Goal: Task Accomplishment & Management: Complete application form

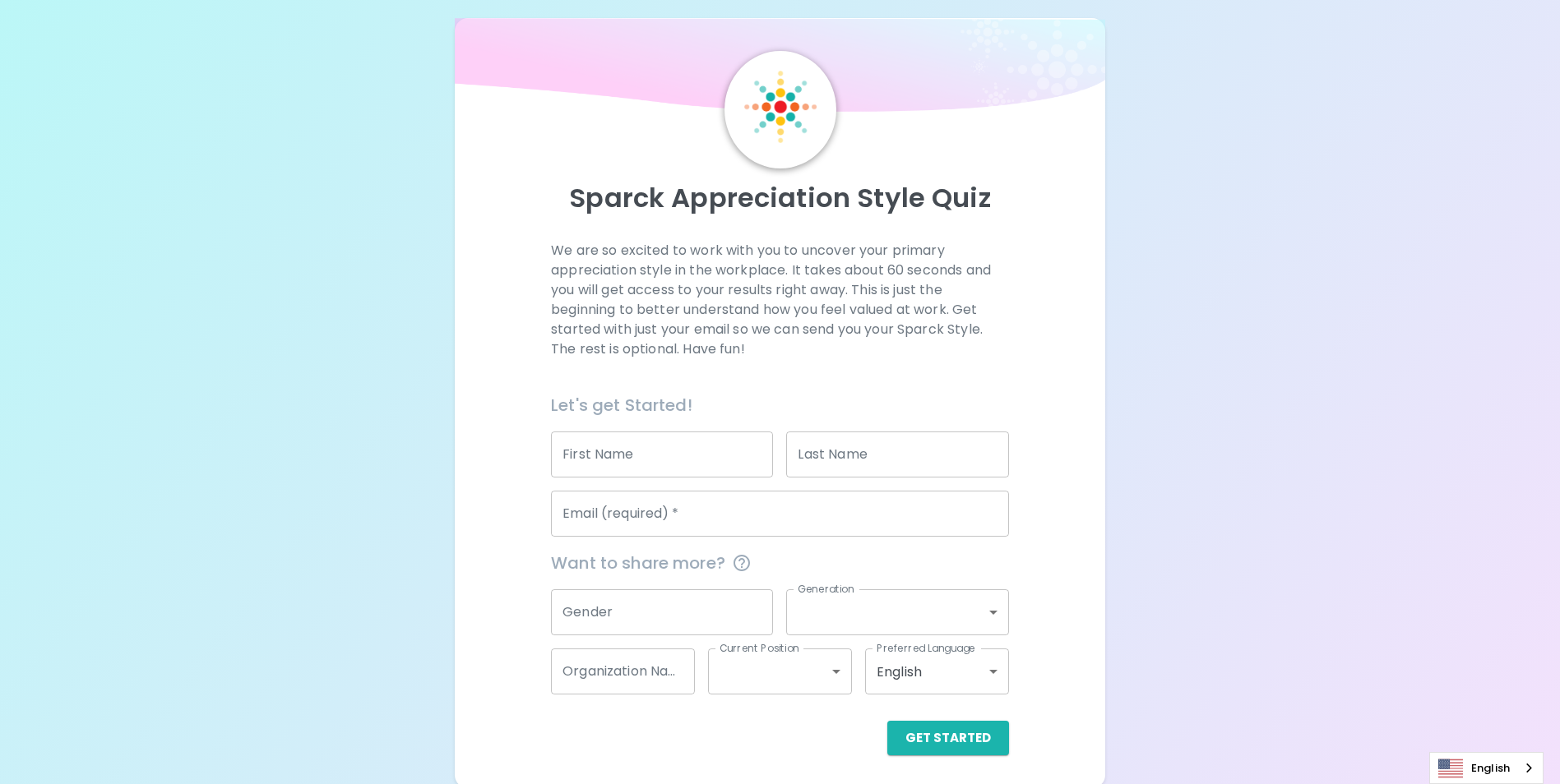
scroll to position [19, 0]
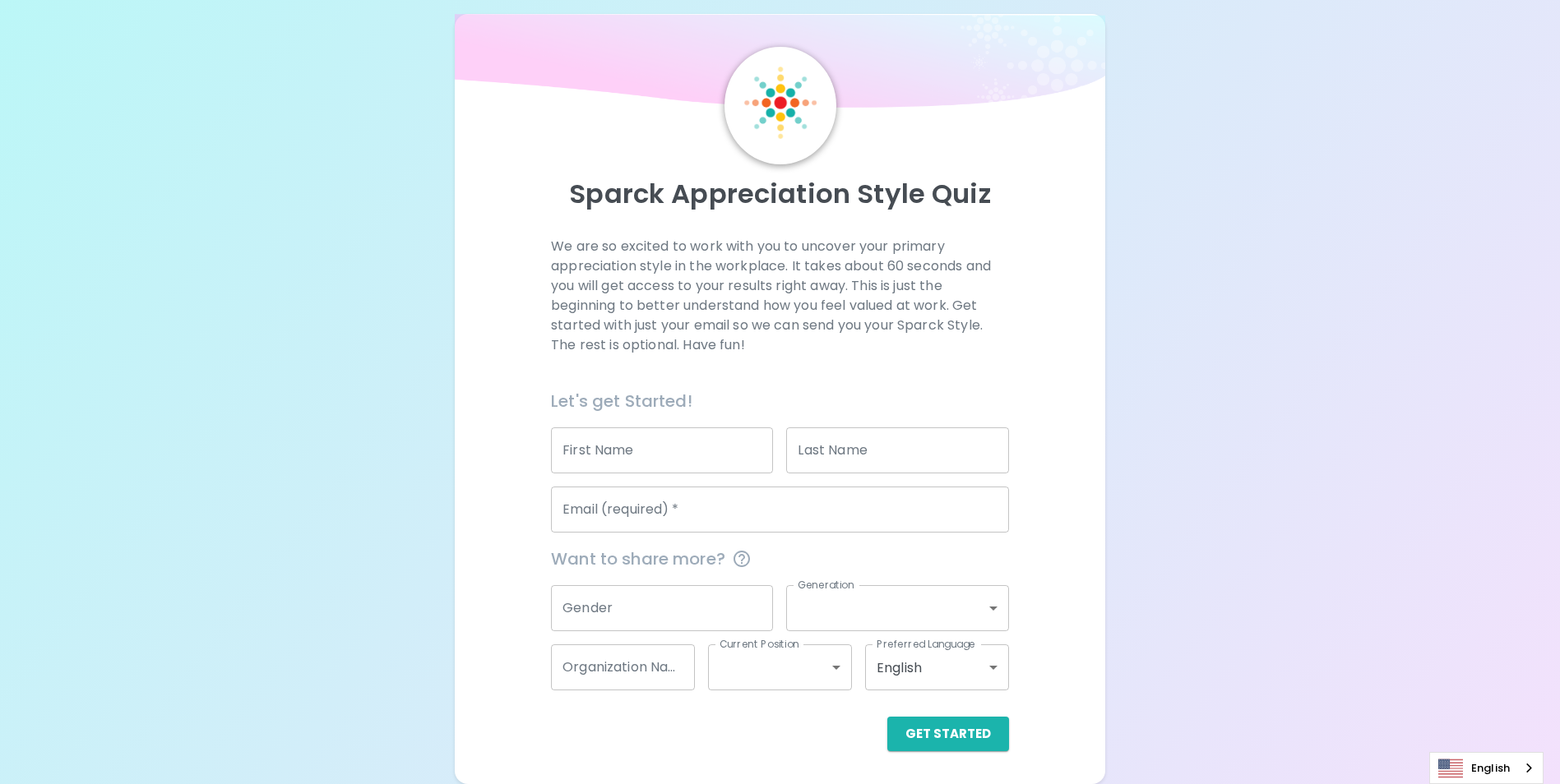
click at [617, 453] on input "First Name" at bounding box center [662, 450] width 222 height 46
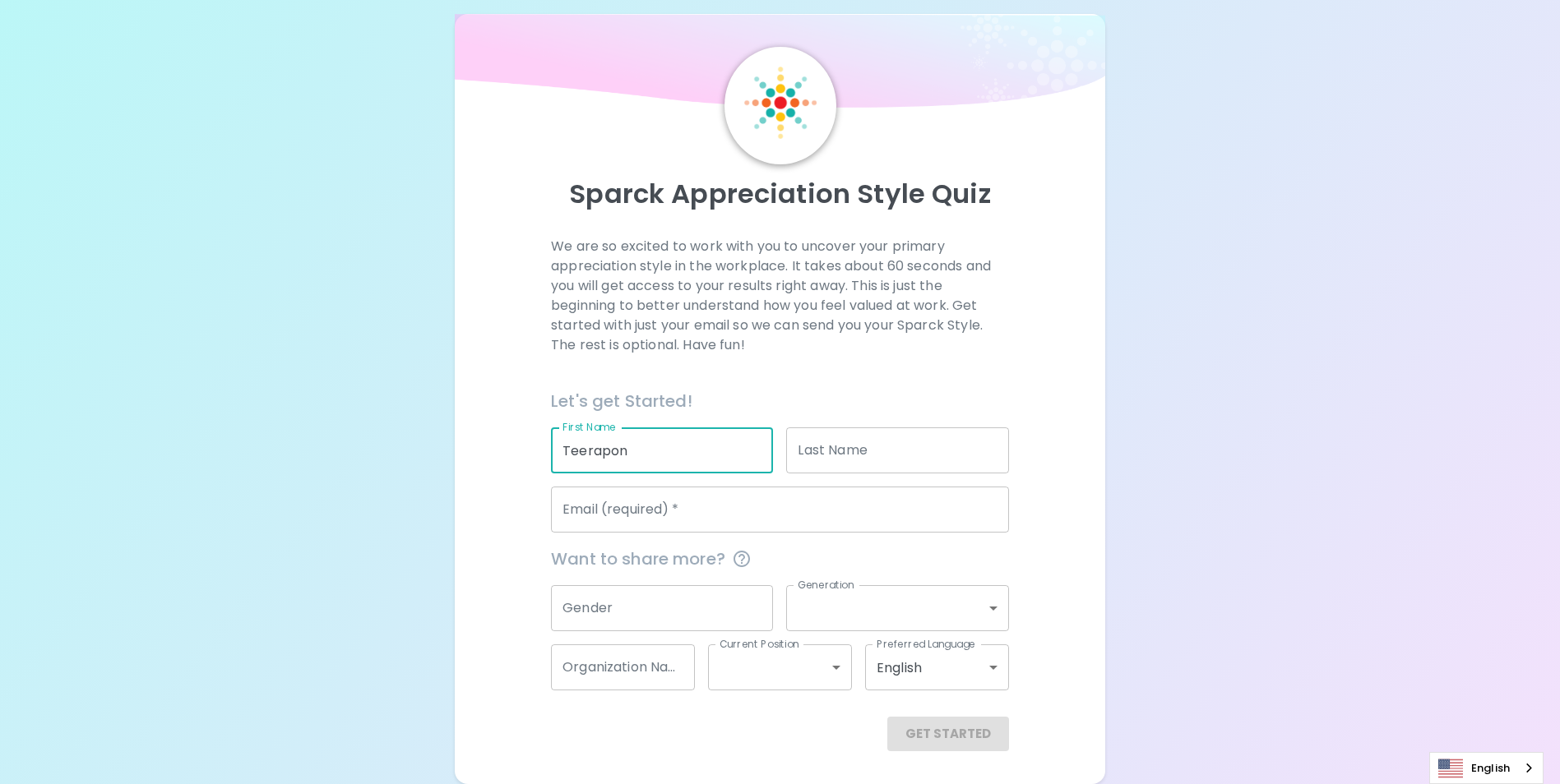
type input "Teerapon"
click at [849, 449] on input "Last Name" at bounding box center [897, 450] width 222 height 46
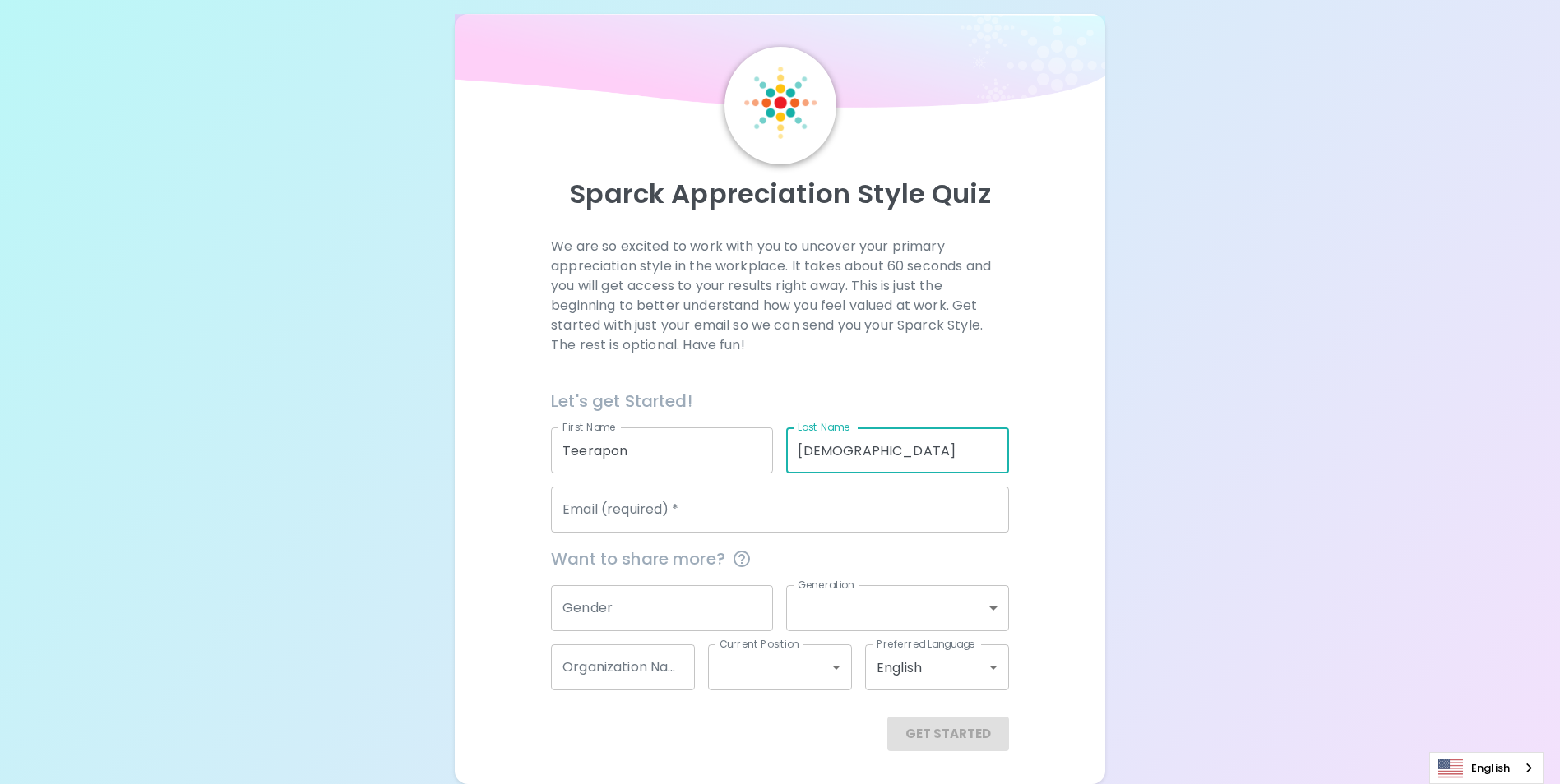
type input "[DEMOGRAPHIC_DATA]"
click at [743, 504] on input "Email (required)   *" at bounding box center [780, 509] width 458 height 46
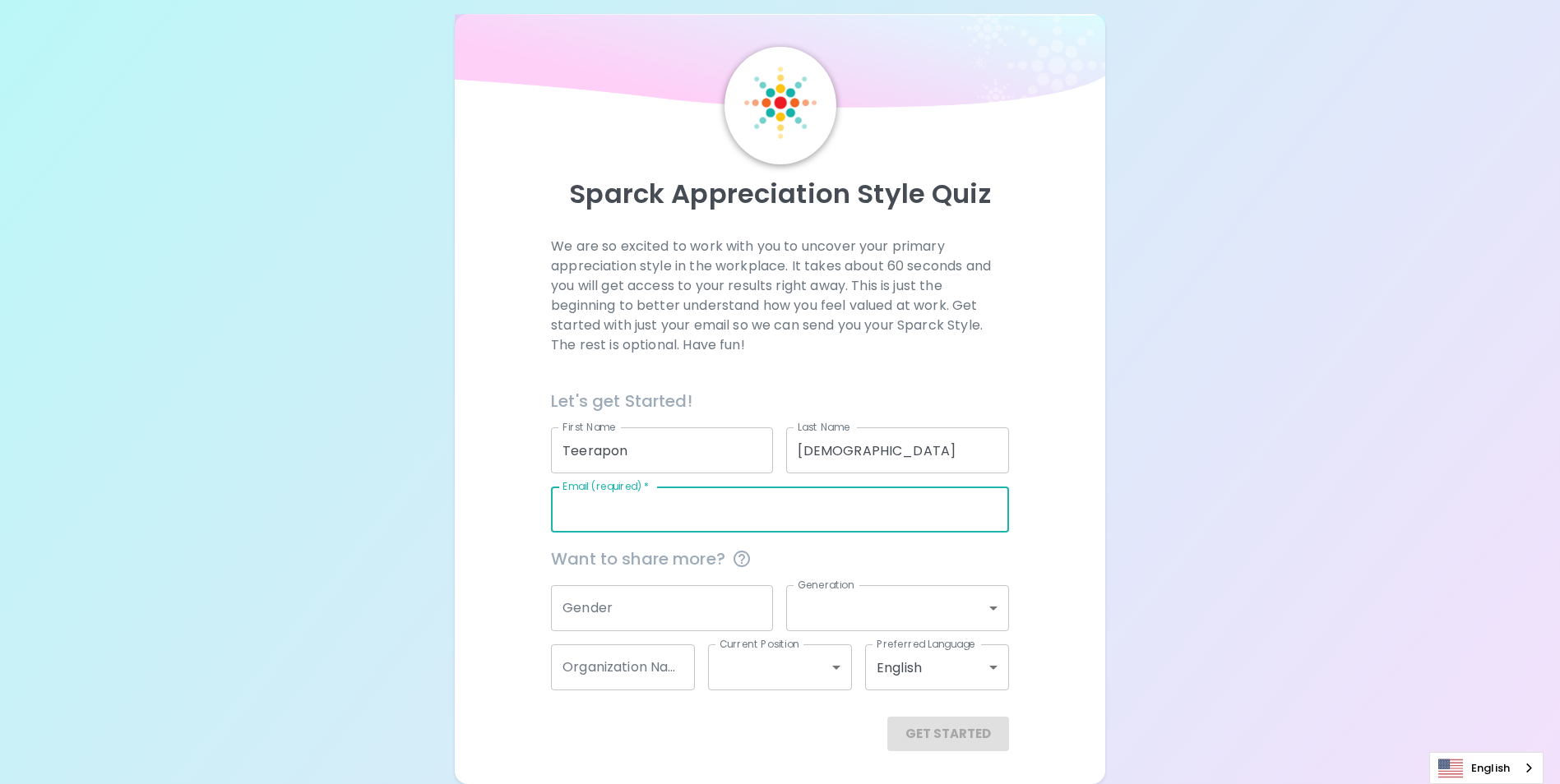
type input "[EMAIL_ADDRESS][DOMAIN_NAME]"
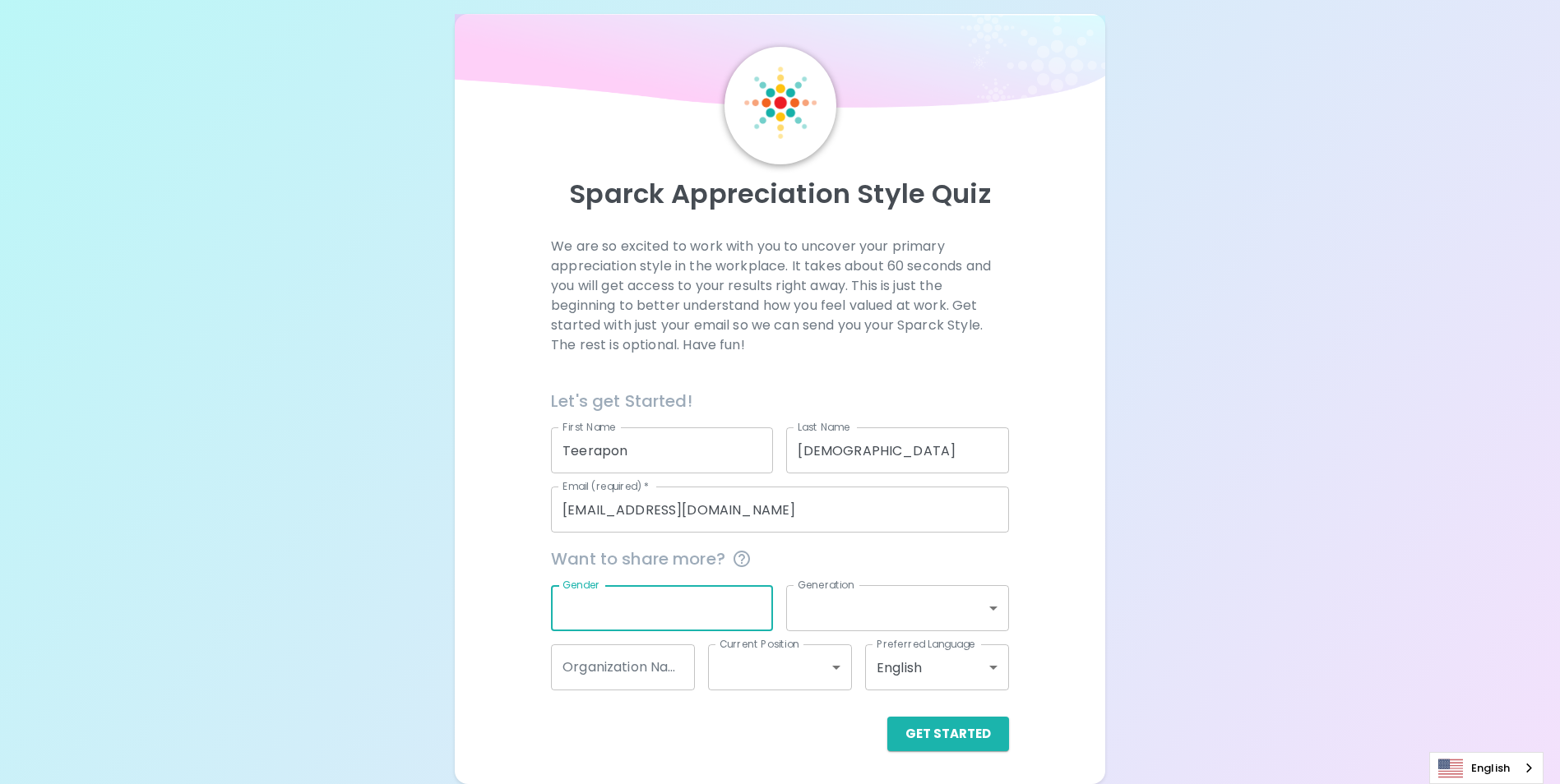
click at [635, 609] on input "Gender" at bounding box center [662, 608] width 222 height 46
click at [991, 602] on body "Sparck Appreciation Style Quiz We are so excited to work with you to uncover yo…" at bounding box center [780, 383] width 1560 height 803
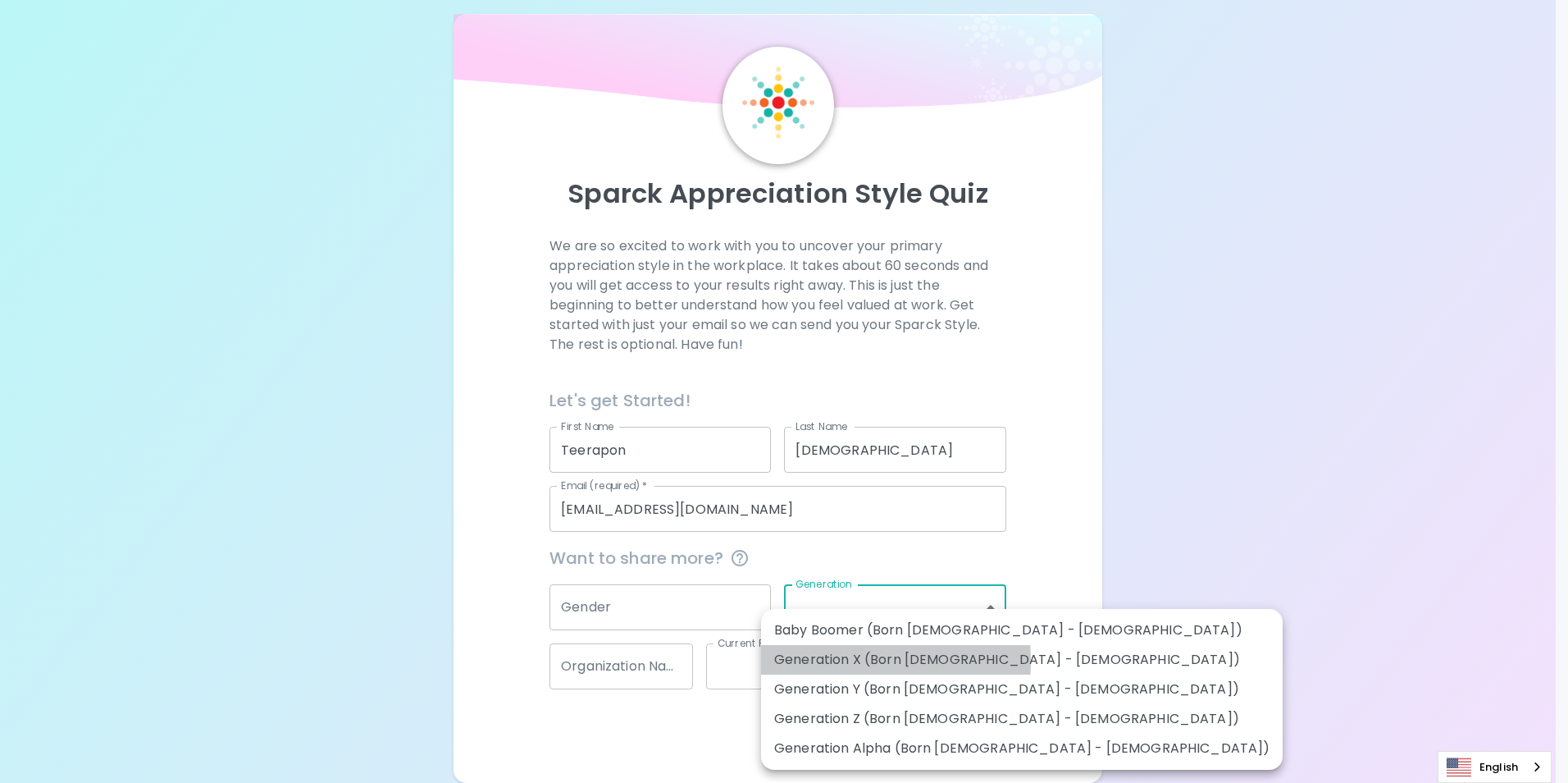
click at [819, 661] on li "Generation X (Born [DEMOGRAPHIC_DATA] - [DEMOGRAPHIC_DATA])" at bounding box center [1022, 659] width 522 height 29
type input "generation_x"
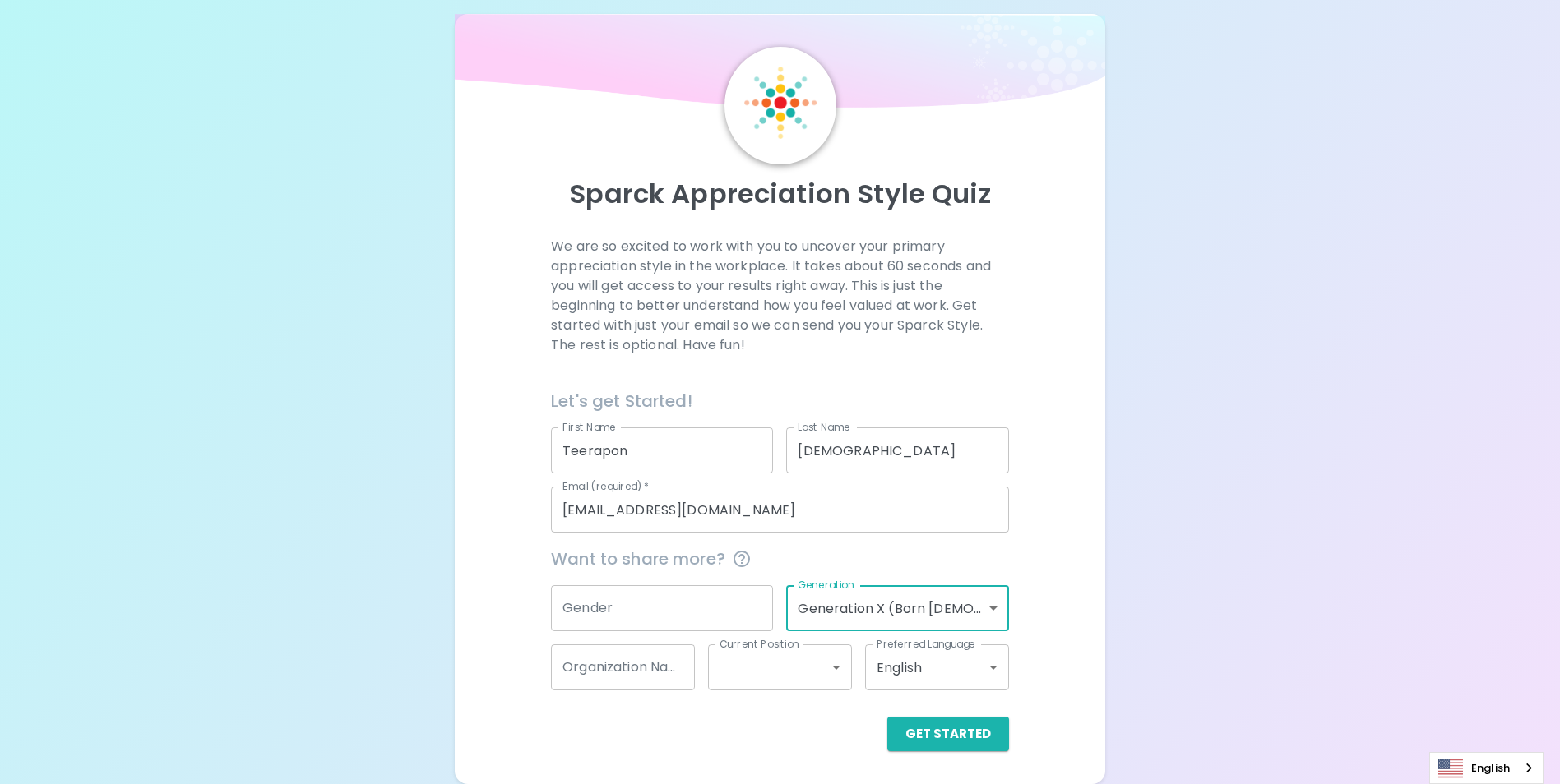
click at [683, 608] on input "Gender" at bounding box center [662, 608] width 222 height 46
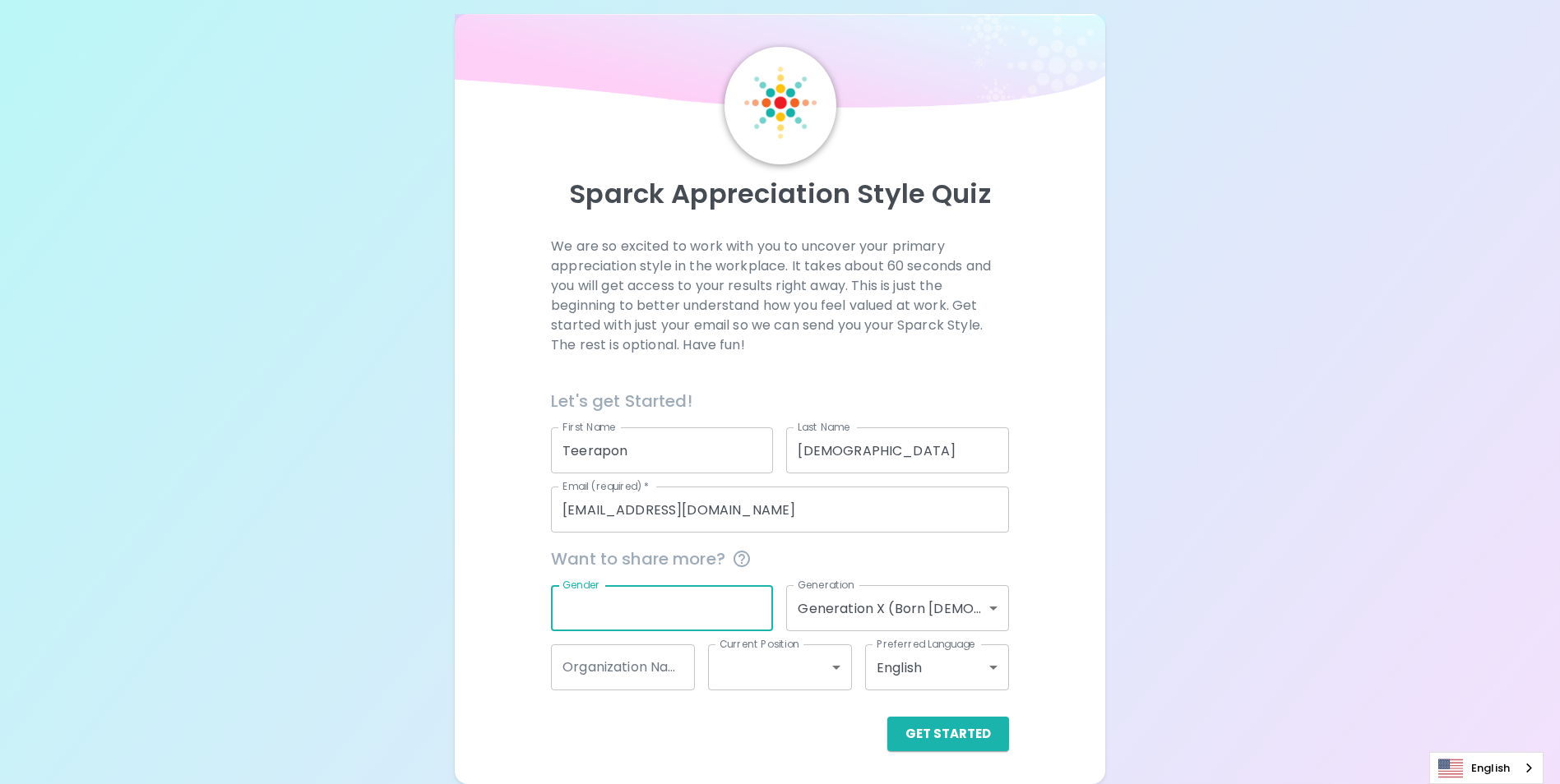
click at [994, 664] on body "Sparck Appreciation Style Quiz We are so excited to work with you to uncover yo…" at bounding box center [780, 383] width 1560 height 803
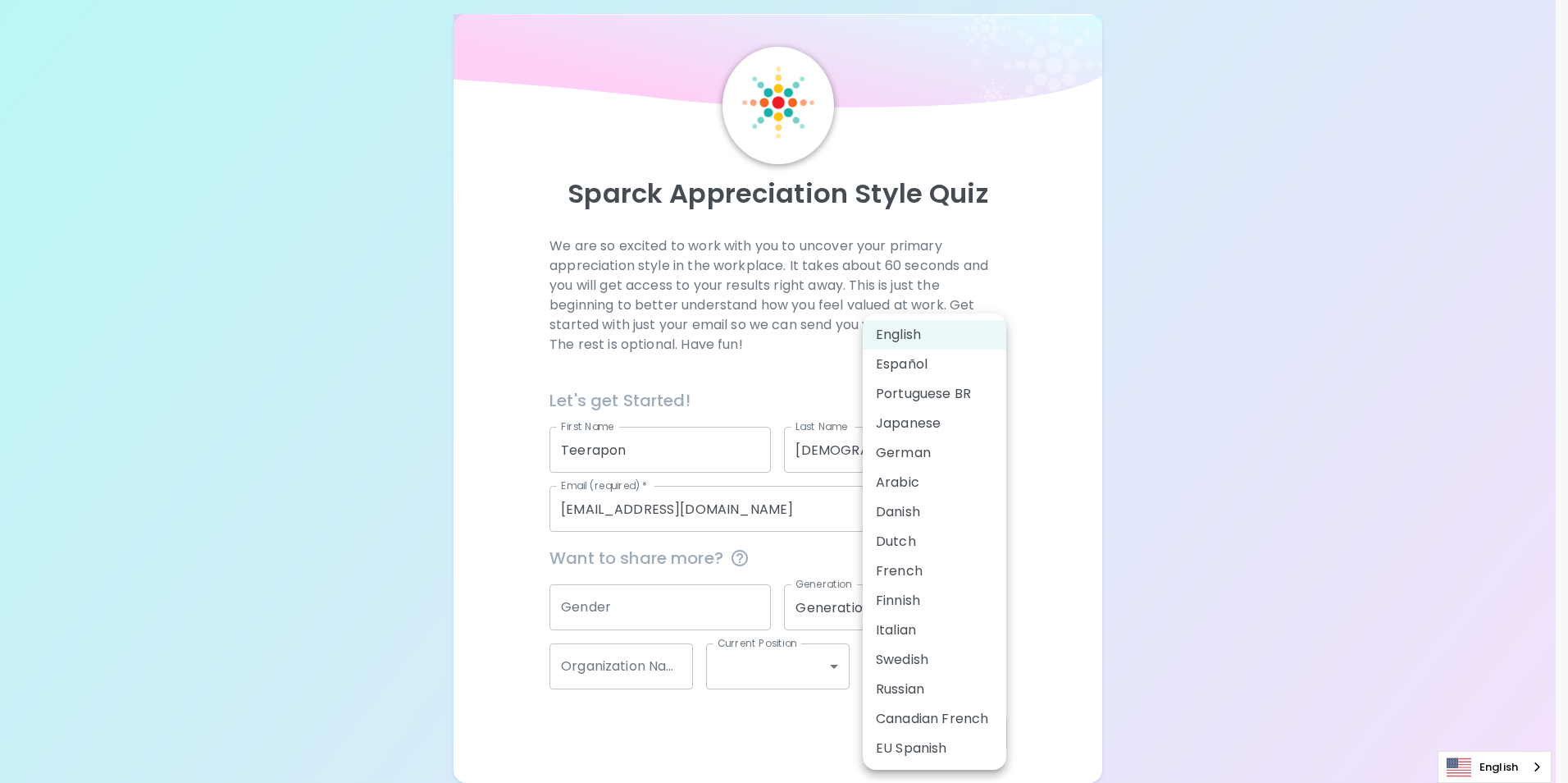
click at [906, 329] on li "English" at bounding box center [935, 335] width 144 height 29
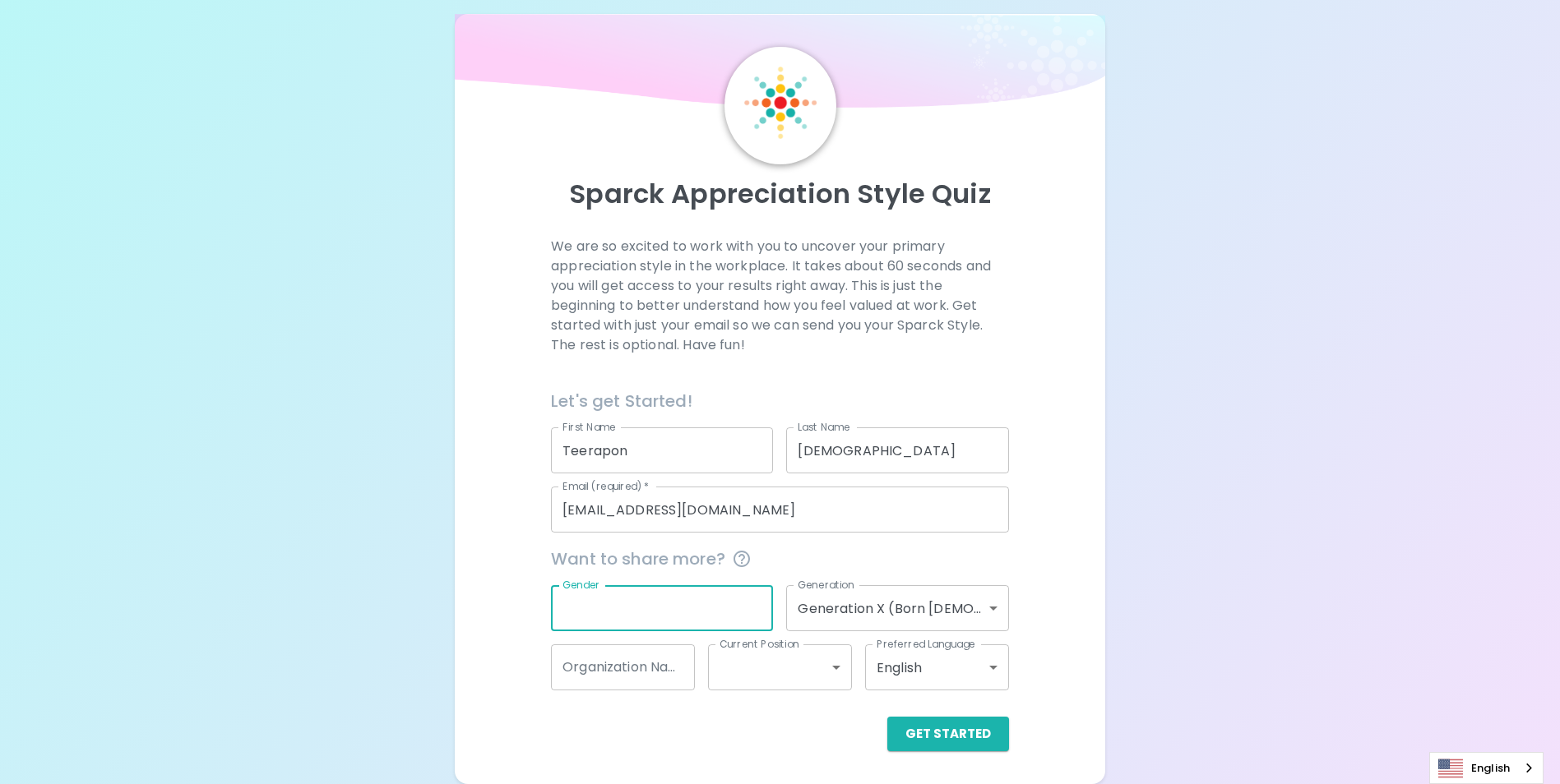
click at [629, 601] on input "Gender" at bounding box center [662, 608] width 222 height 46
type input "[DEMOGRAPHIC_DATA]"
click at [644, 666] on input "Organization Name" at bounding box center [623, 667] width 144 height 46
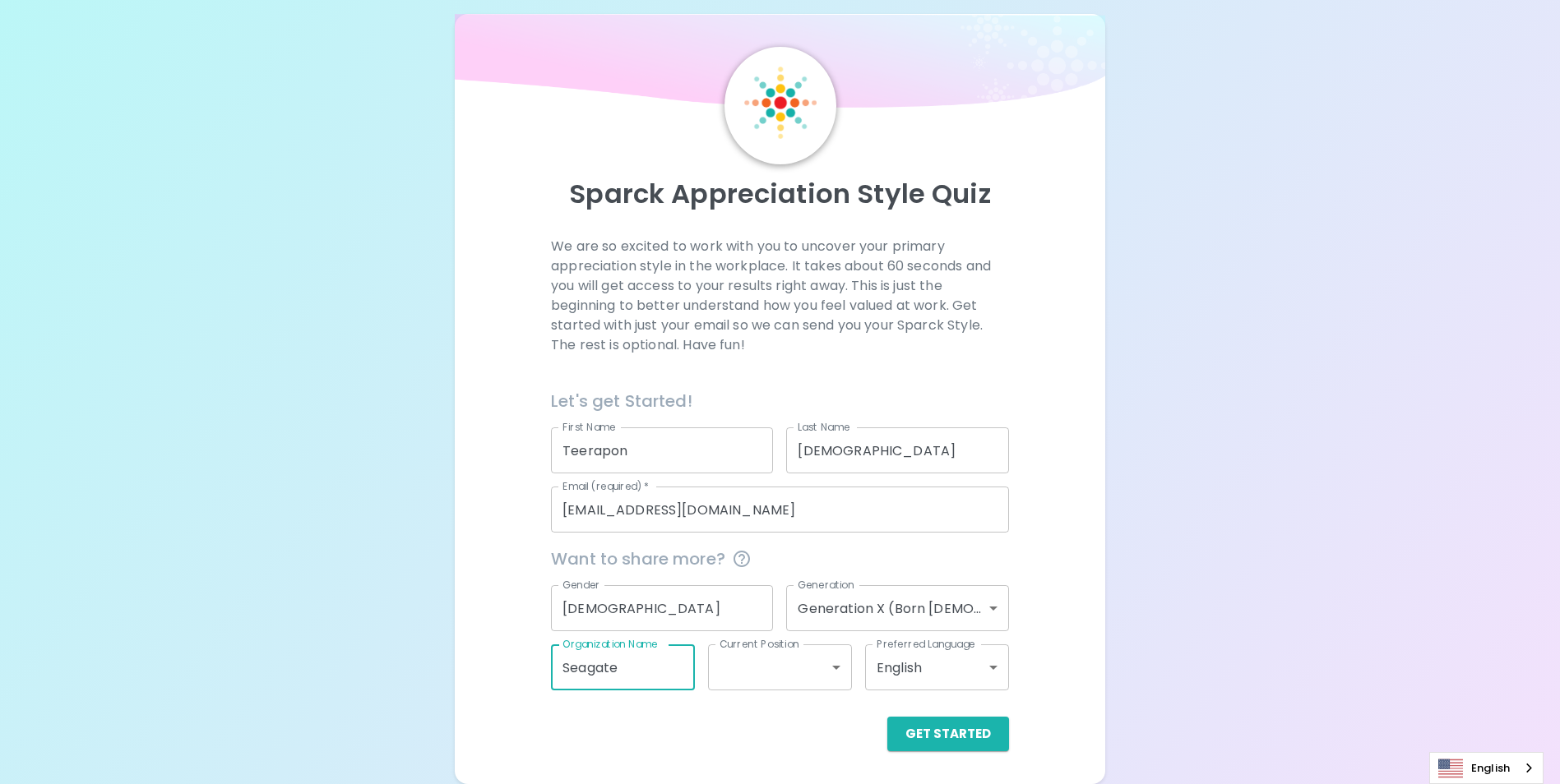
type input "Seagate"
click at [768, 663] on body "Sparck Appreciation Style Quiz We are so excited to work with you to uncover yo…" at bounding box center [780, 383] width 1560 height 803
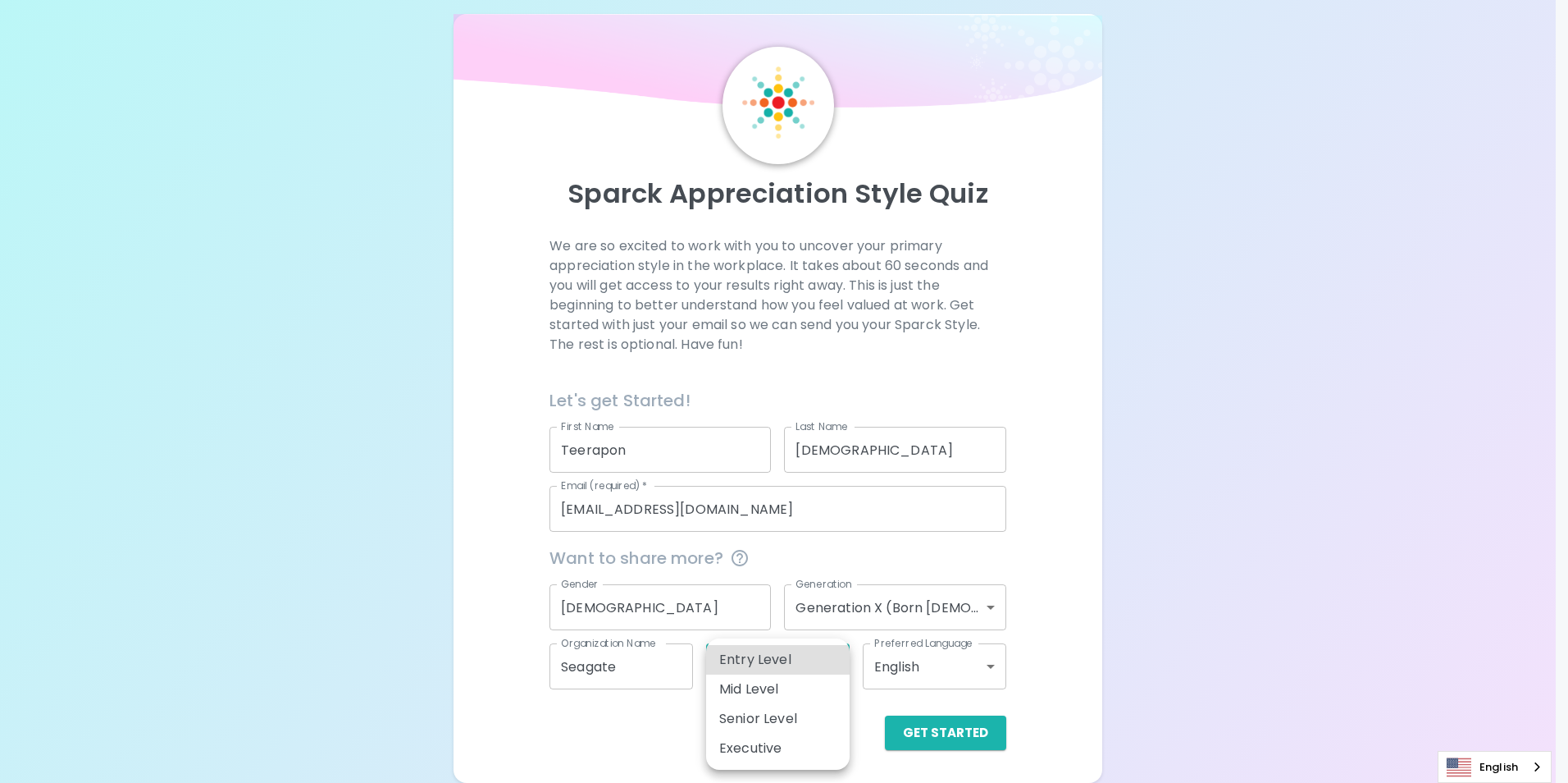
click at [770, 711] on li "Senior Level" at bounding box center [778, 719] width 144 height 29
type input "senior_level"
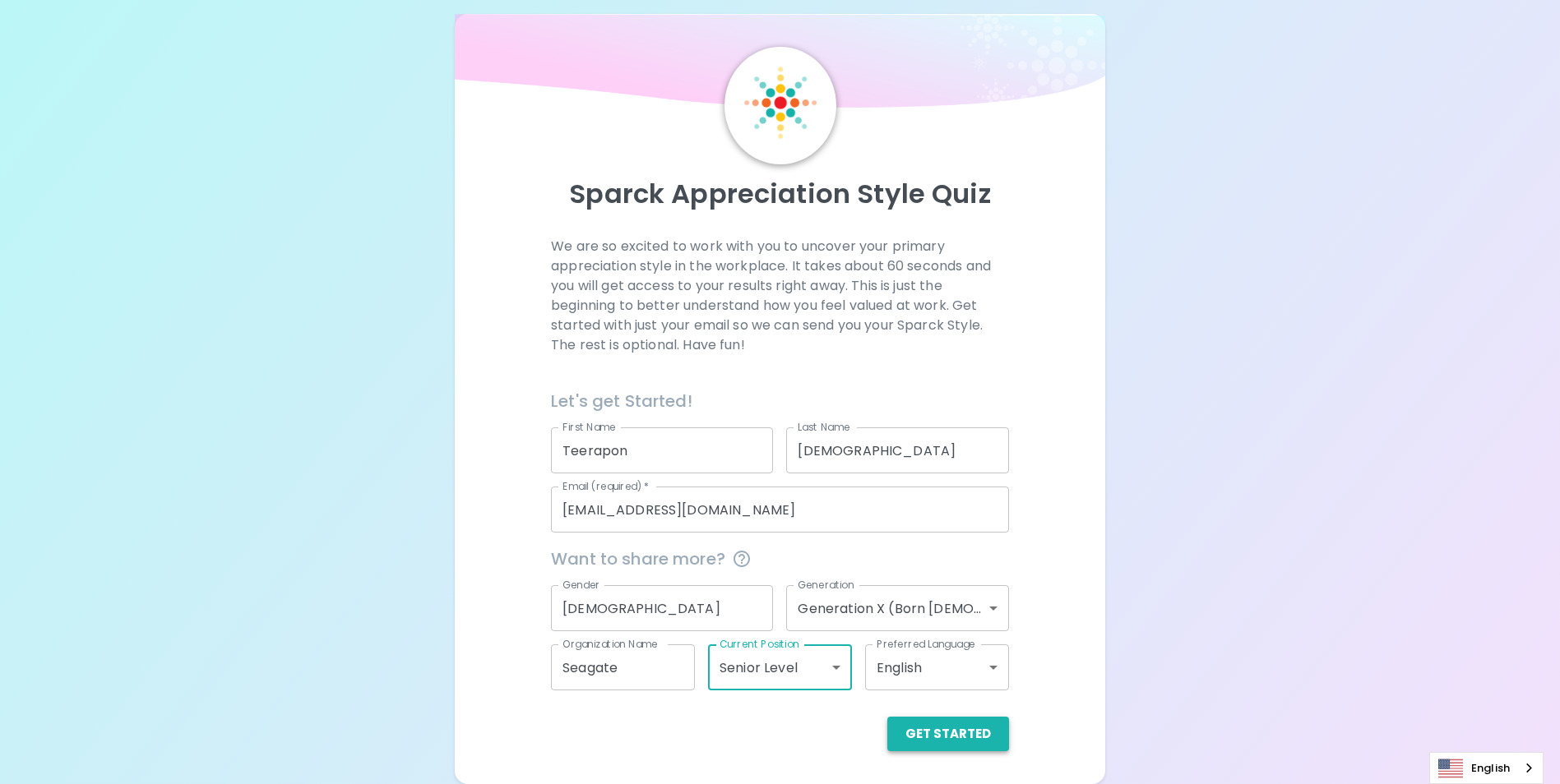
click at [950, 728] on button "Get Started" at bounding box center [947, 733] width 122 height 34
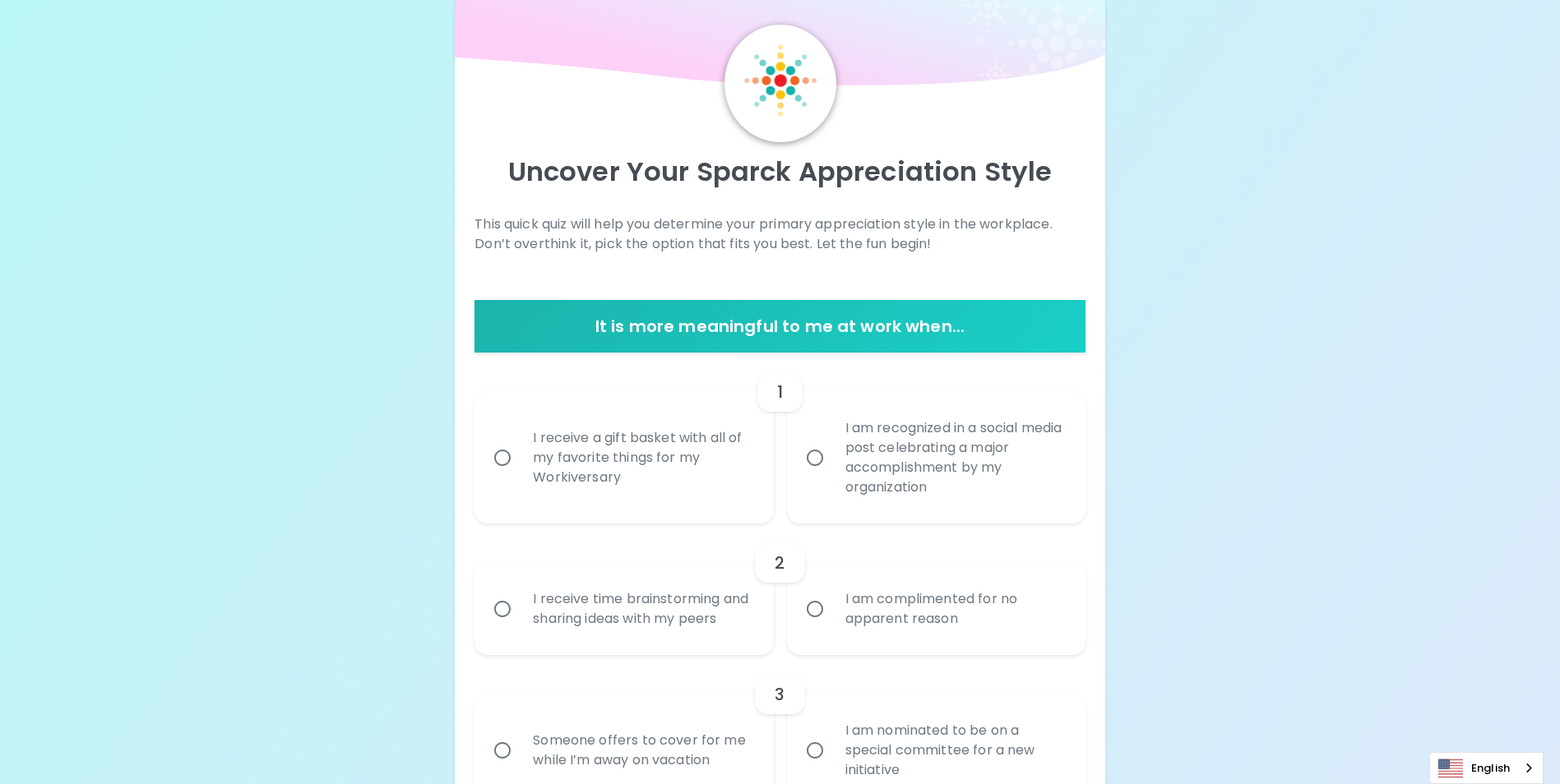
scroll to position [0, 0]
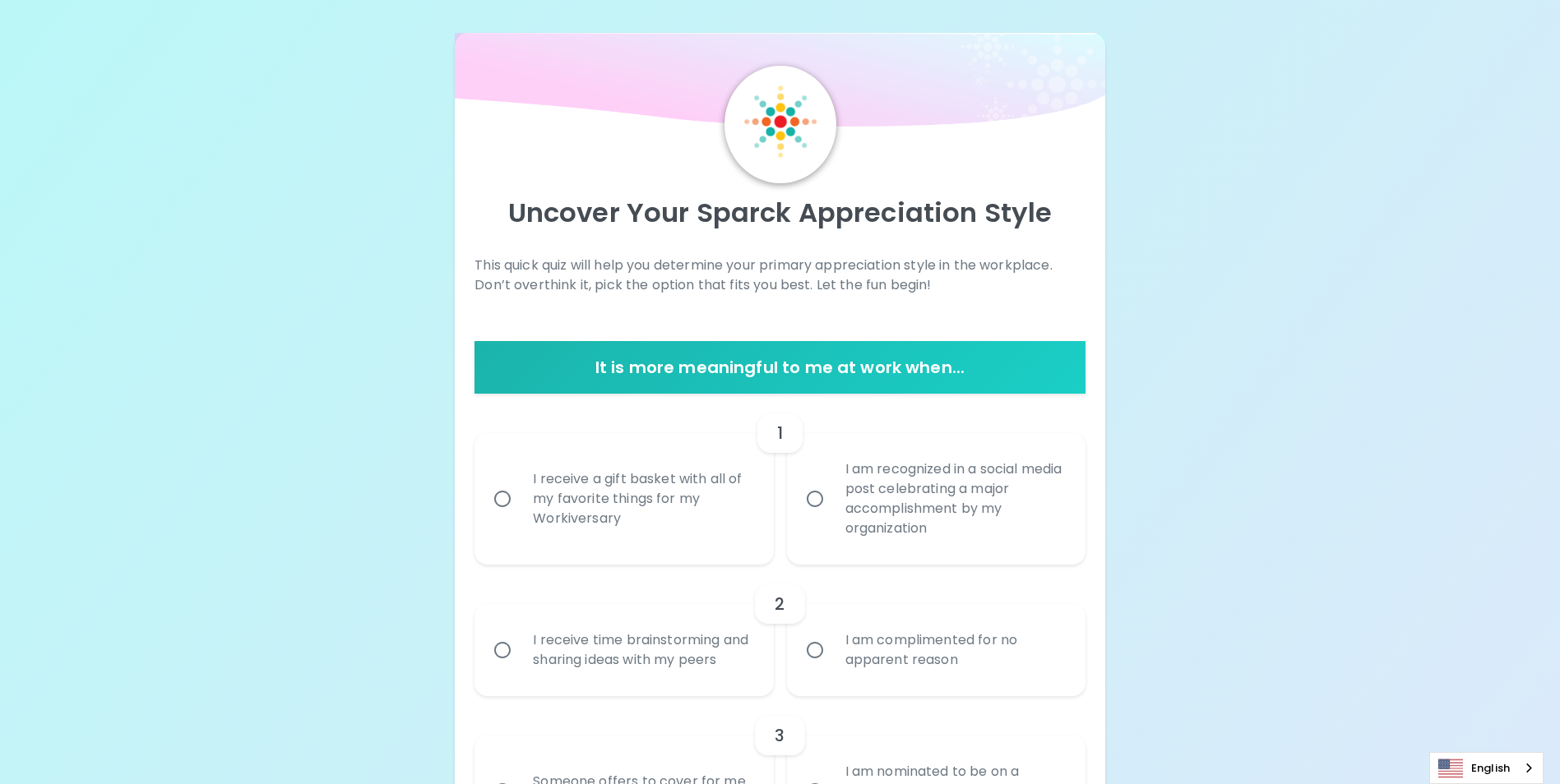
click at [811, 501] on input "I am recognized in a social media post celebrating a major accomplishment by my…" at bounding box center [814, 498] width 34 height 34
radio input "true"
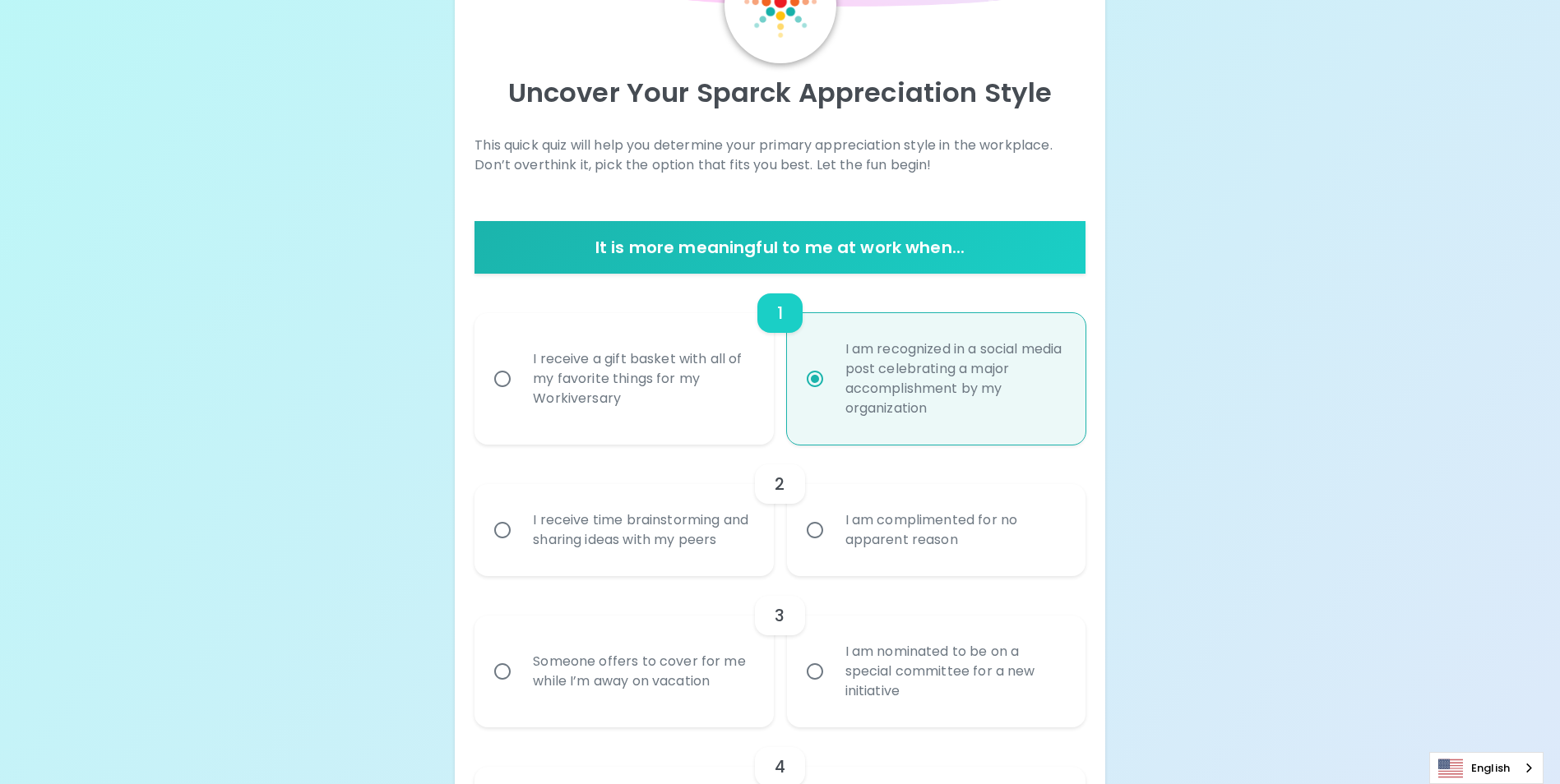
scroll to position [131, 0]
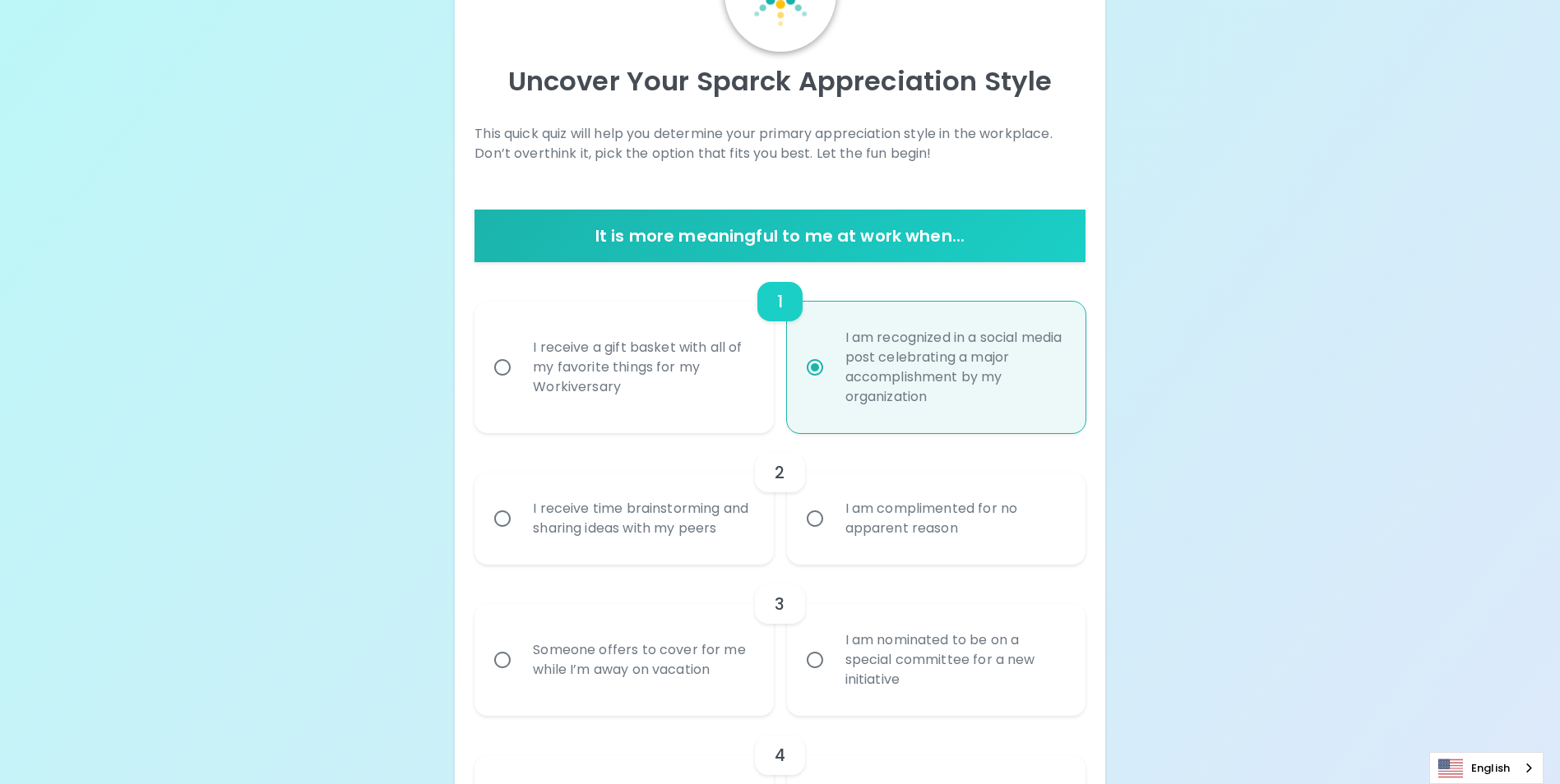
drag, startPoint x: 501, startPoint y: 530, endPoint x: 532, endPoint y: 538, distance: 32.0
click at [500, 530] on input "I receive time brainstorming and sharing ideas with my peers" at bounding box center [502, 518] width 34 height 34
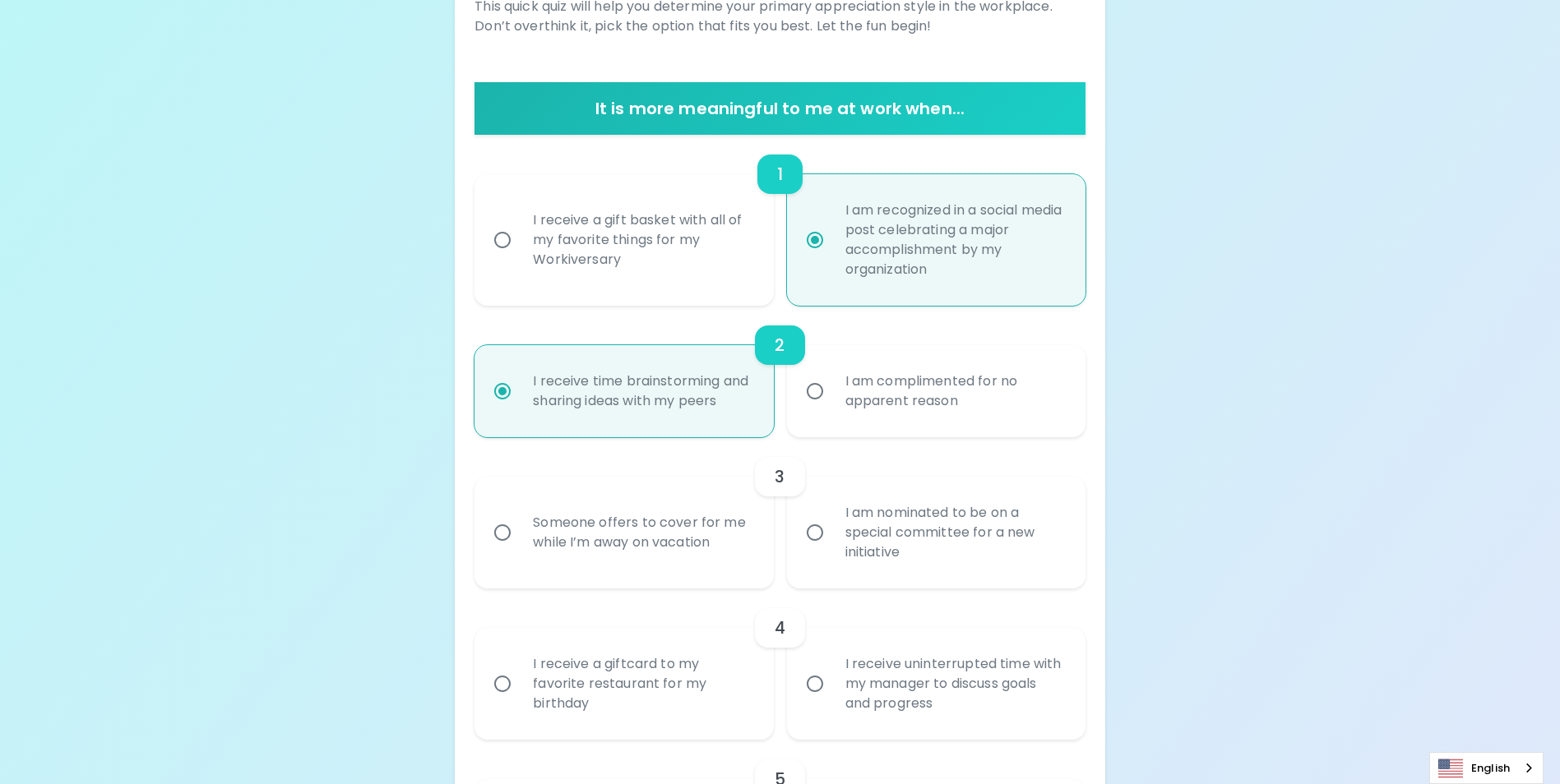
scroll to position [263, 0]
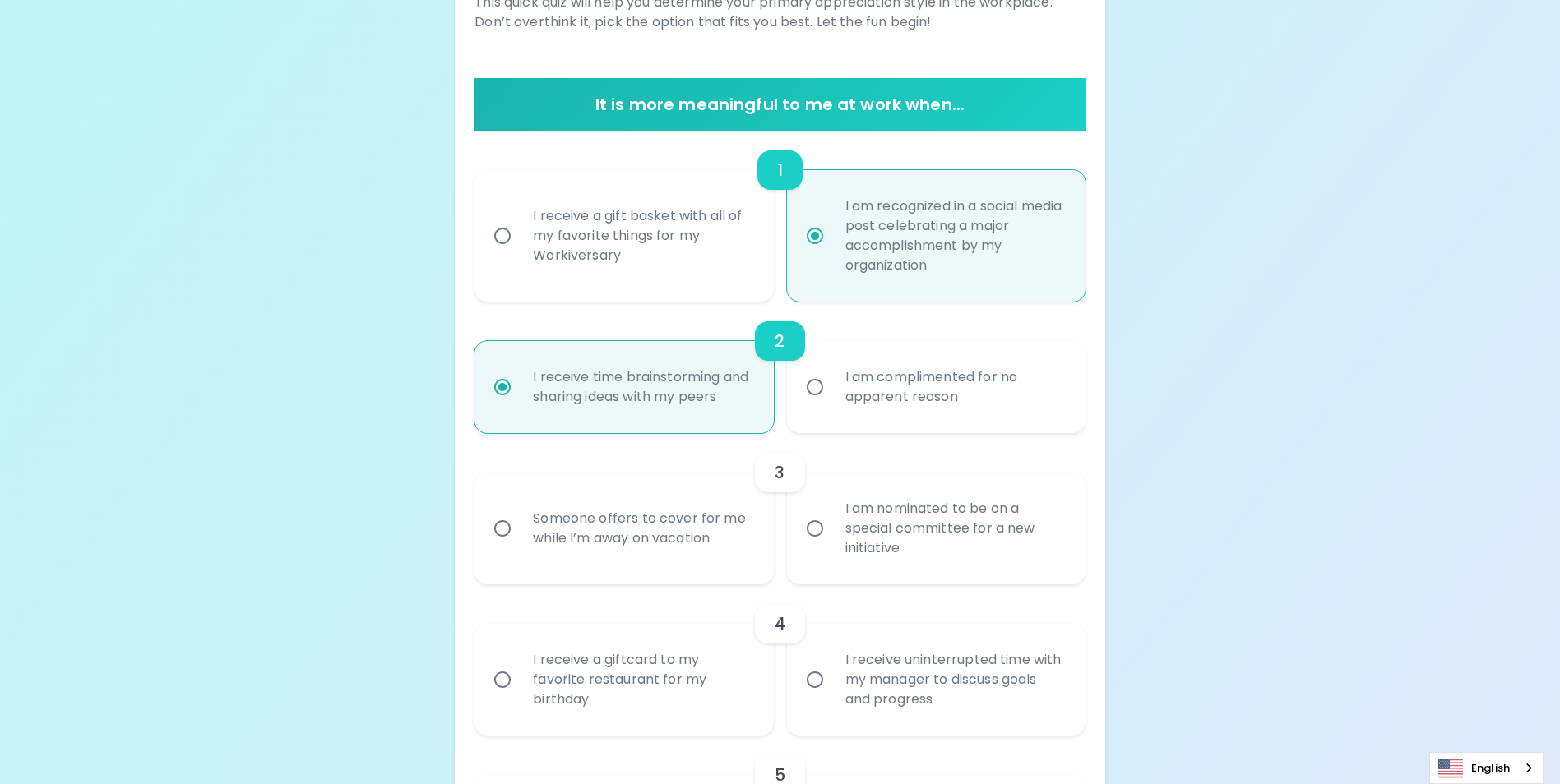
radio input "true"
click at [815, 545] on input "I am nominated to be on a special committee for a new initiative" at bounding box center [814, 528] width 34 height 34
radio input "false"
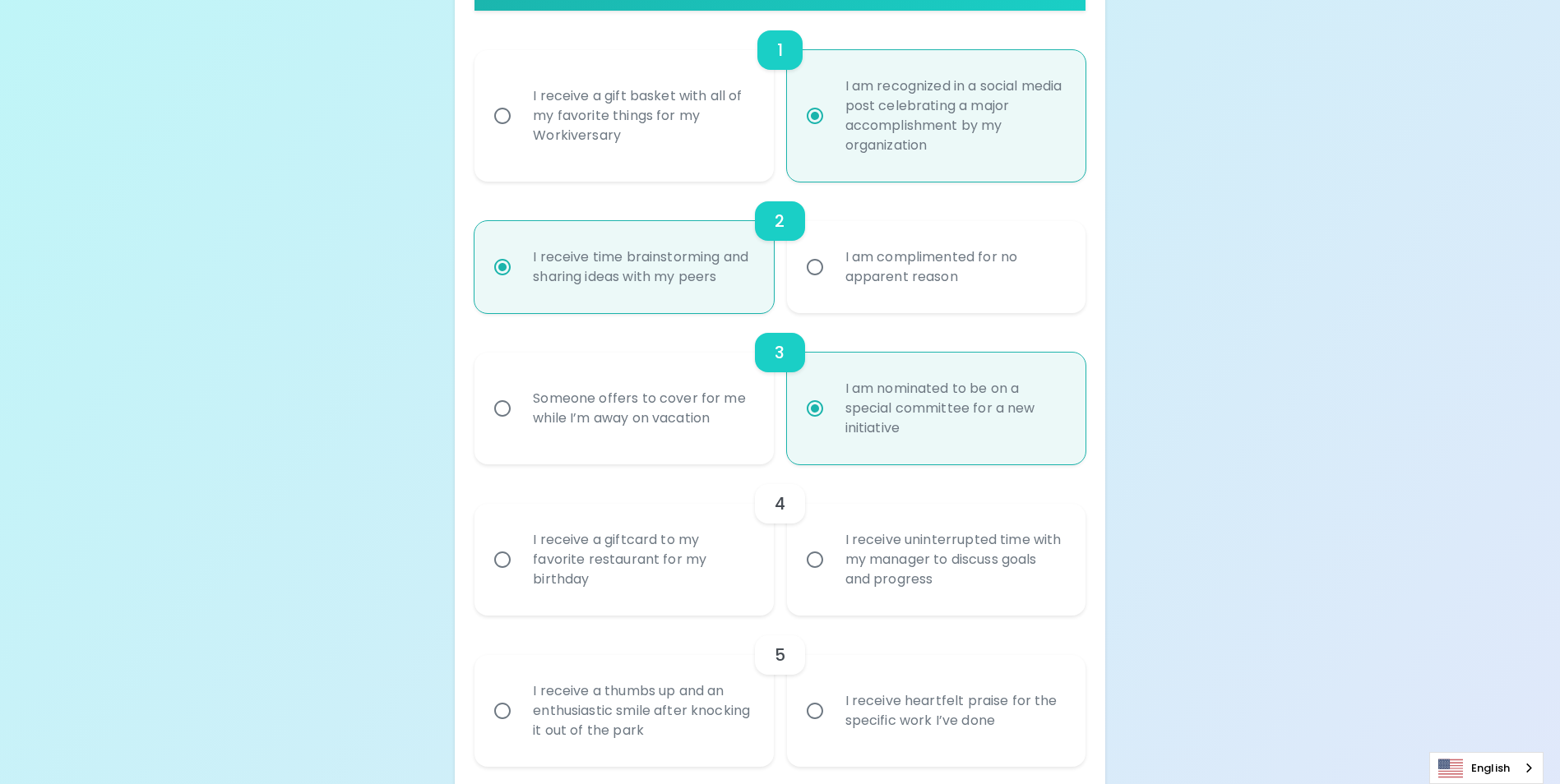
scroll to position [394, 0]
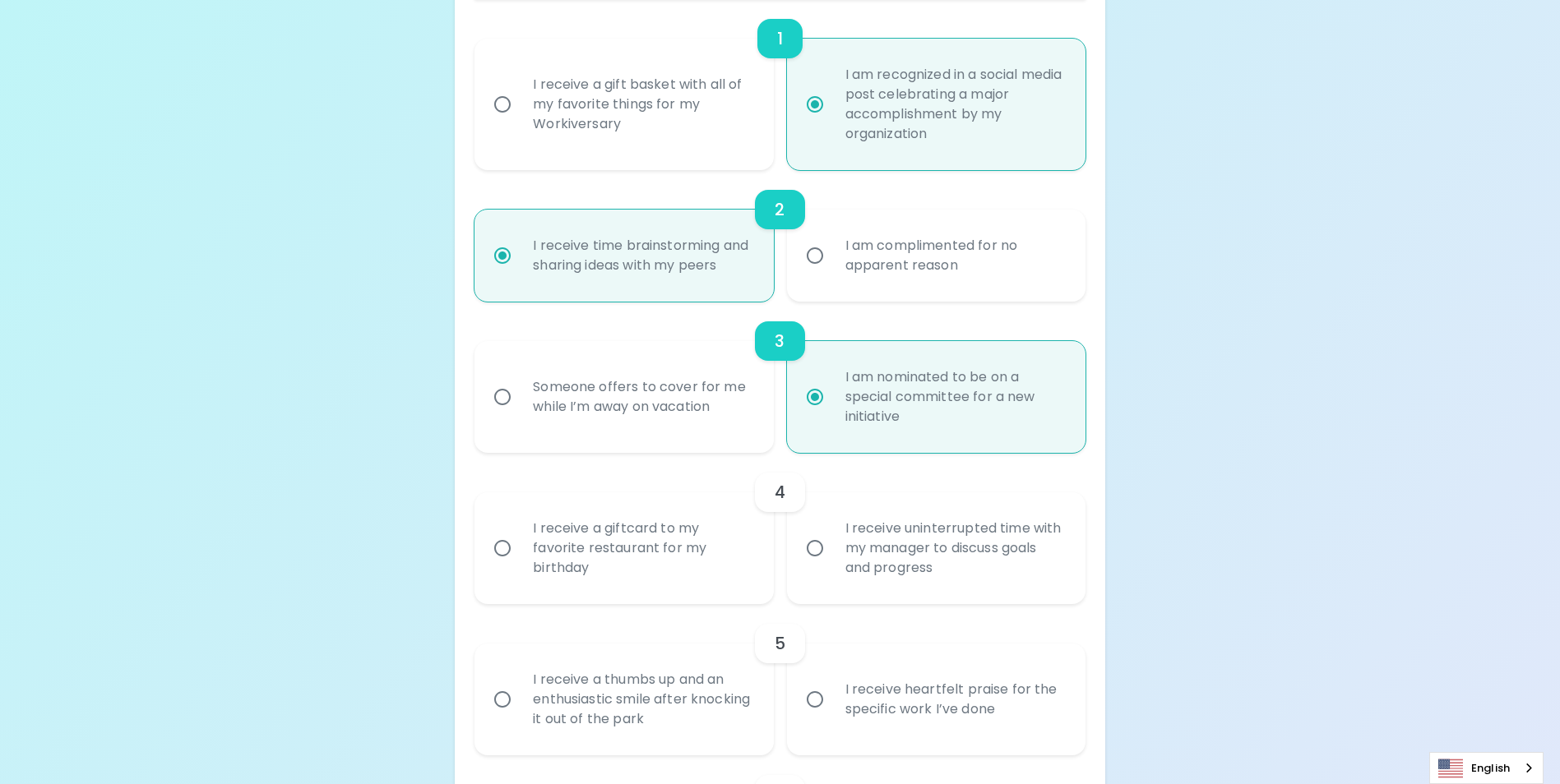
radio input "true"
click at [817, 566] on input "I receive uninterrupted time with my manager to discuss goals and progress" at bounding box center [814, 547] width 34 height 34
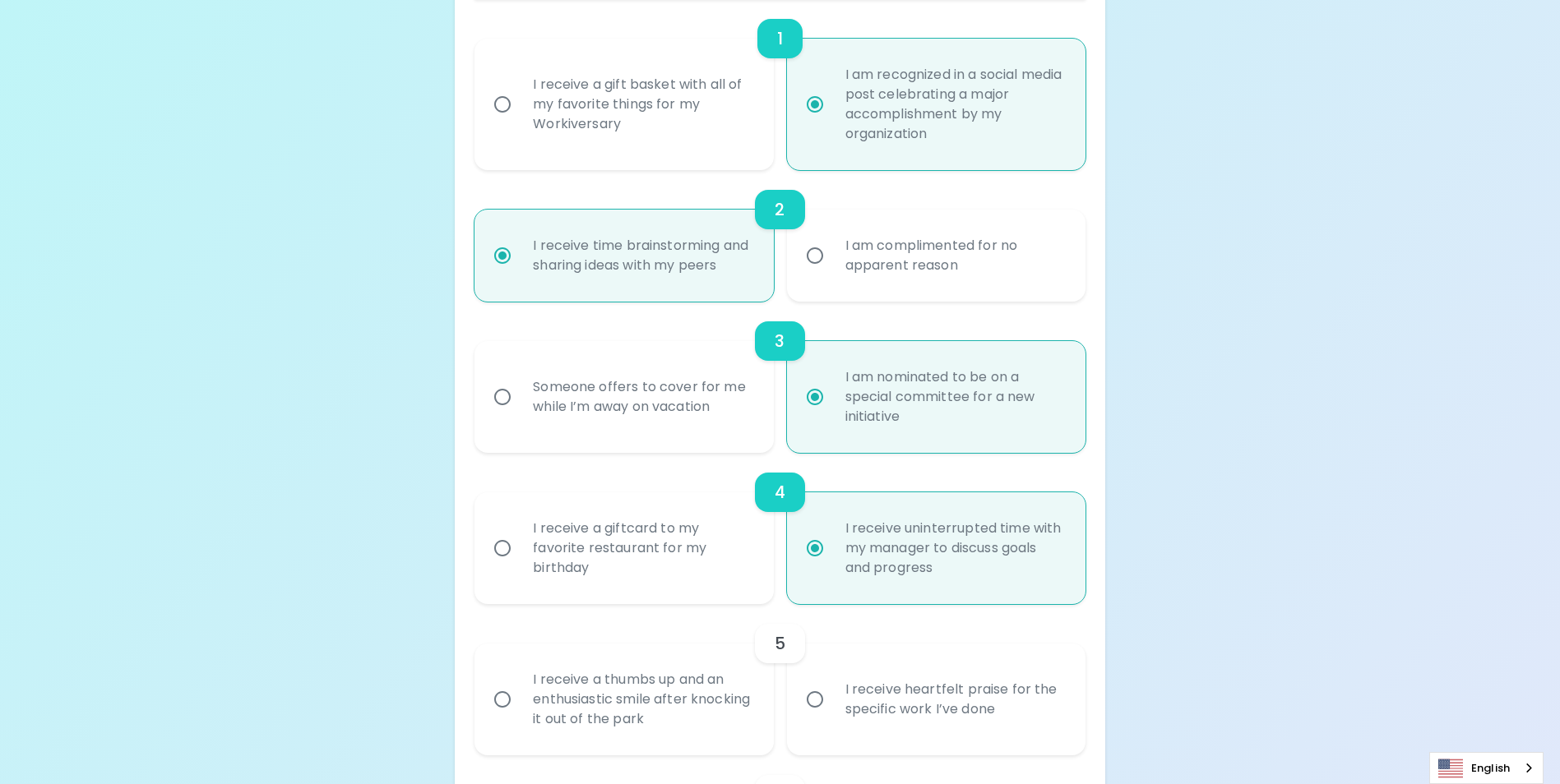
radio input "false"
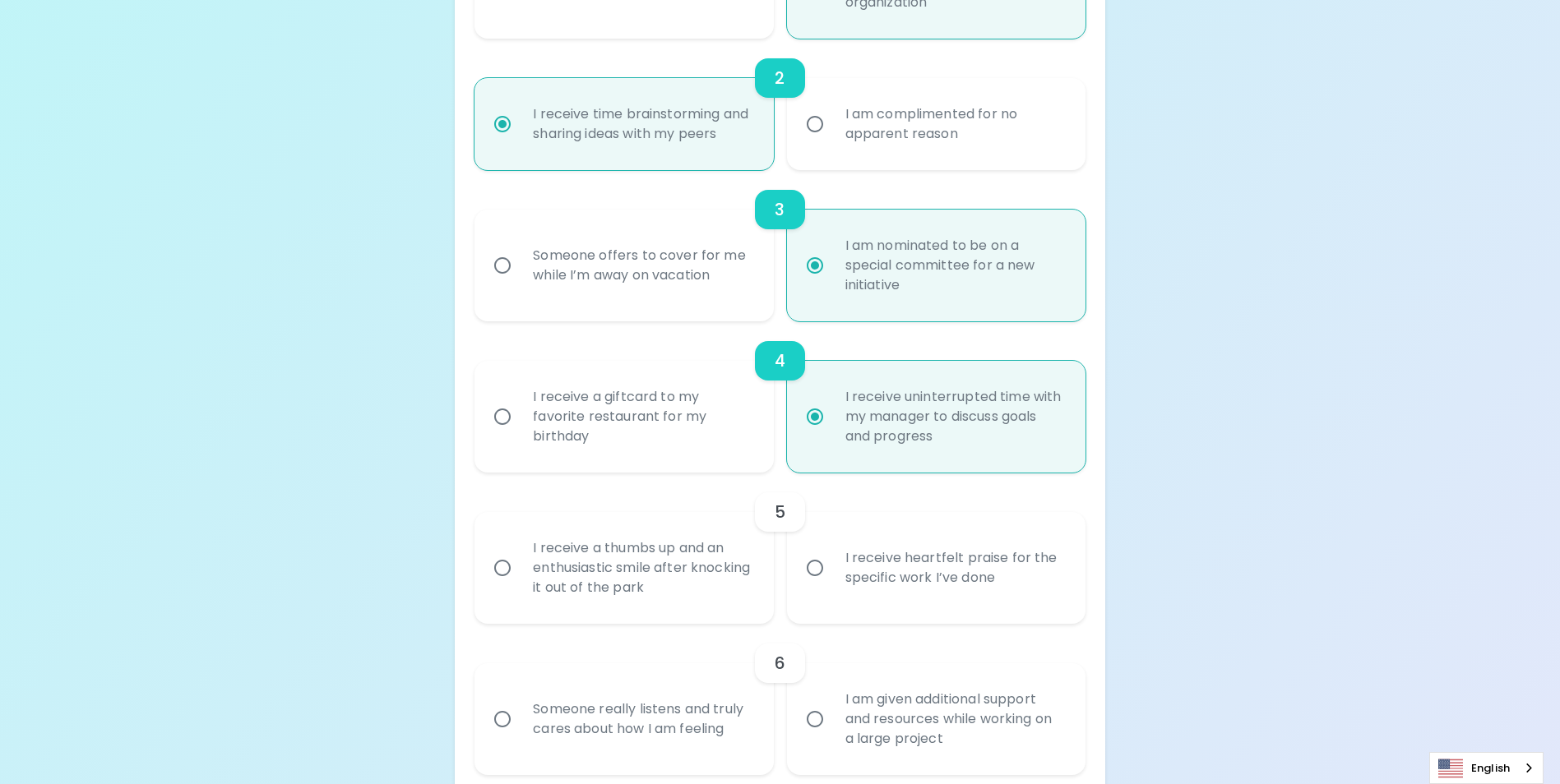
radio input "true"
click at [812, 583] on input "I receive heartfelt praise for the specific work I’ve done" at bounding box center [814, 567] width 34 height 34
radio input "false"
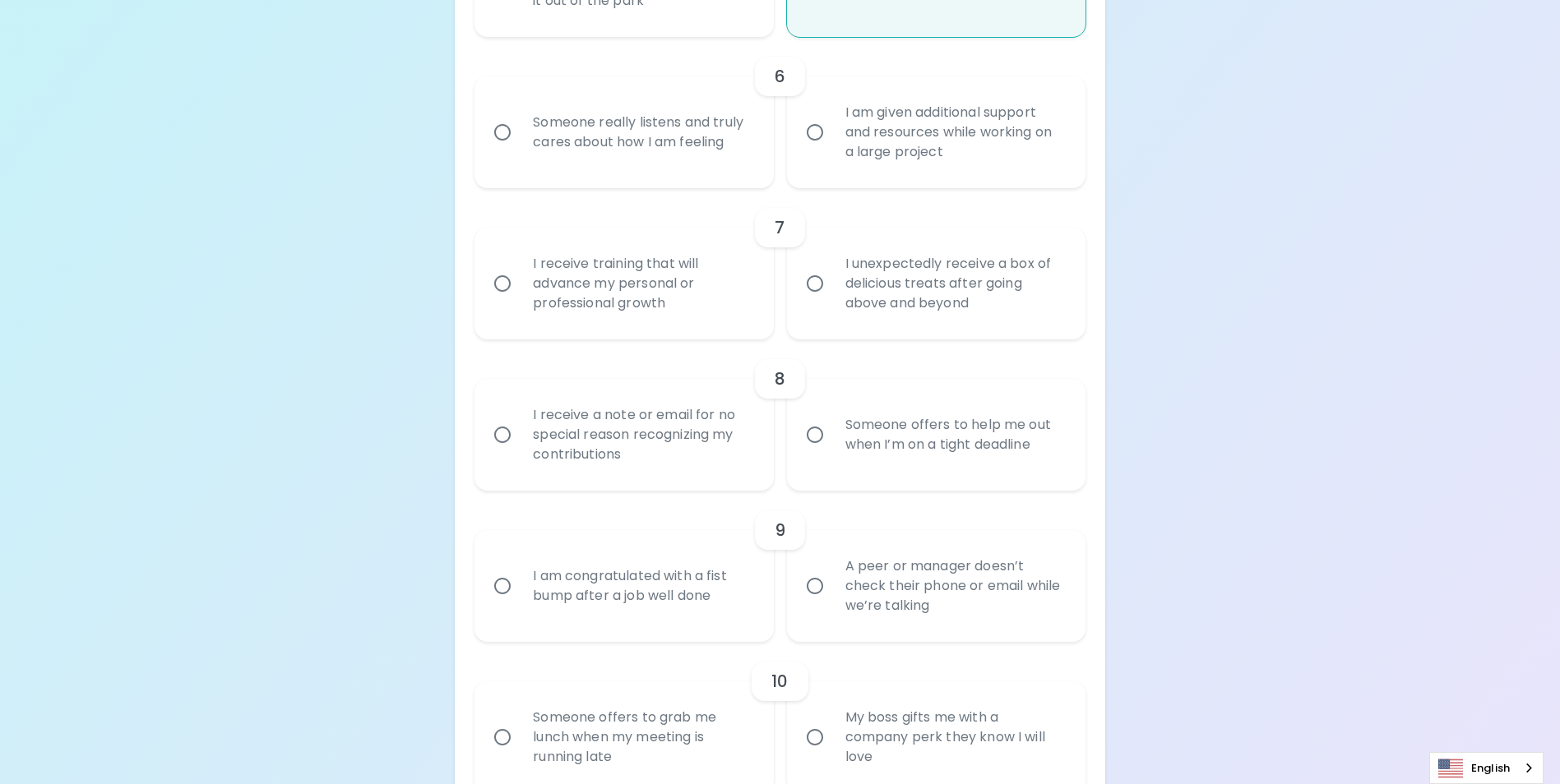
scroll to position [1150, 0]
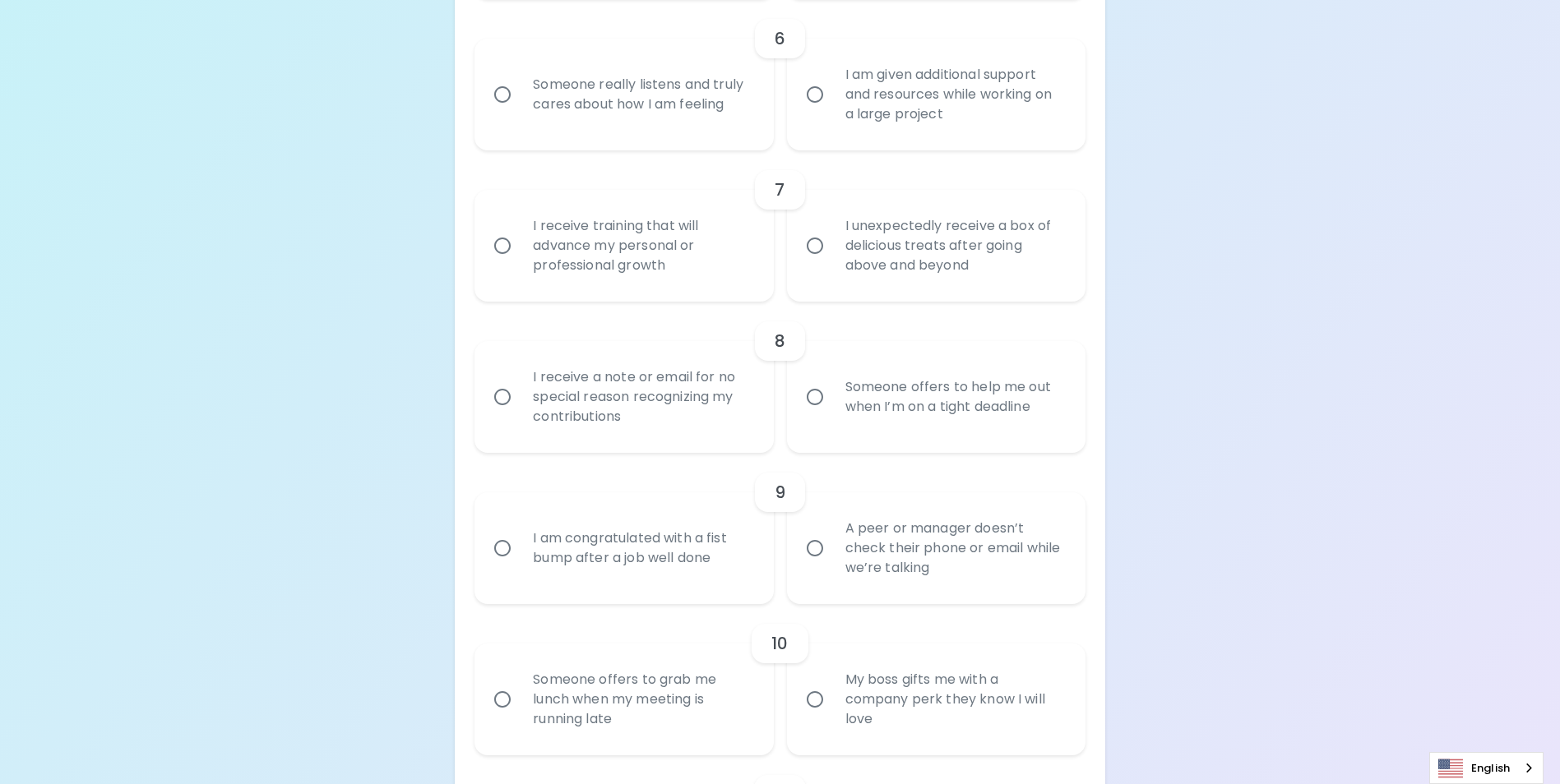
radio input "true"
click at [507, 112] on input "Someone really listens and truly cares about how I am feeling" at bounding box center [502, 93] width 34 height 34
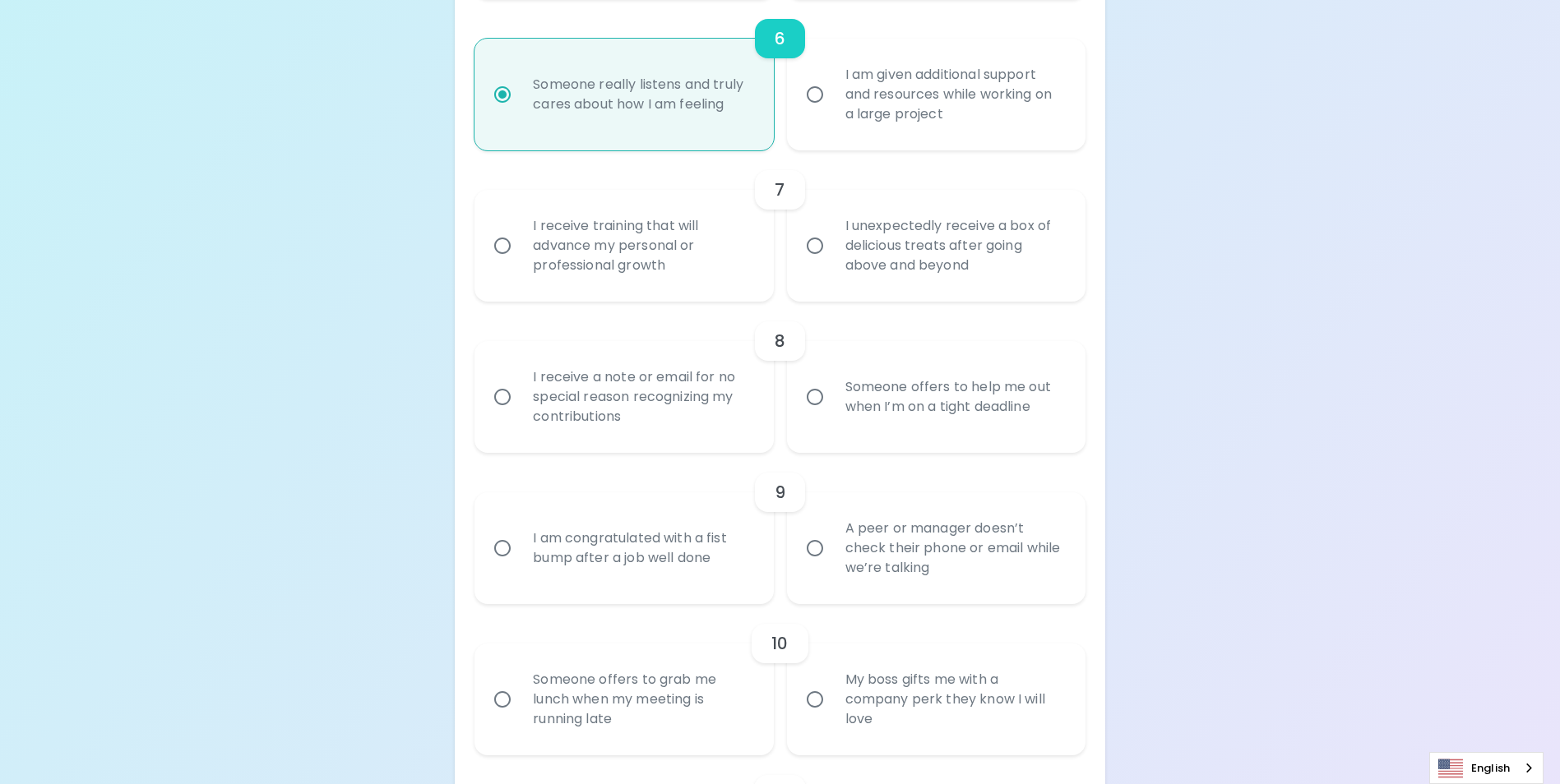
radio input "false"
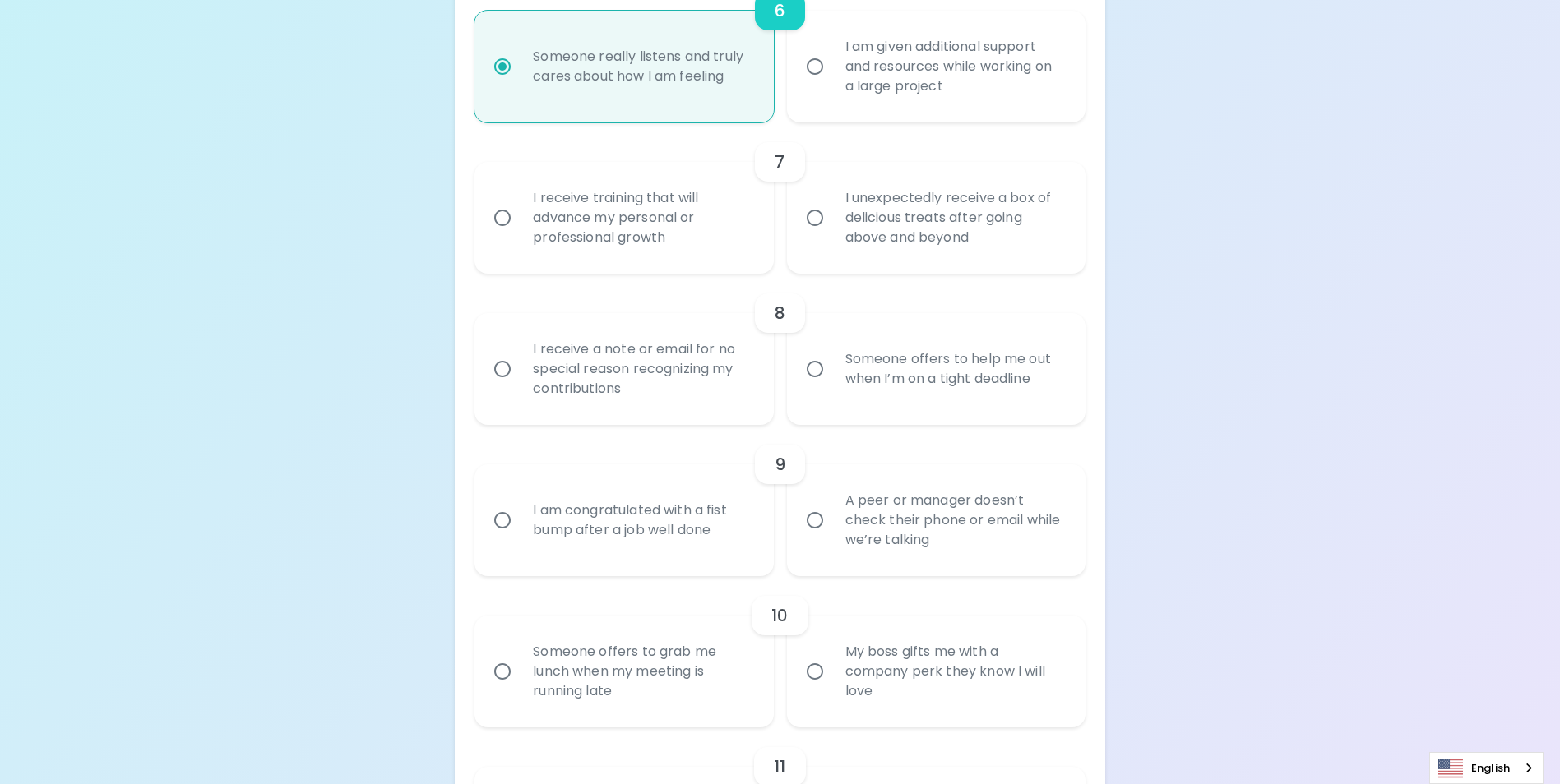
scroll to position [1282, 0]
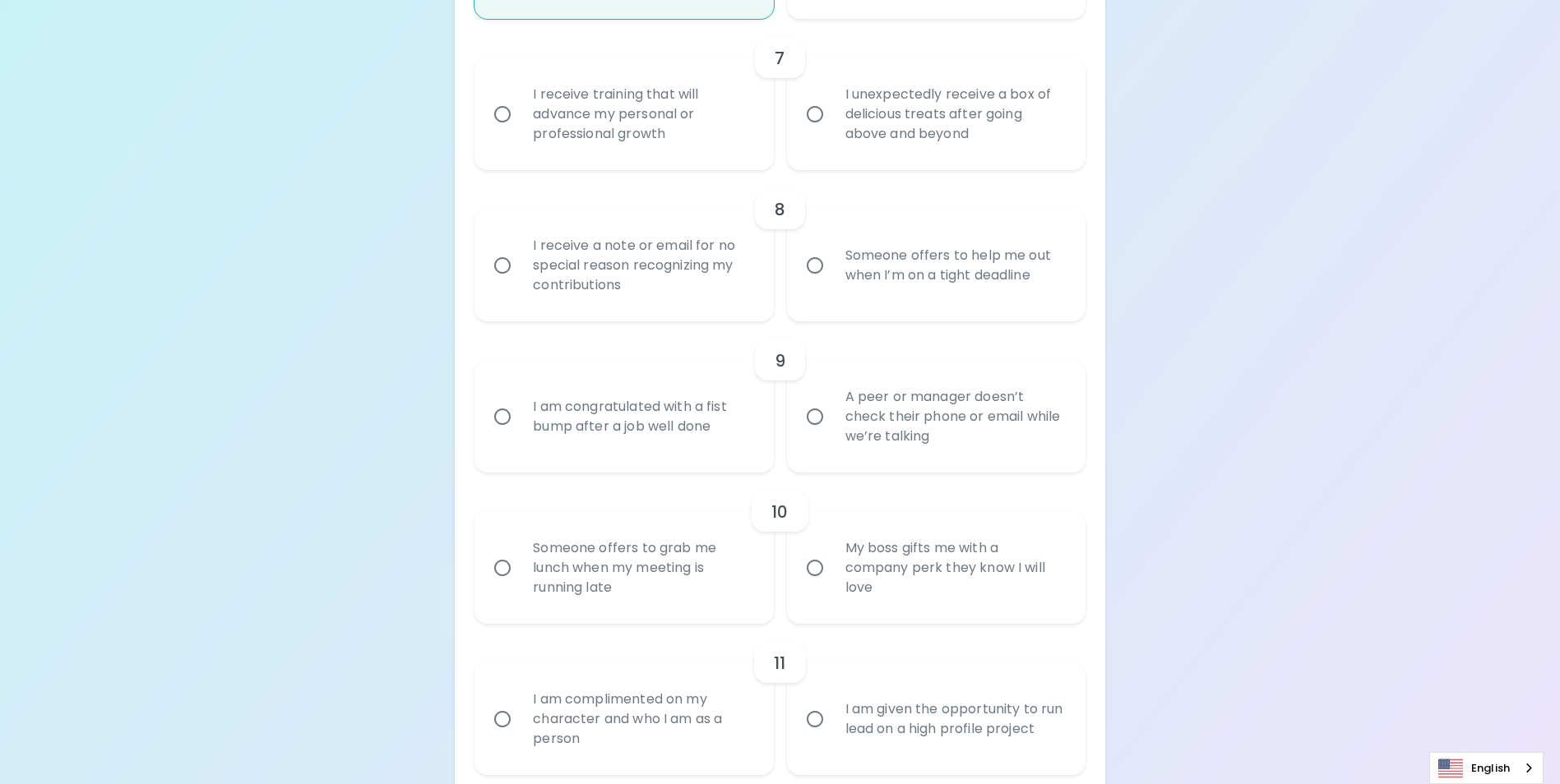
radio input "true"
click at [509, 131] on input "I receive training that will advance my personal or professional growth" at bounding box center [502, 114] width 34 height 34
radio input "false"
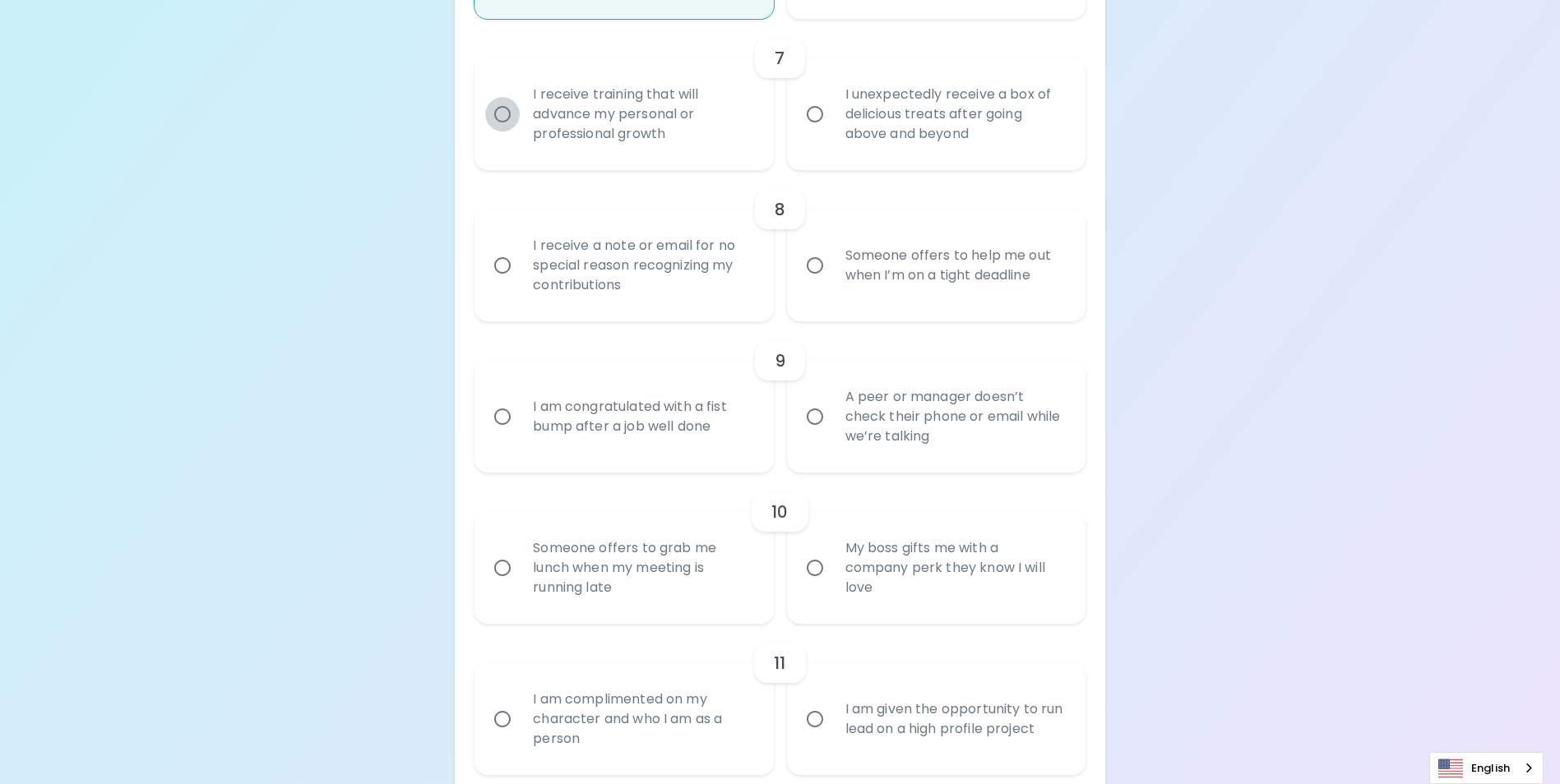
radio input "false"
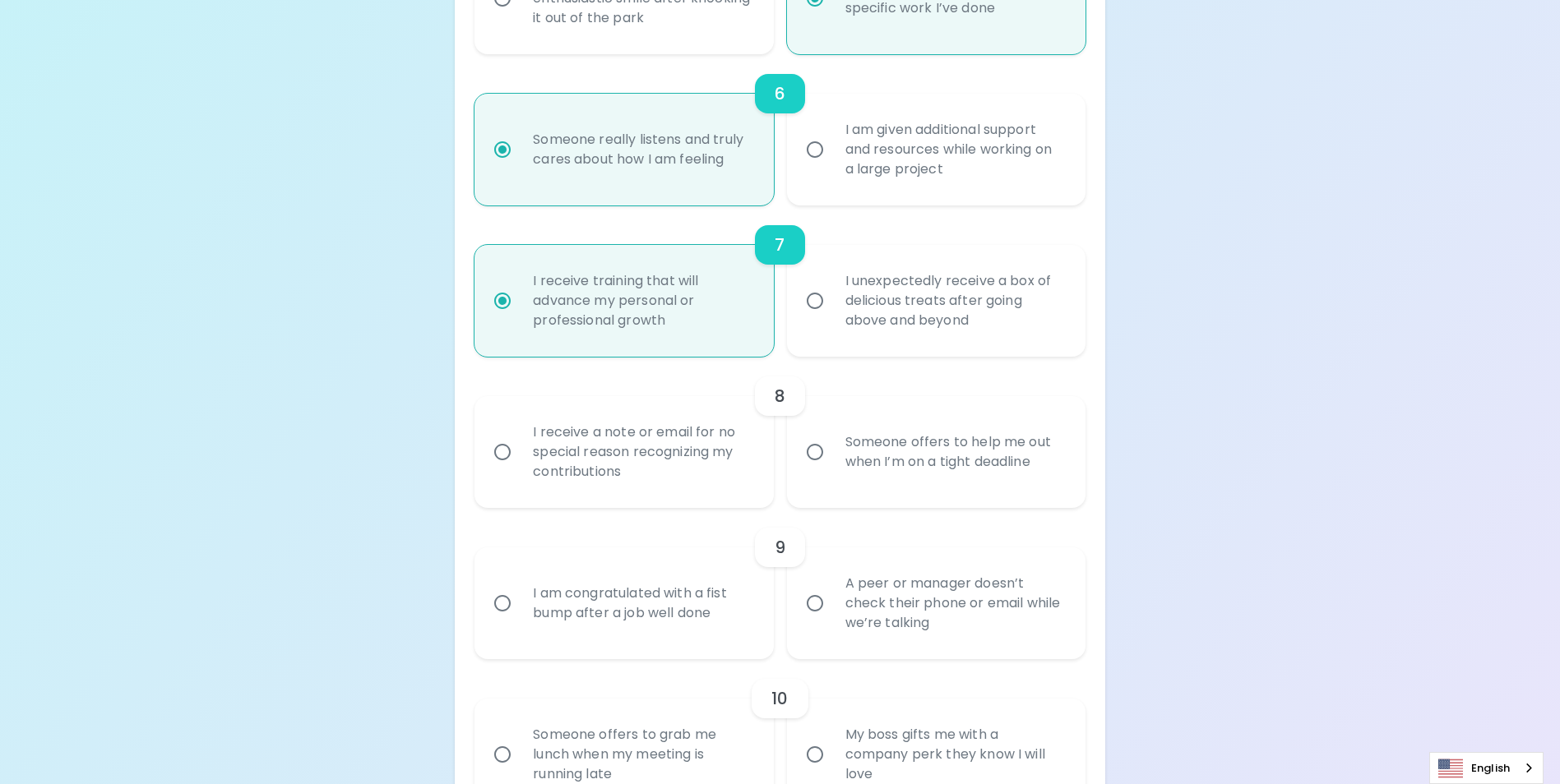
scroll to position [1085, 0]
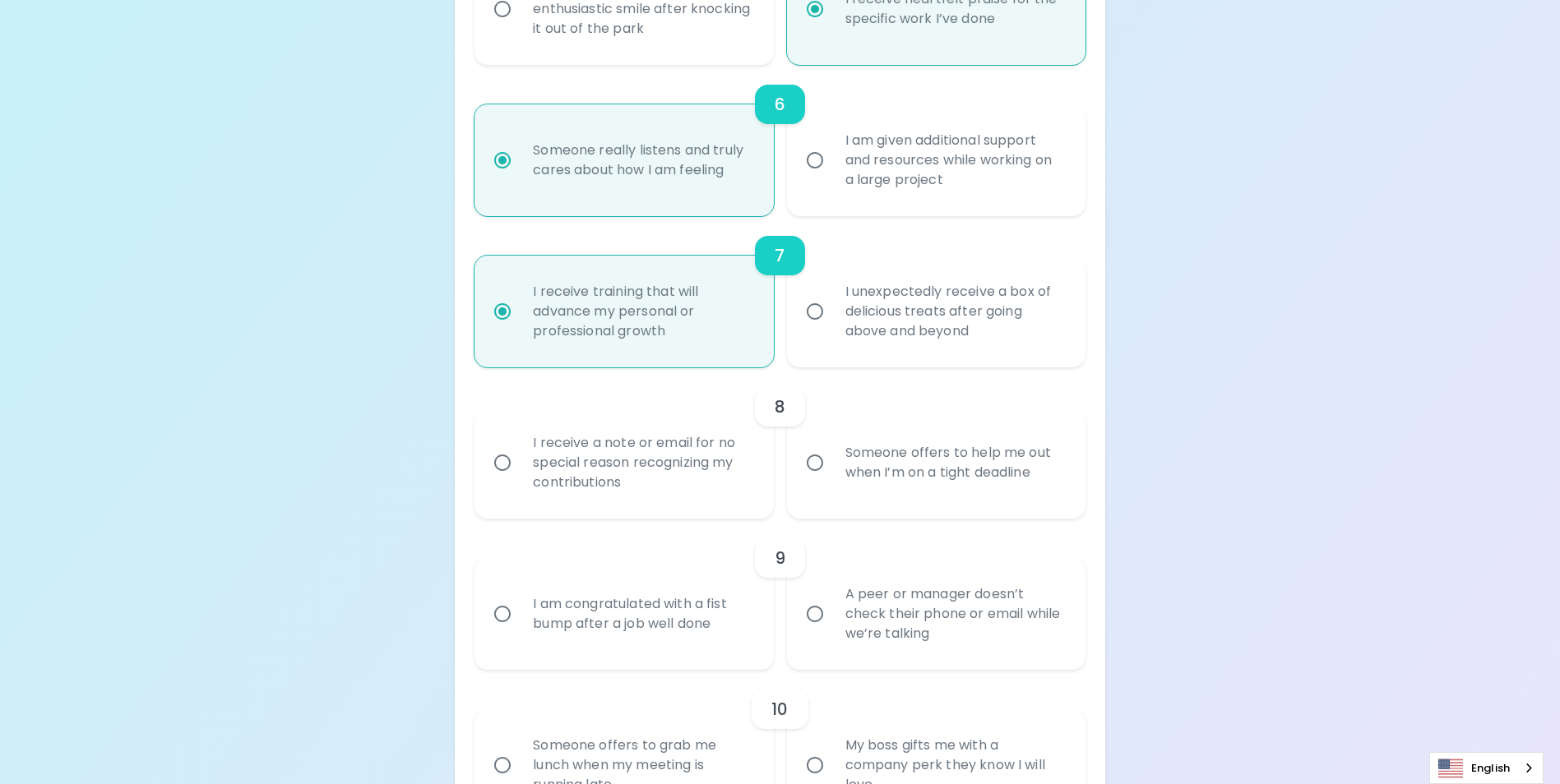
radio input "true"
click at [499, 480] on input "I receive a note or email for no special reason recognizing my contributions" at bounding box center [502, 462] width 34 height 34
radio input "false"
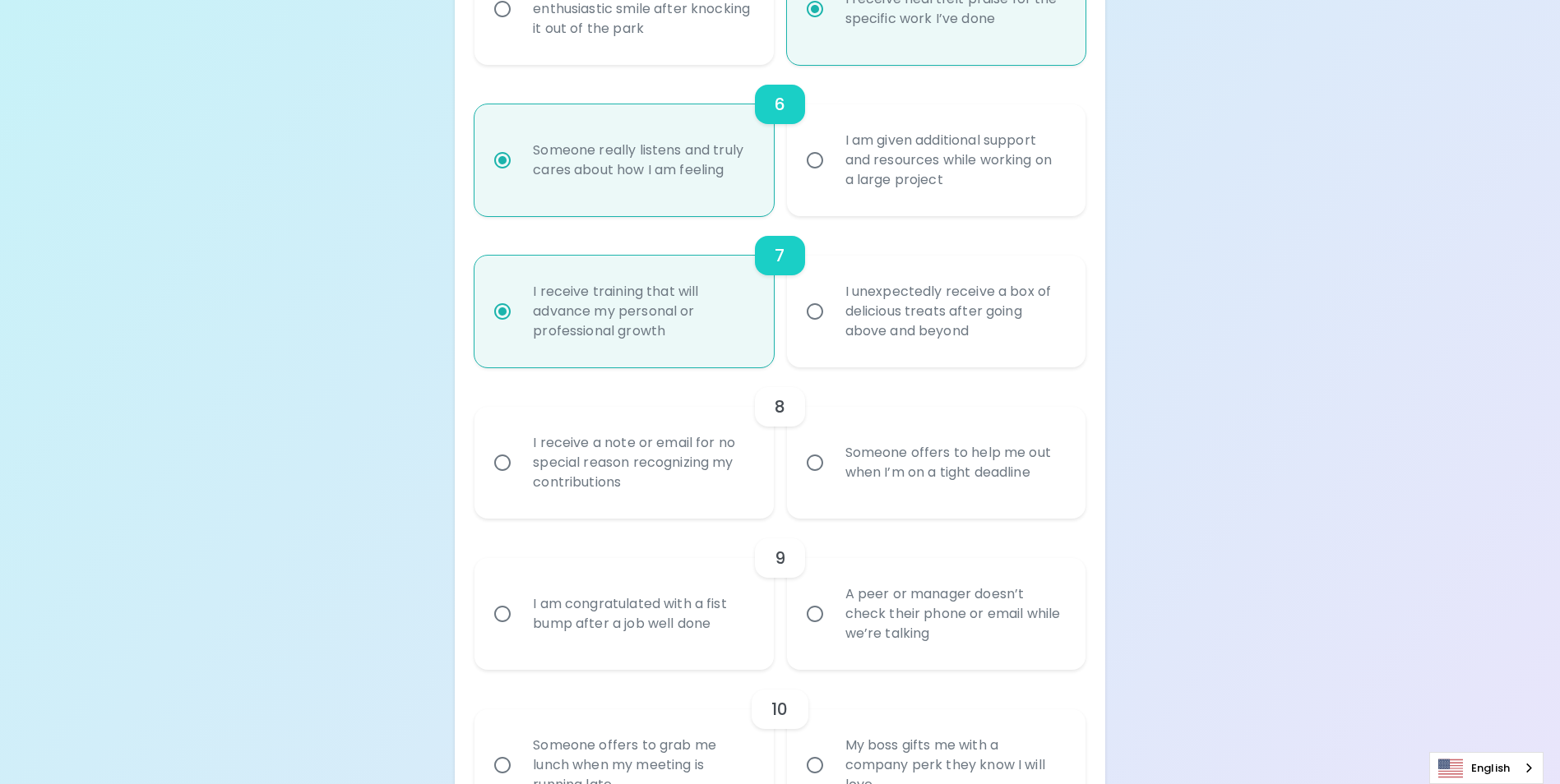
radio input "false"
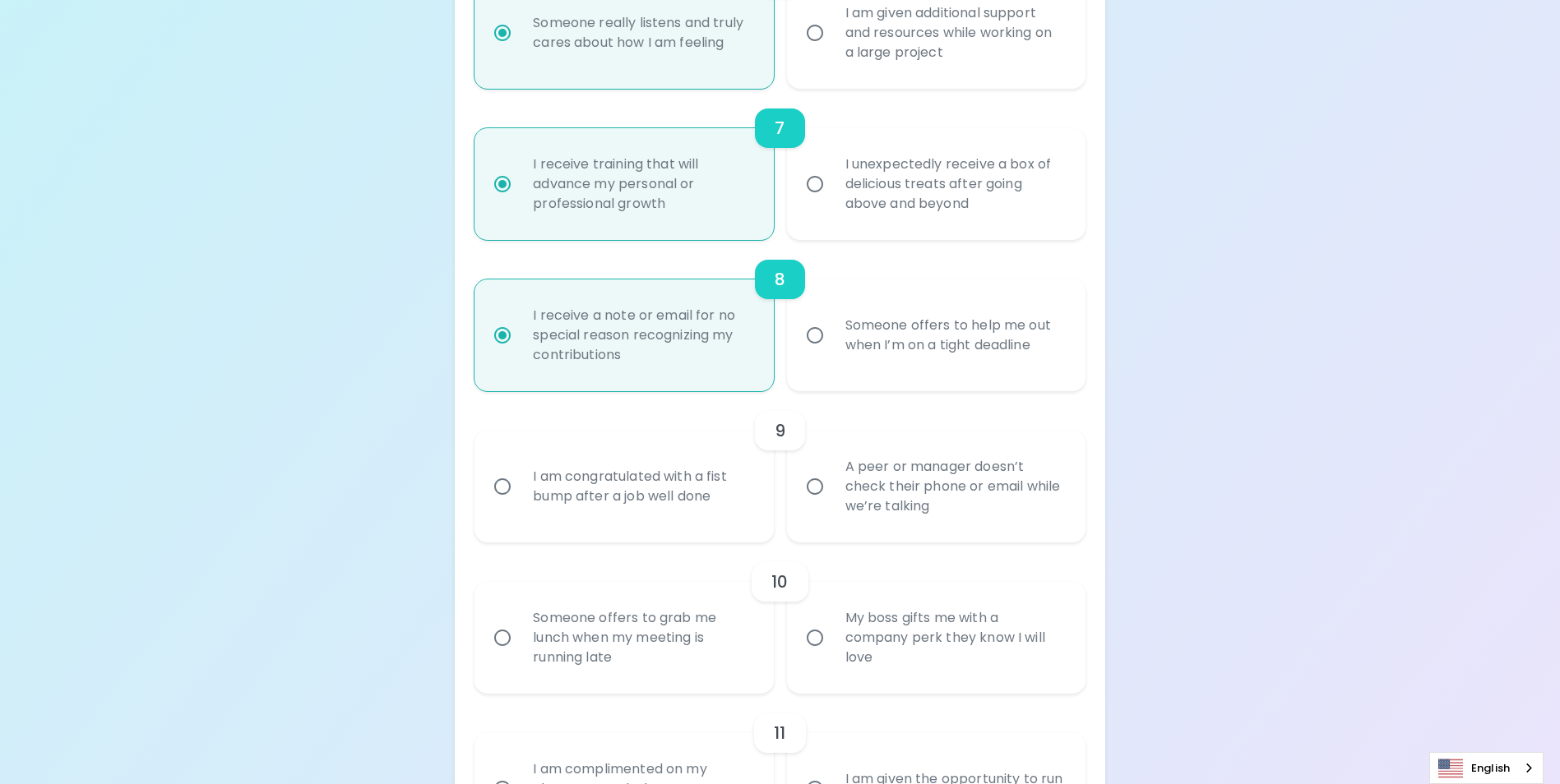
scroll to position [1216, 0]
radio input "true"
click at [809, 500] on input "A peer or manager doesn’t check their phone or email while we’re talking" at bounding box center [814, 482] width 34 height 34
radio input "false"
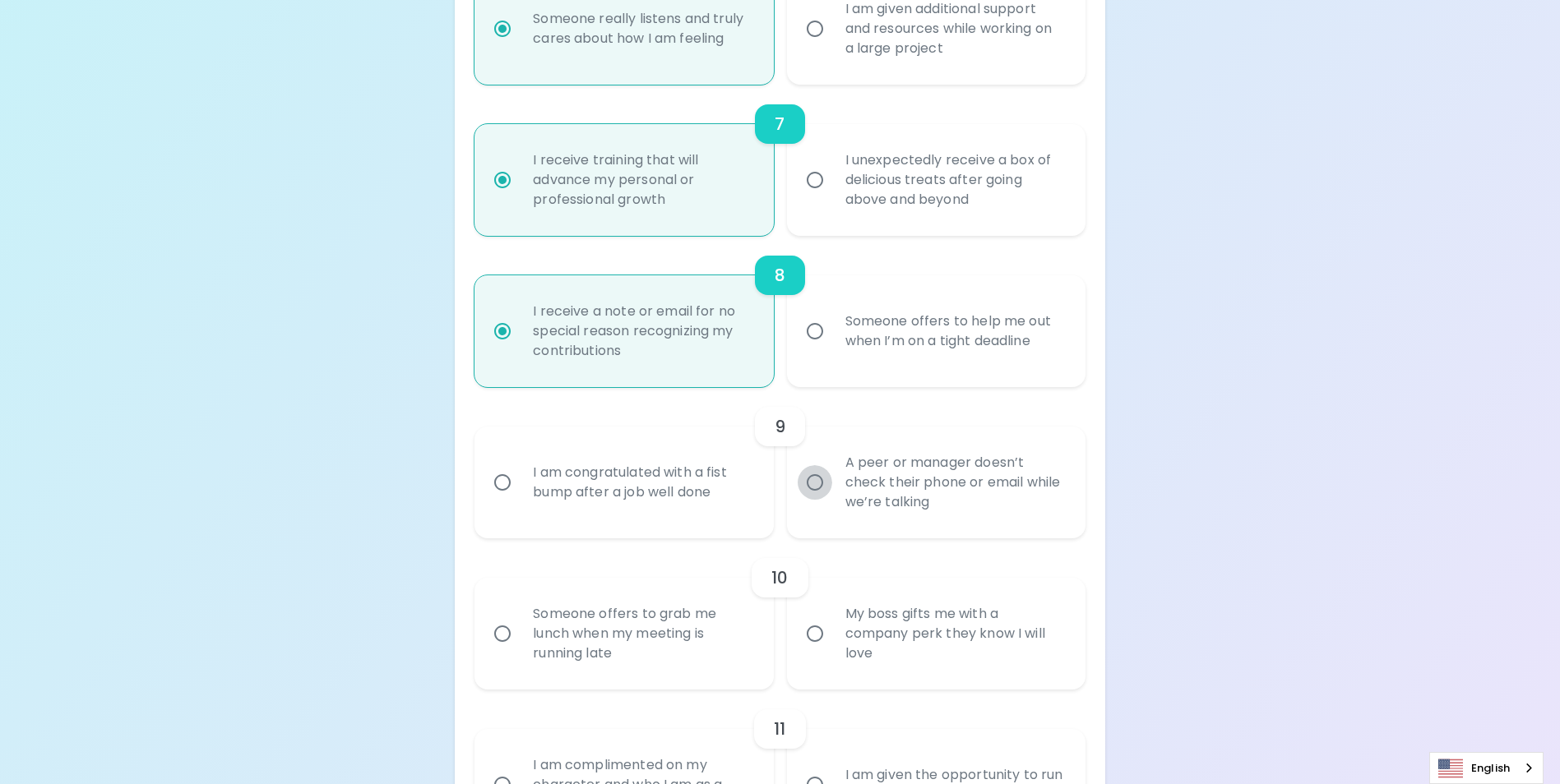
radio input "false"
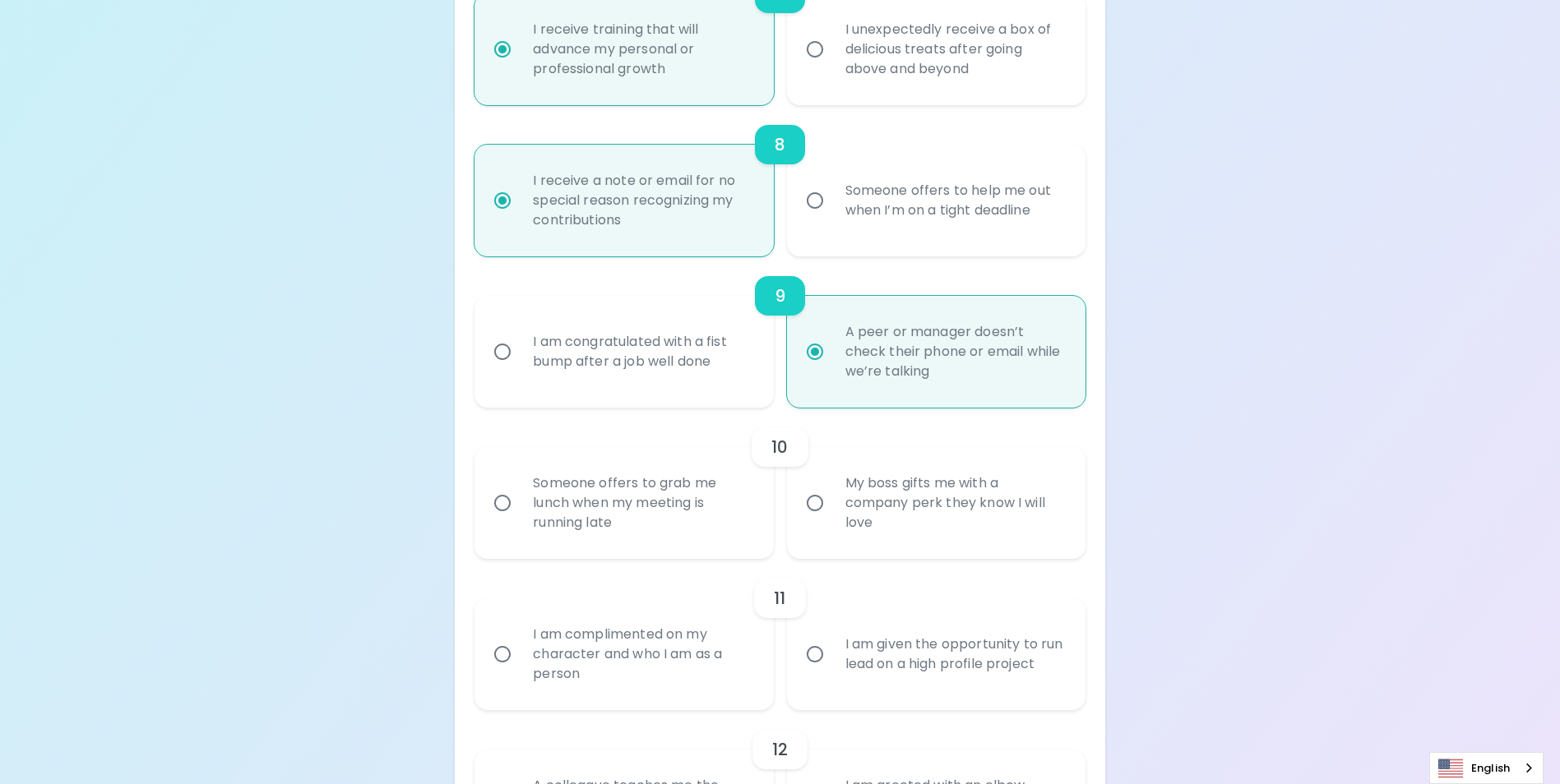
scroll to position [1348, 0]
radio input "true"
click at [818, 519] on input "My boss gifts me with a company perk they know I will love" at bounding box center [814, 502] width 34 height 34
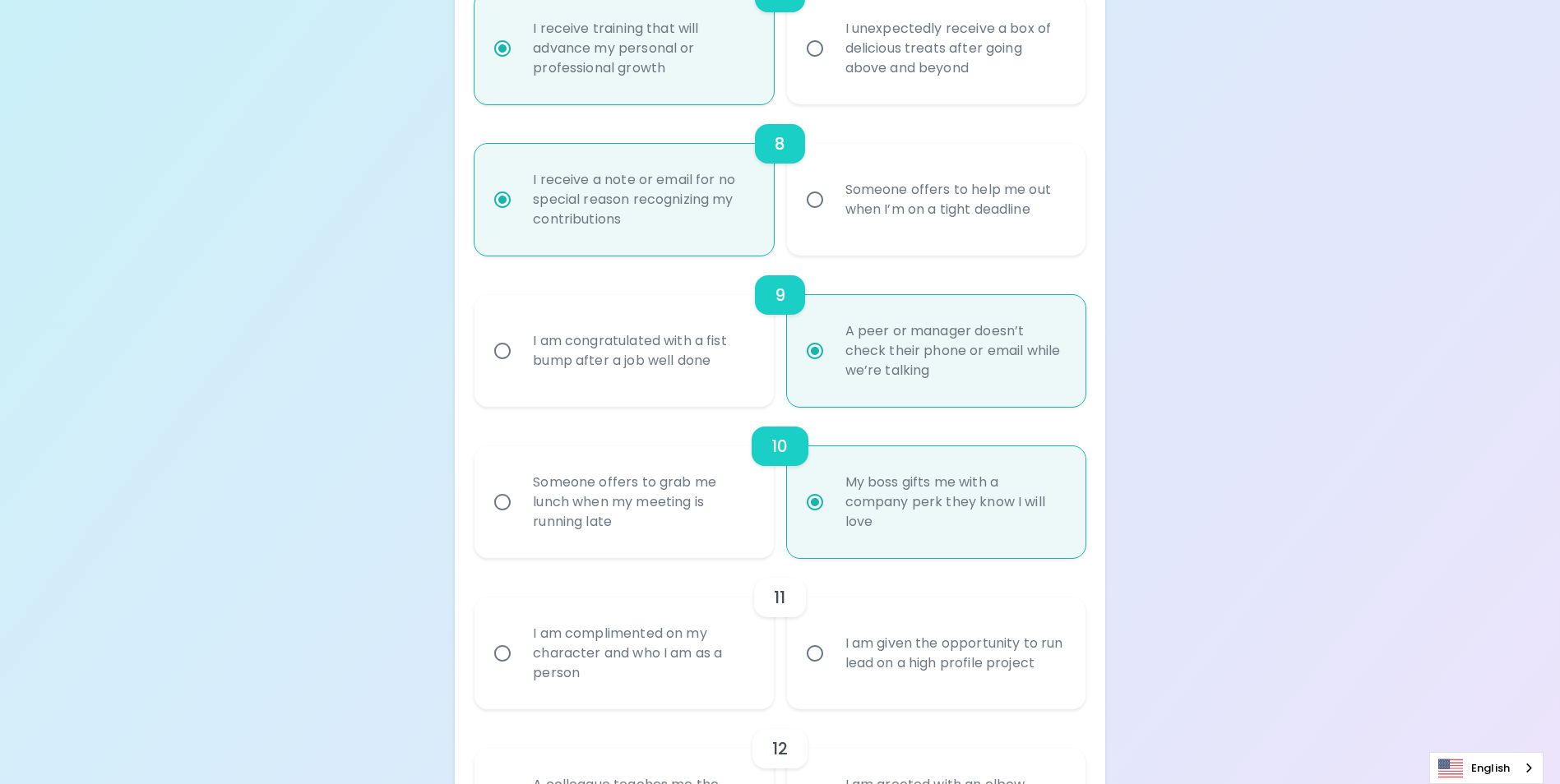
radio input "false"
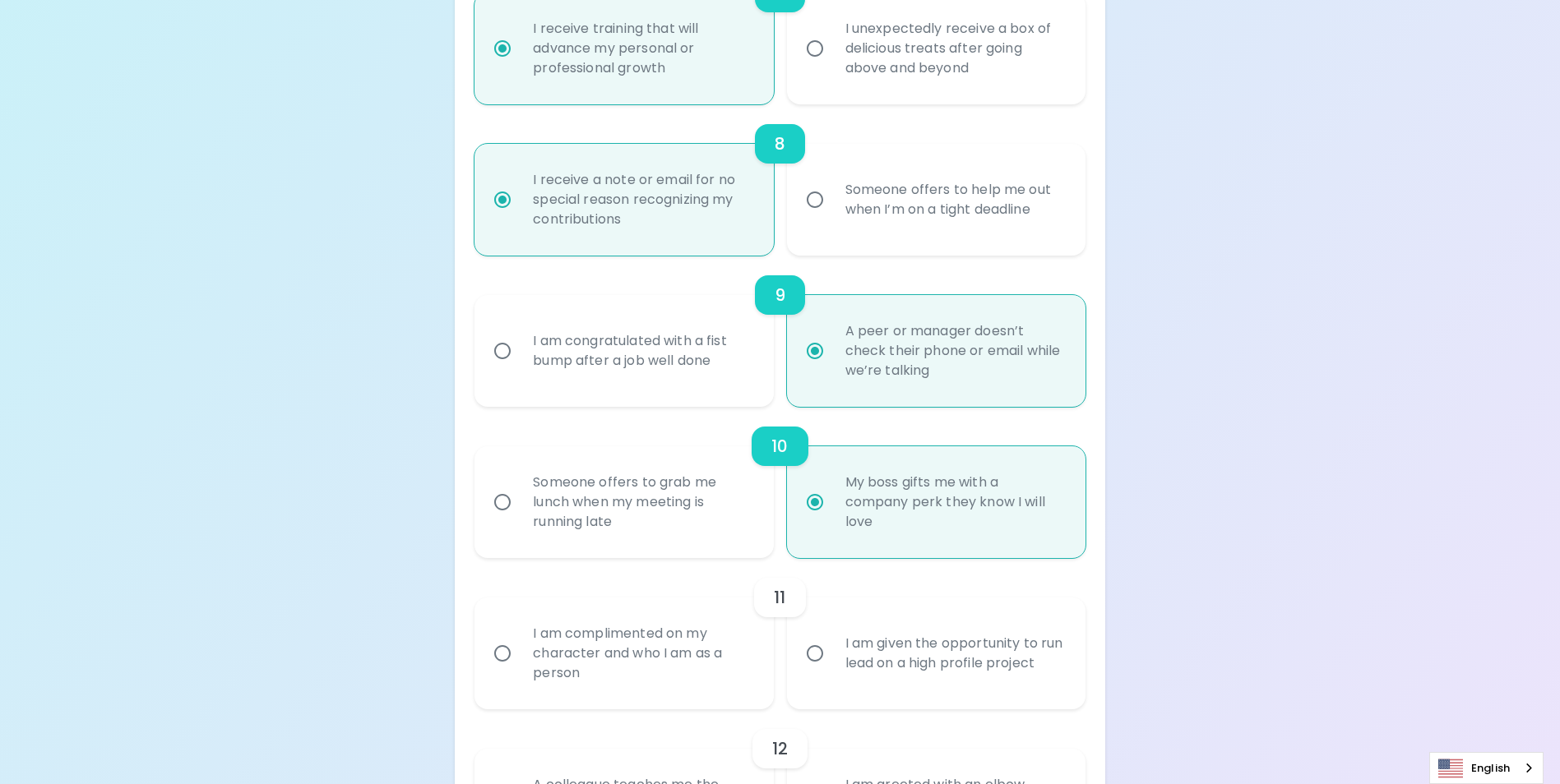
radio input "false"
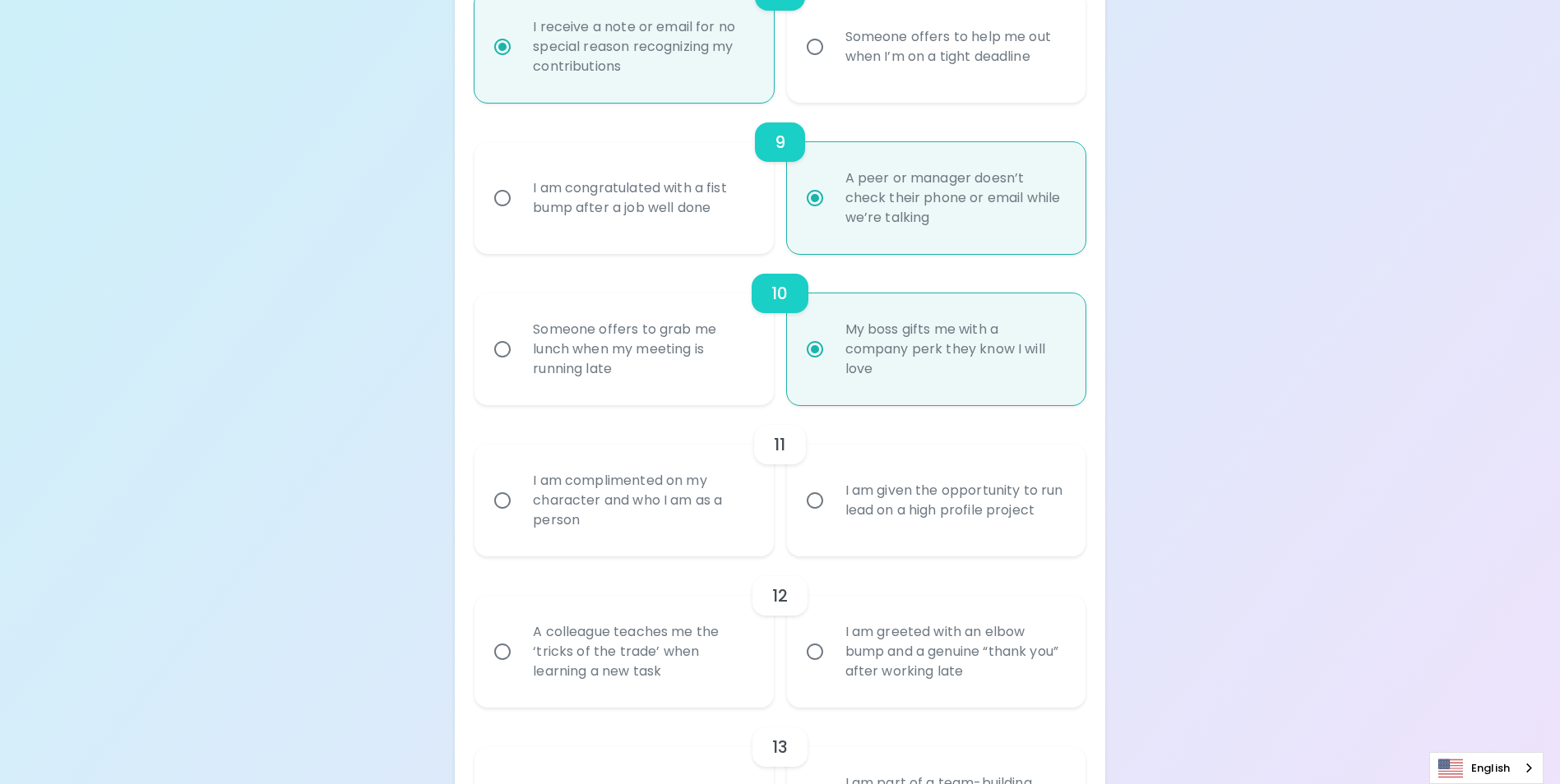
scroll to position [1479, 0]
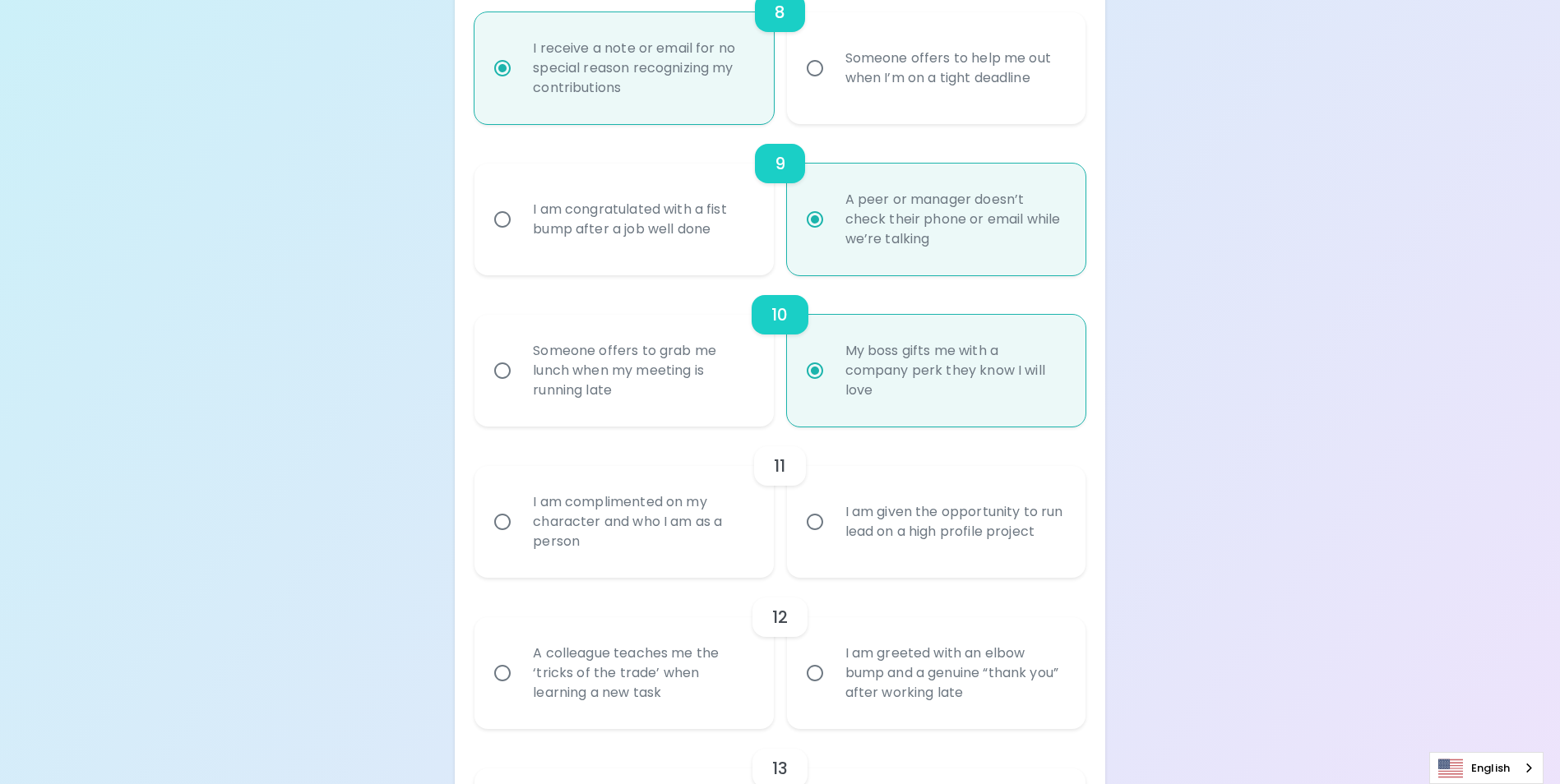
radio input "true"
click at [819, 540] on input "I am given the opportunity to run lead on a high profile project" at bounding box center [814, 521] width 34 height 34
radio input "false"
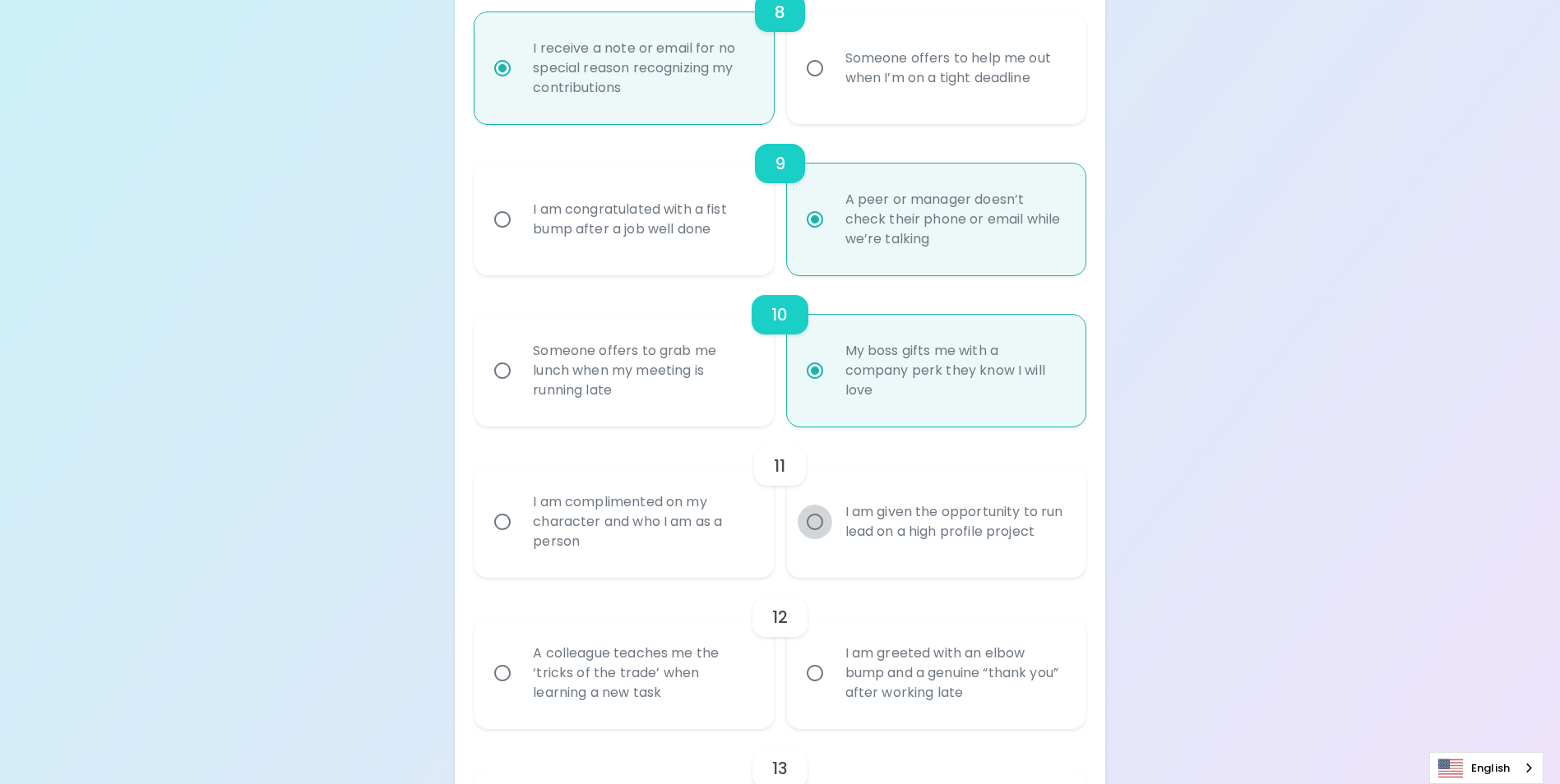
radio input "false"
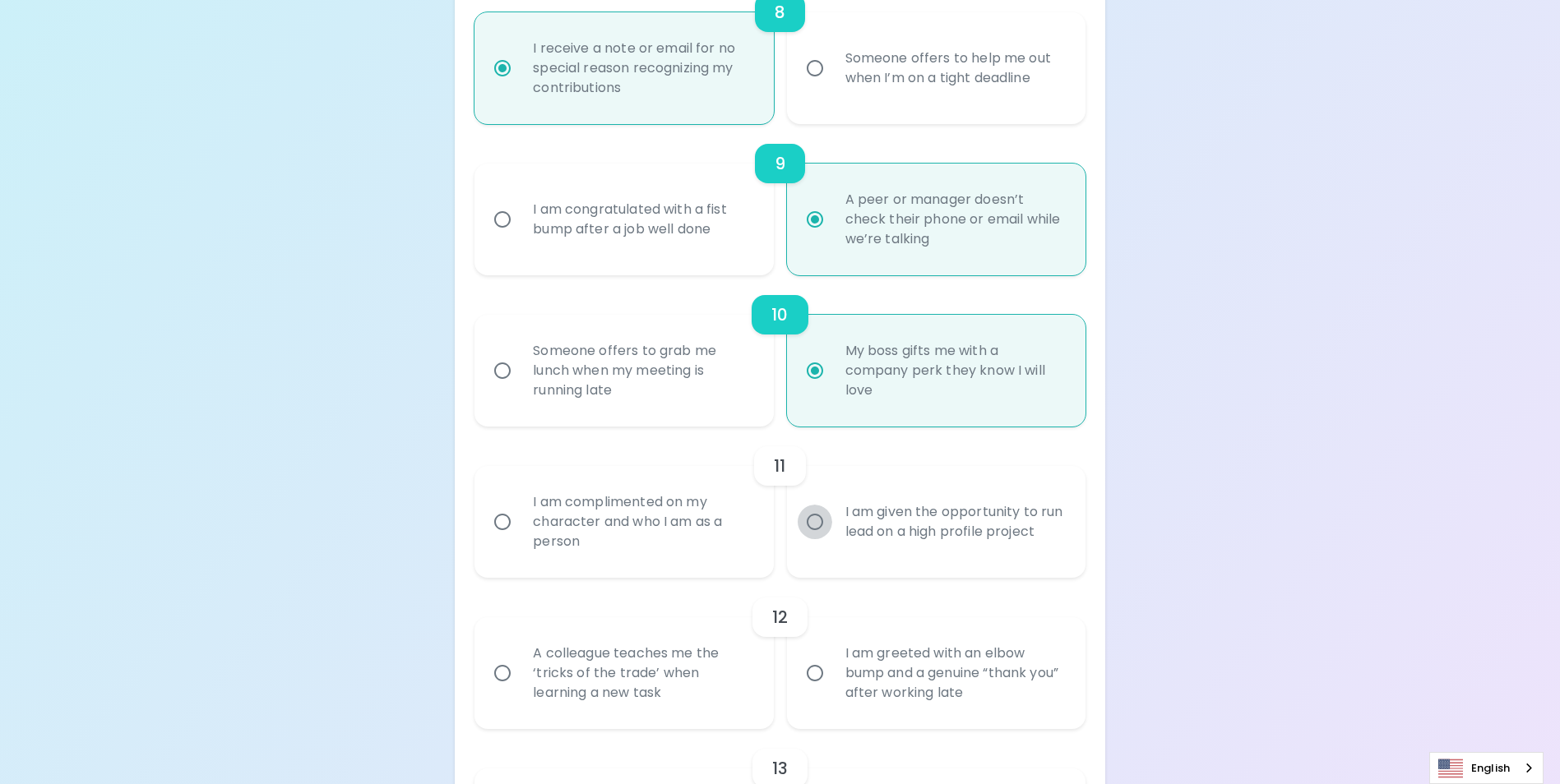
radio input "false"
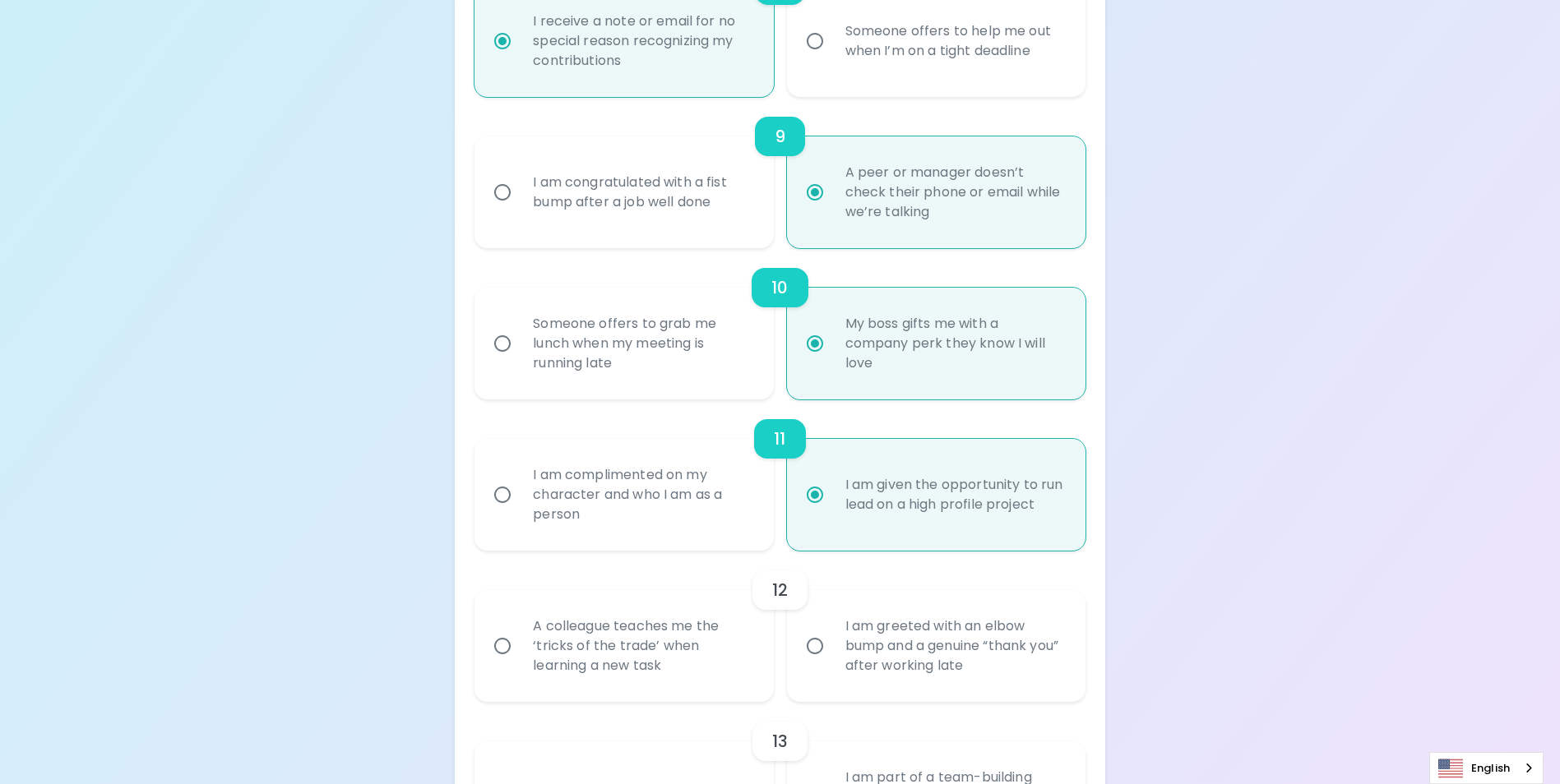
scroll to position [1611, 0]
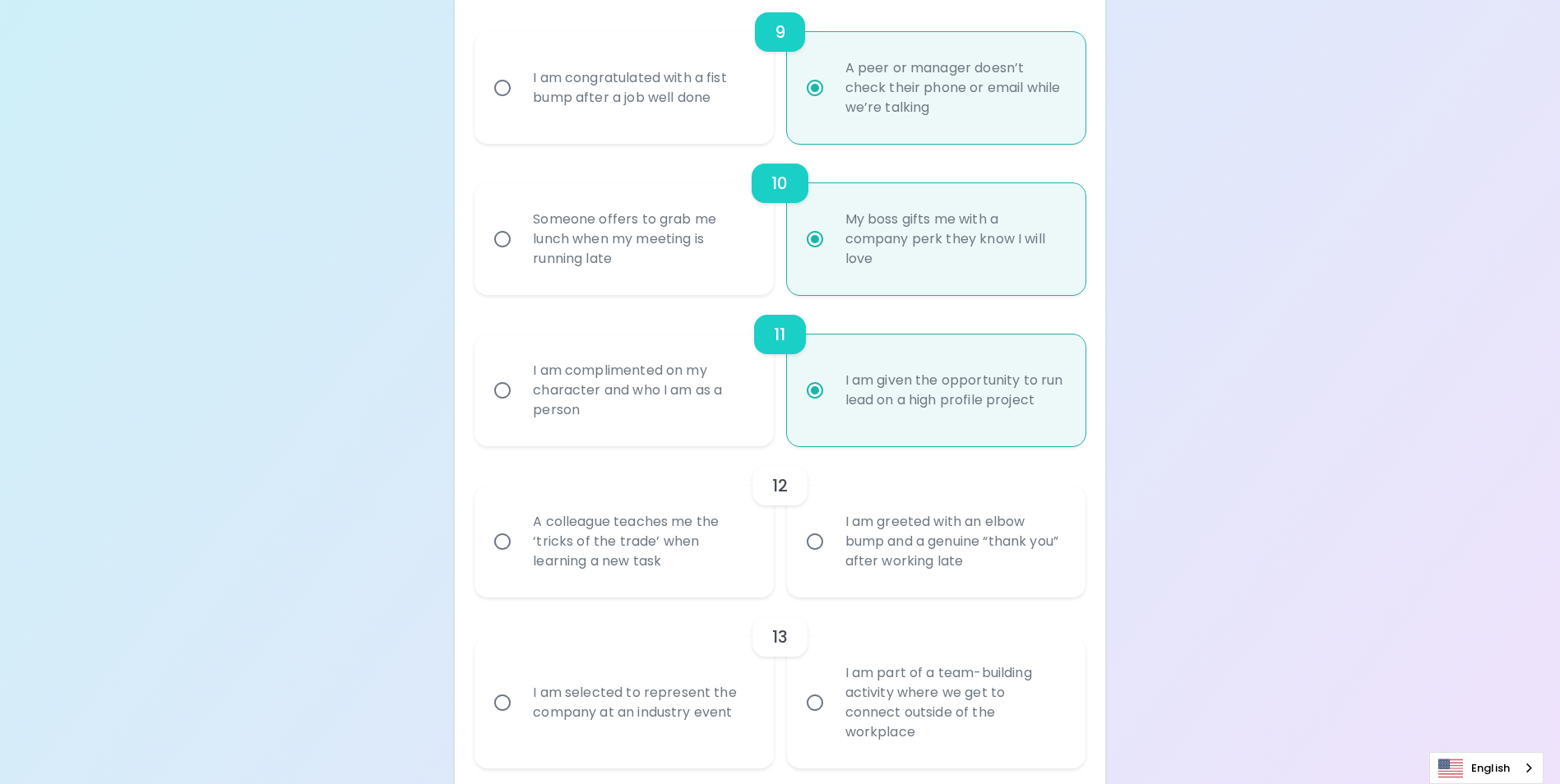
radio input "true"
click at [818, 559] on input "I am greeted with an elbow bump and a genuine “thank you” after working late" at bounding box center [814, 541] width 34 height 34
radio input "false"
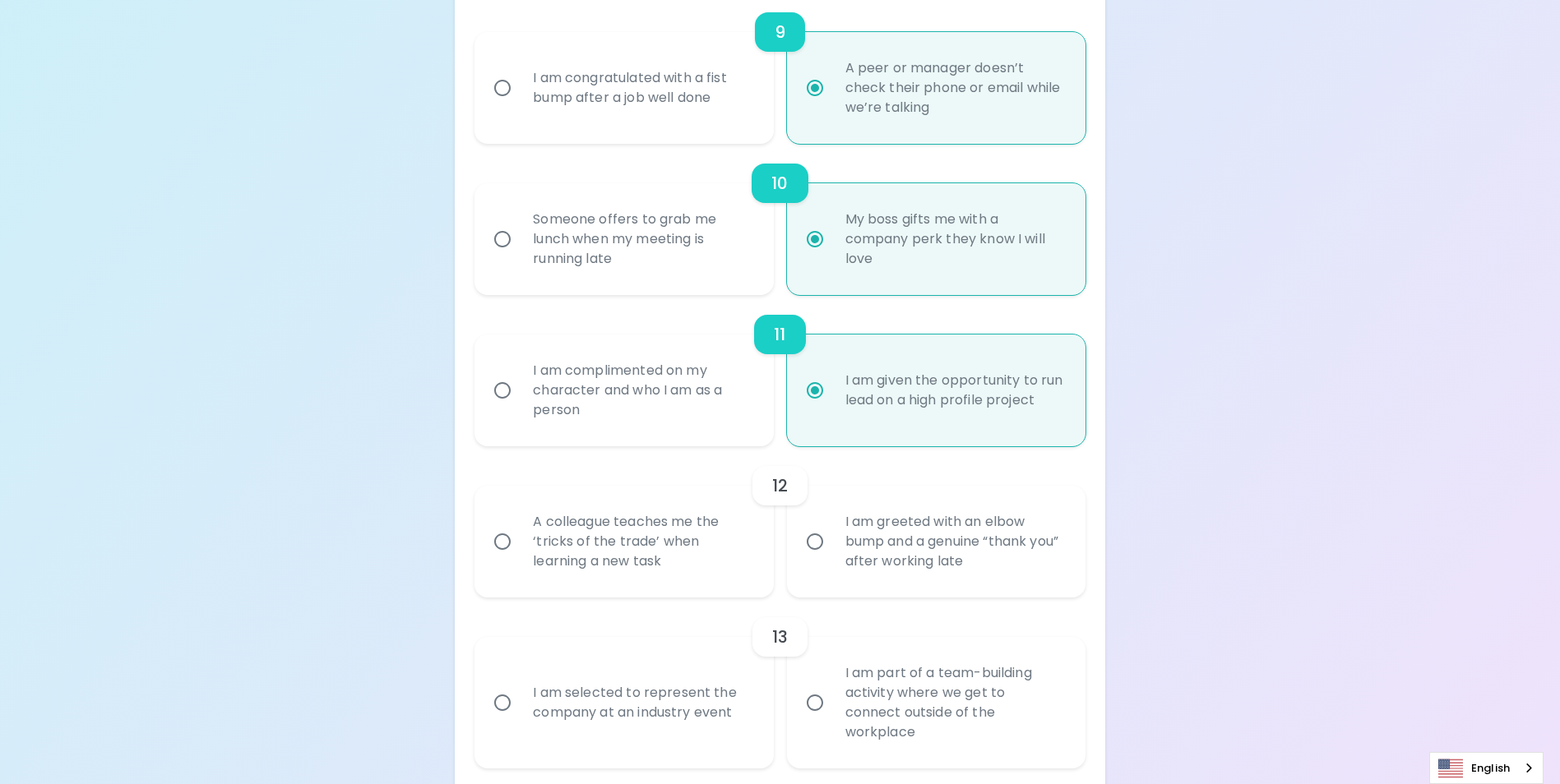
radio input "false"
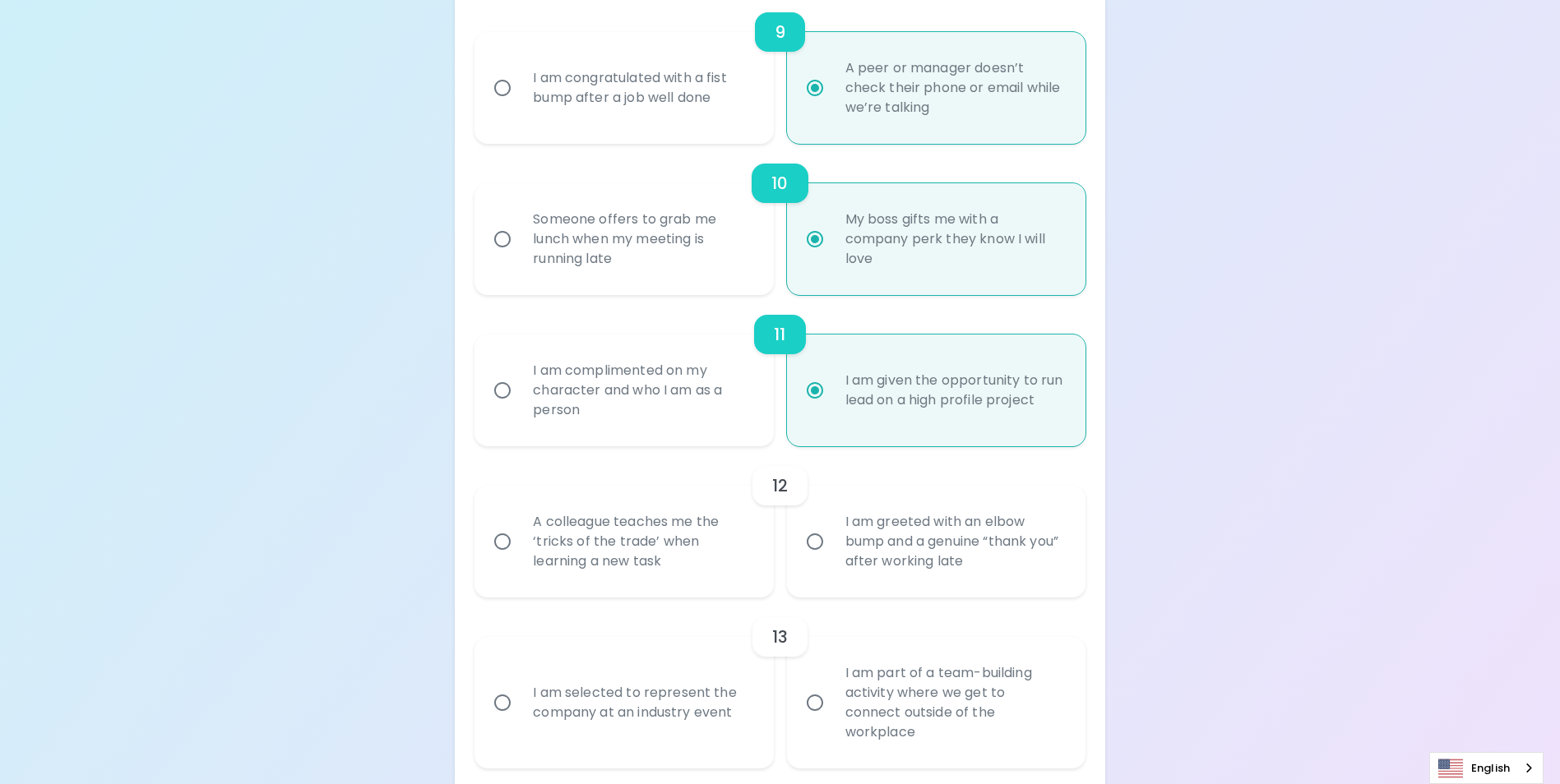
radio input "false"
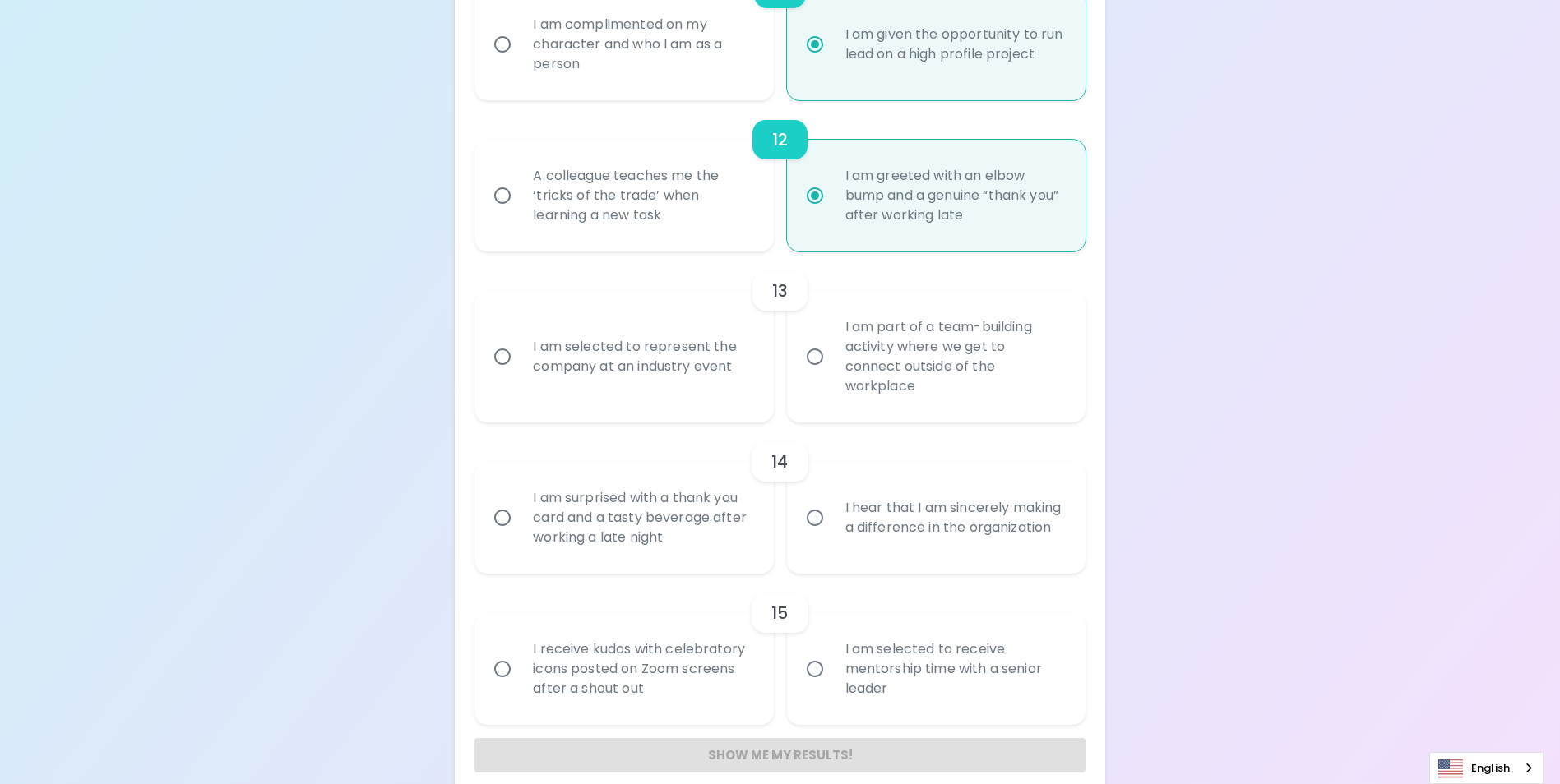
scroll to position [1978, 0]
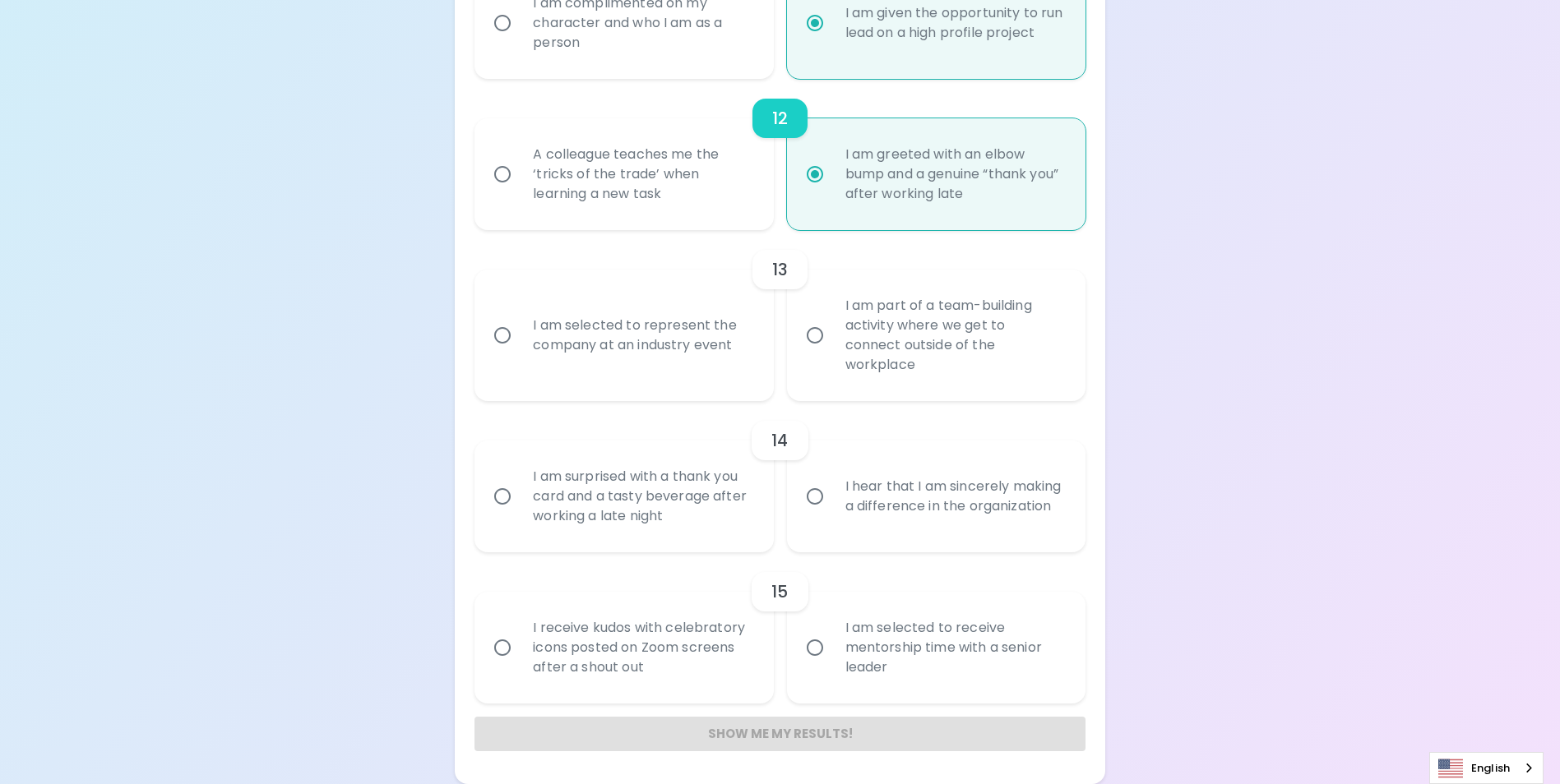
radio input "true"
click at [817, 345] on input "I am part of a team-building activity where we get to connect outside of the wo…" at bounding box center [814, 335] width 34 height 34
radio input "false"
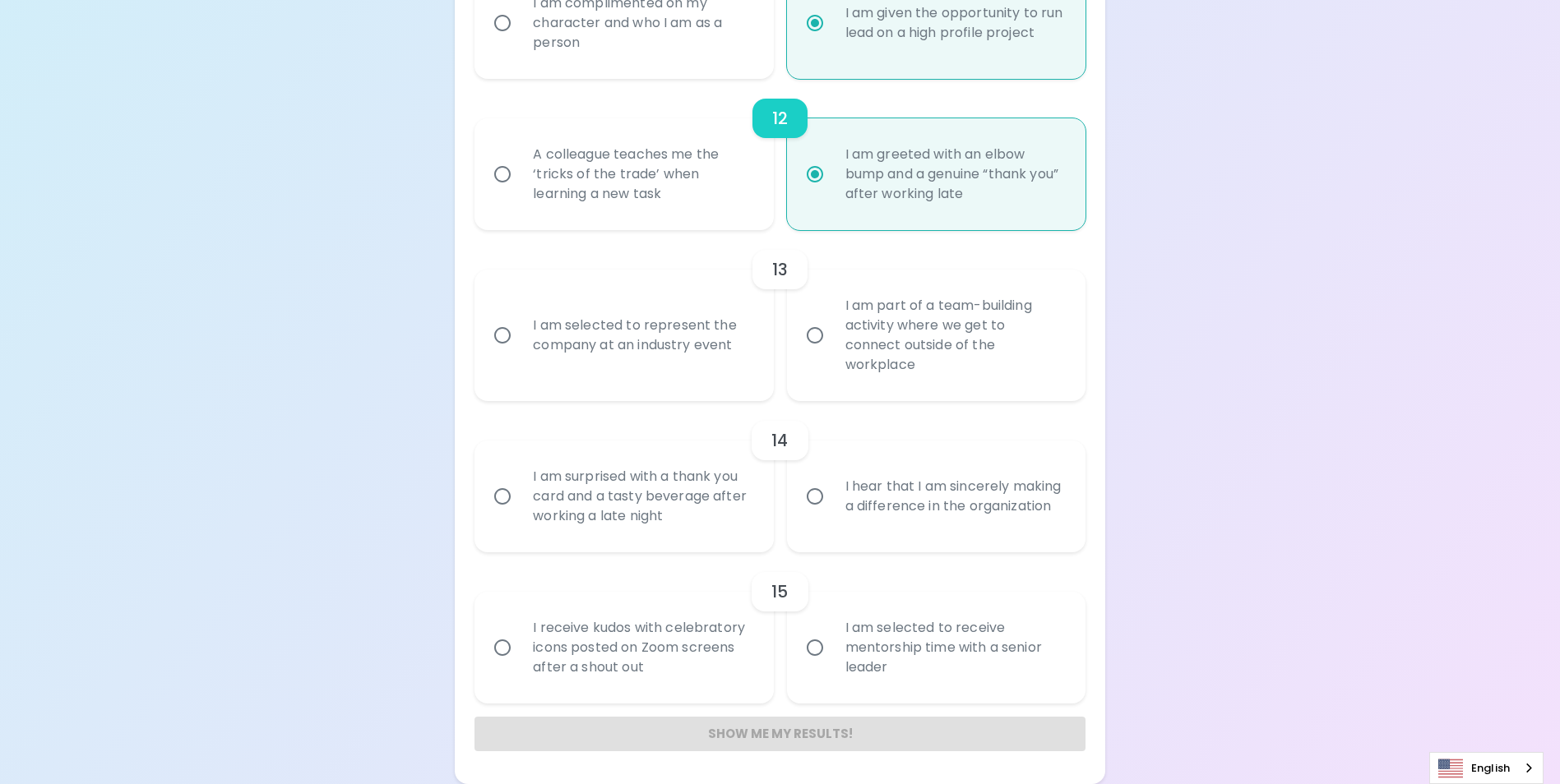
radio input "false"
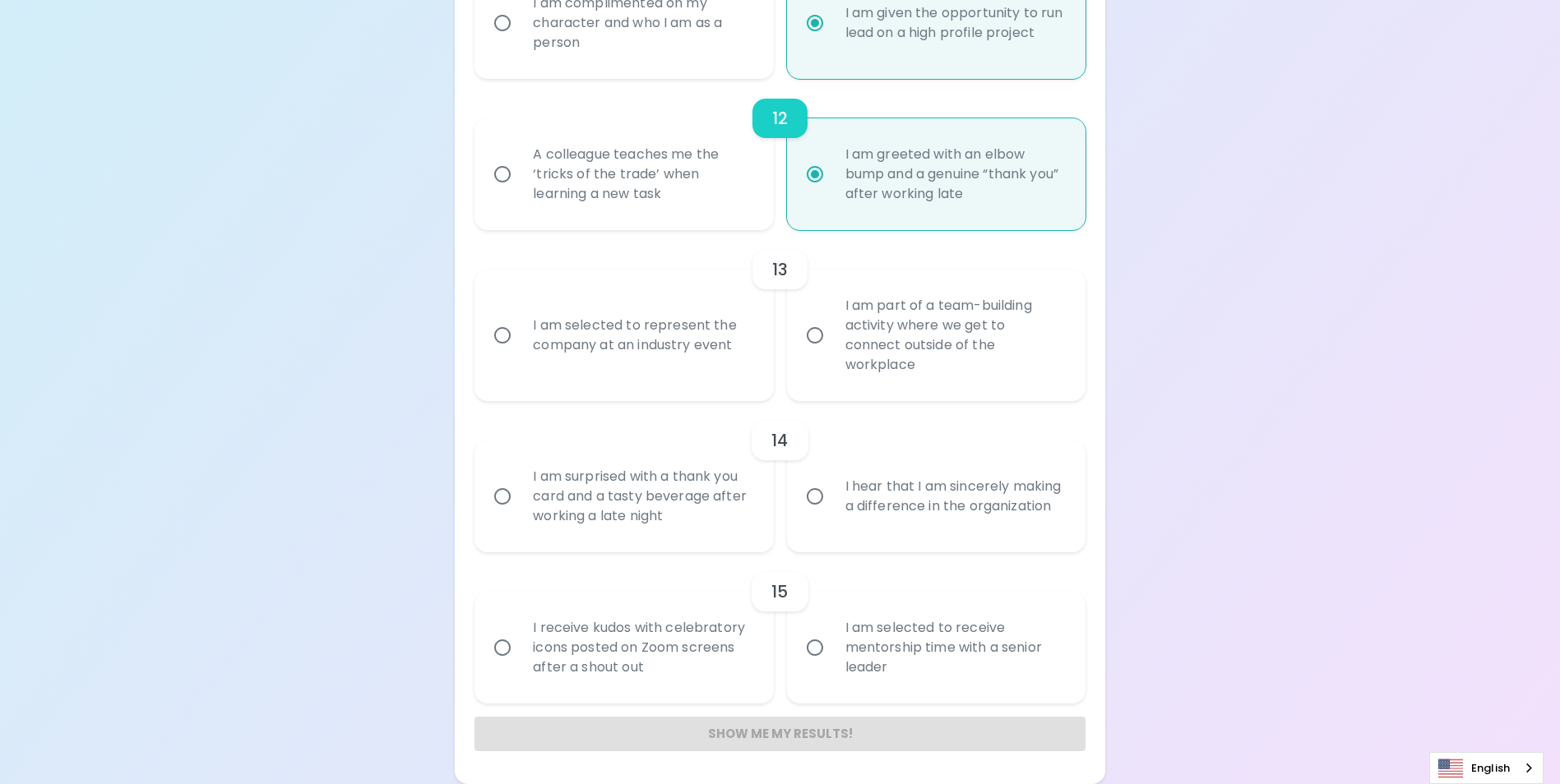
radio input "false"
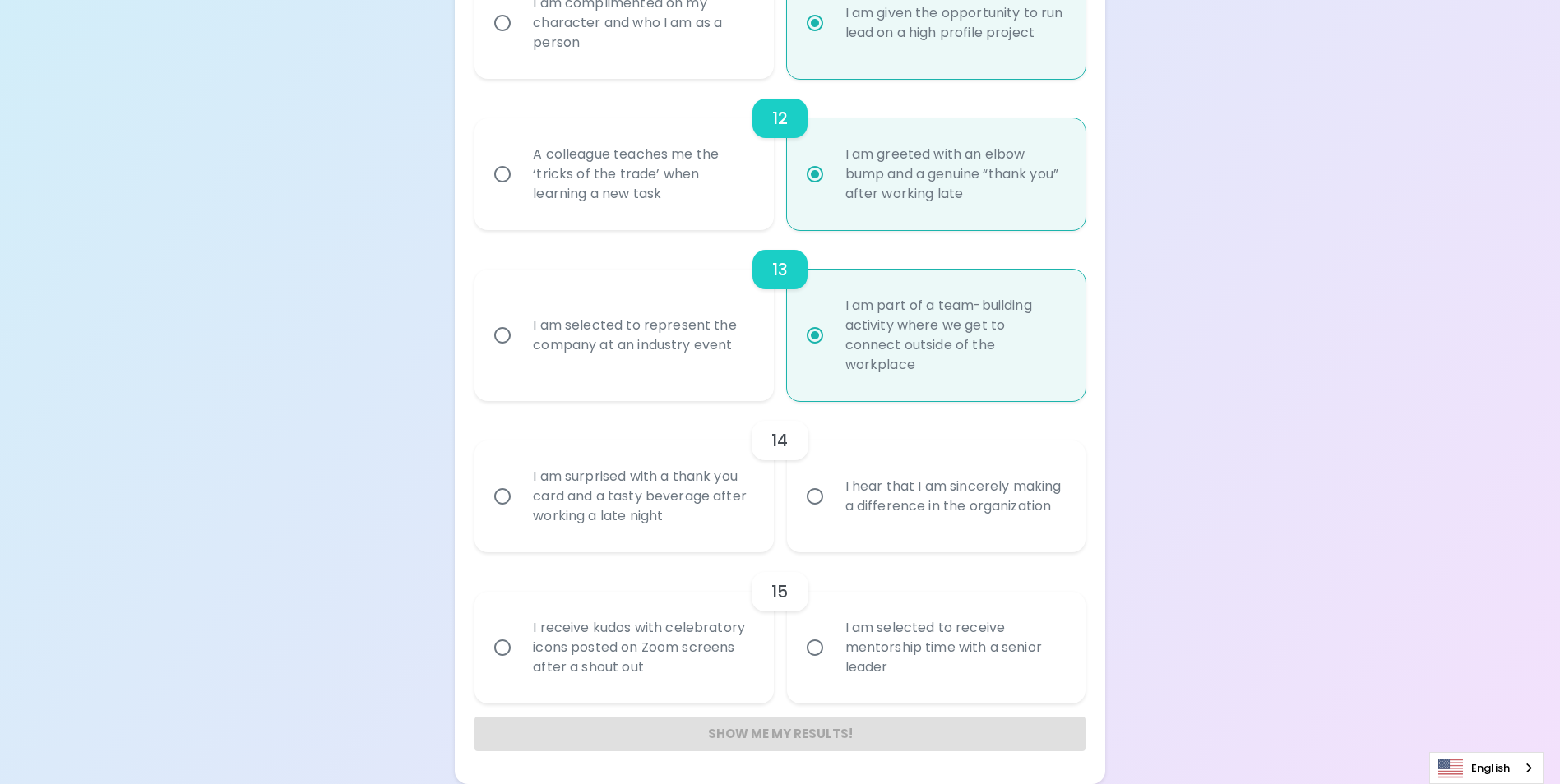
radio input "true"
click at [506, 498] on input "I am surprised with a thank you card and a tasty beverage after working a late …" at bounding box center [502, 496] width 34 height 34
radio input "false"
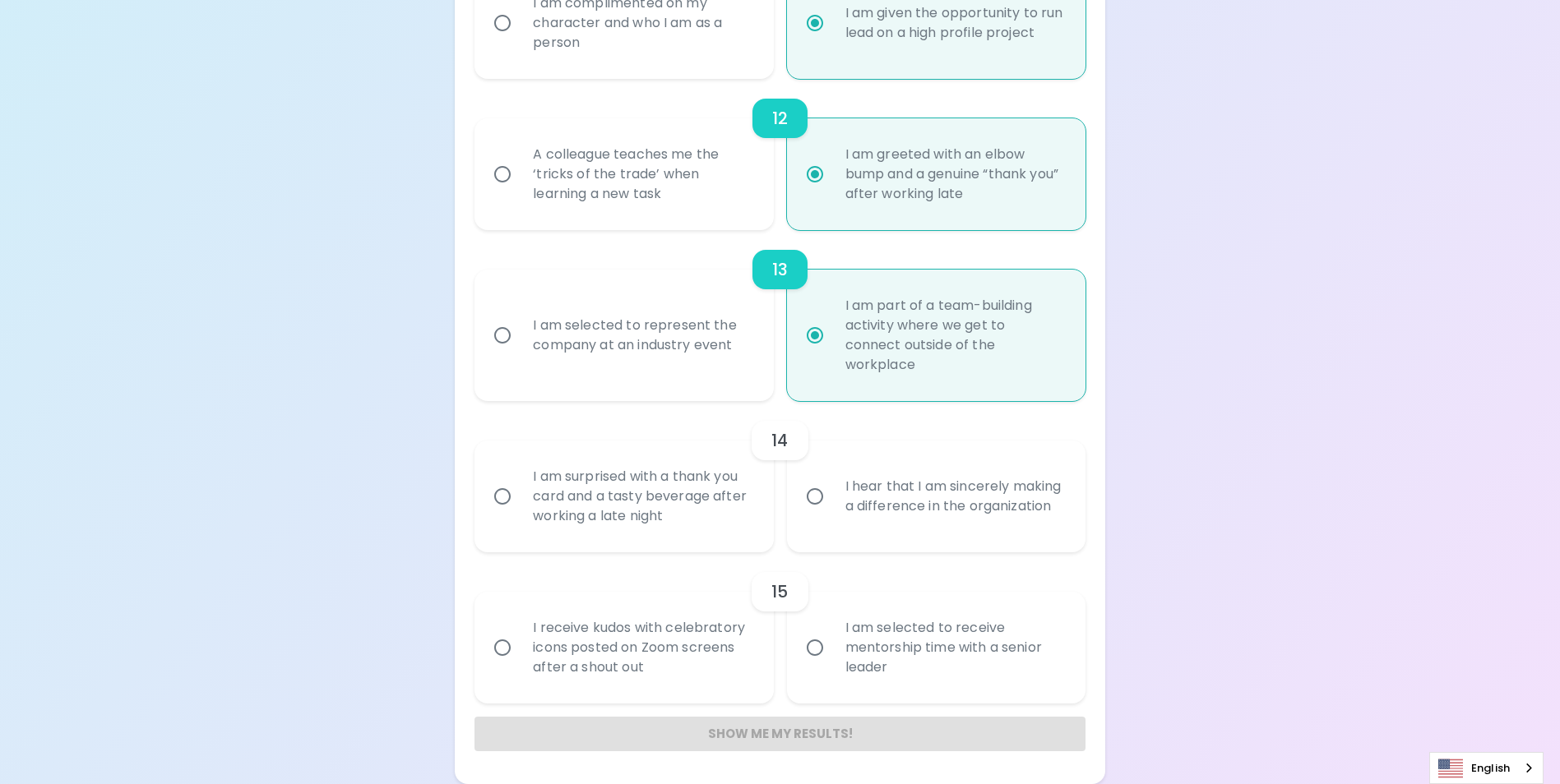
radio input "false"
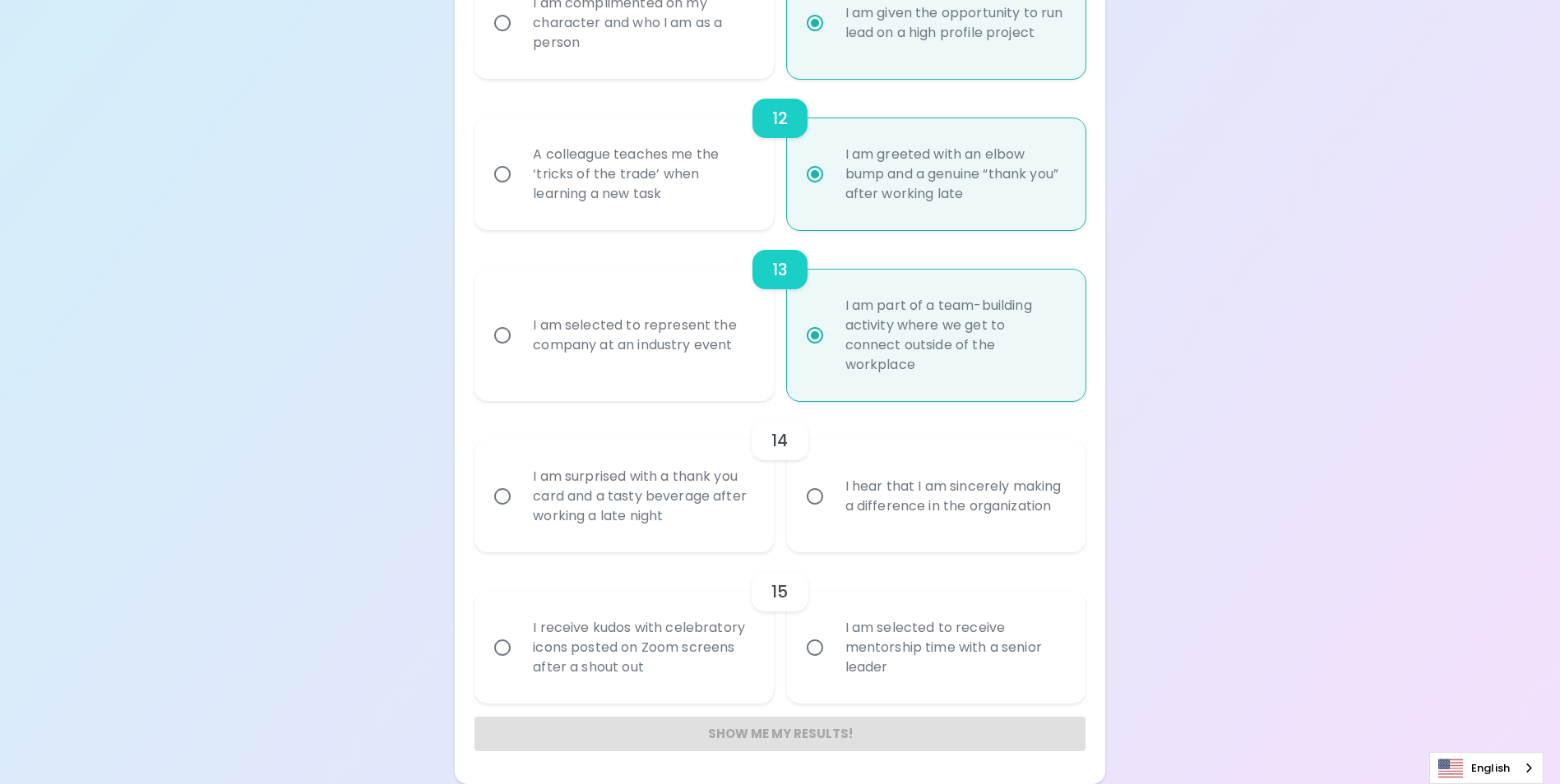
radio input "false"
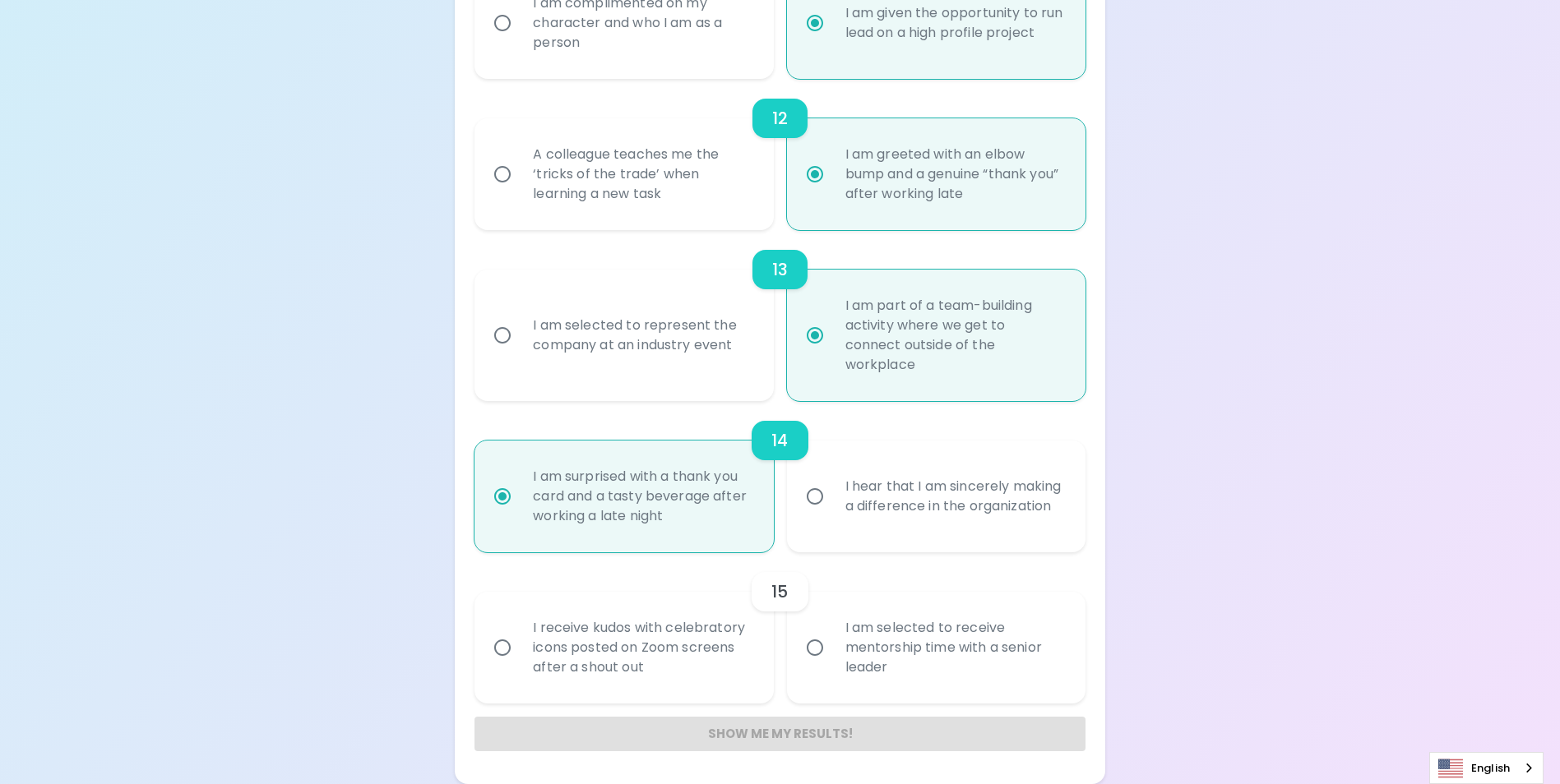
radio input "true"
click at [503, 649] on input "I receive kudos with celebratory icons posted on Zoom screens after a shout out" at bounding box center [502, 647] width 34 height 34
radio input "false"
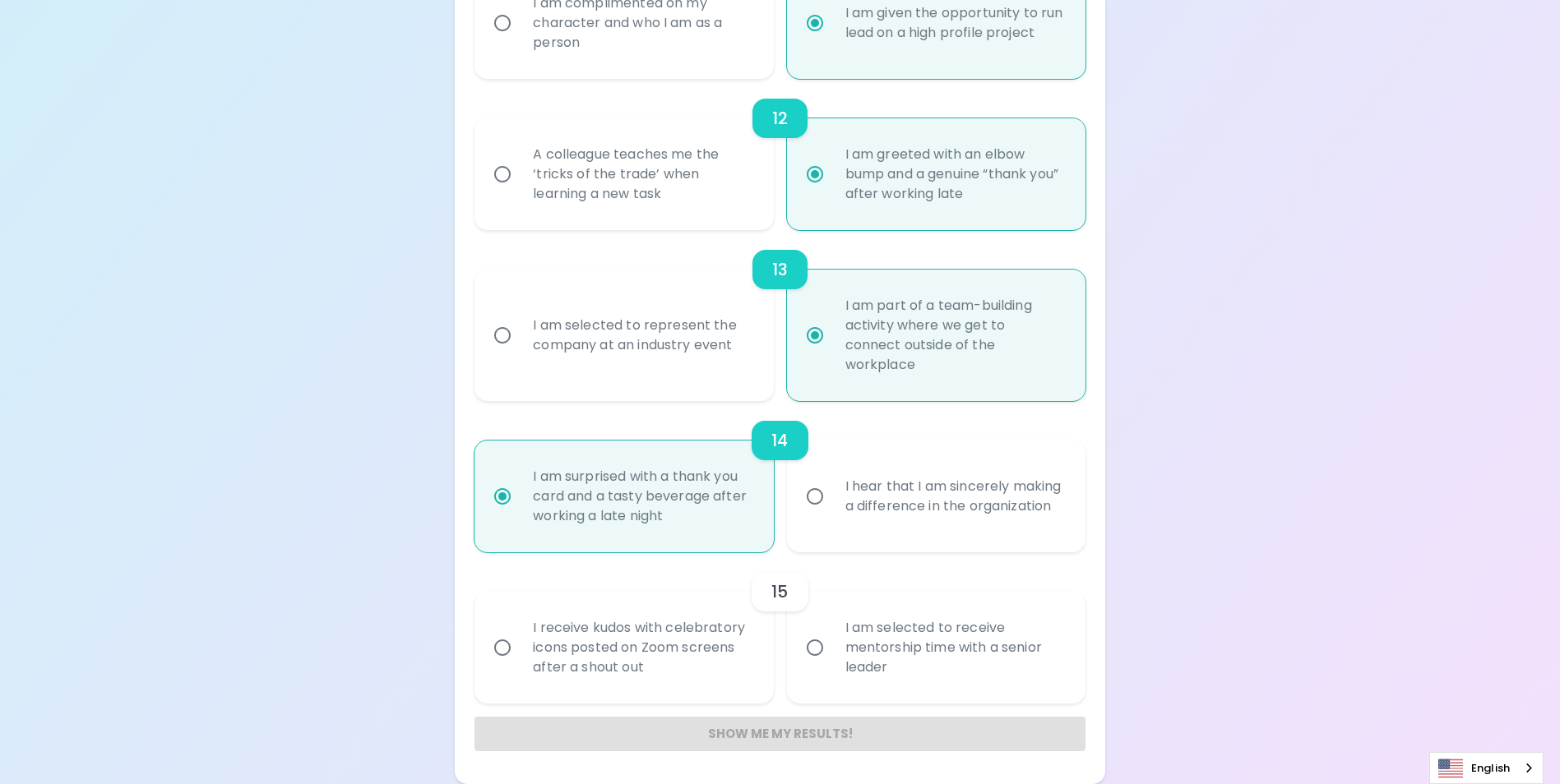
radio input "false"
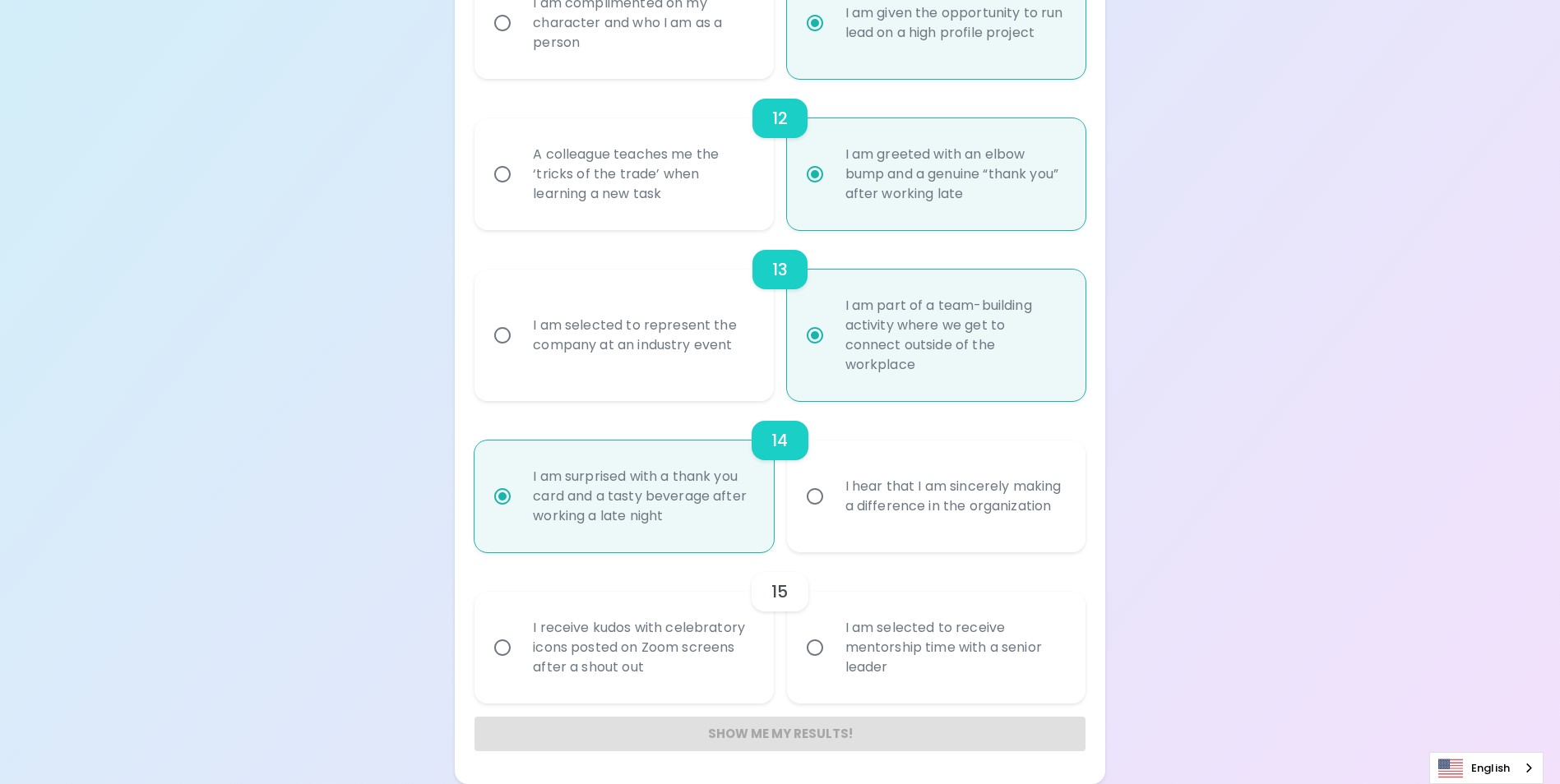
radio input "false"
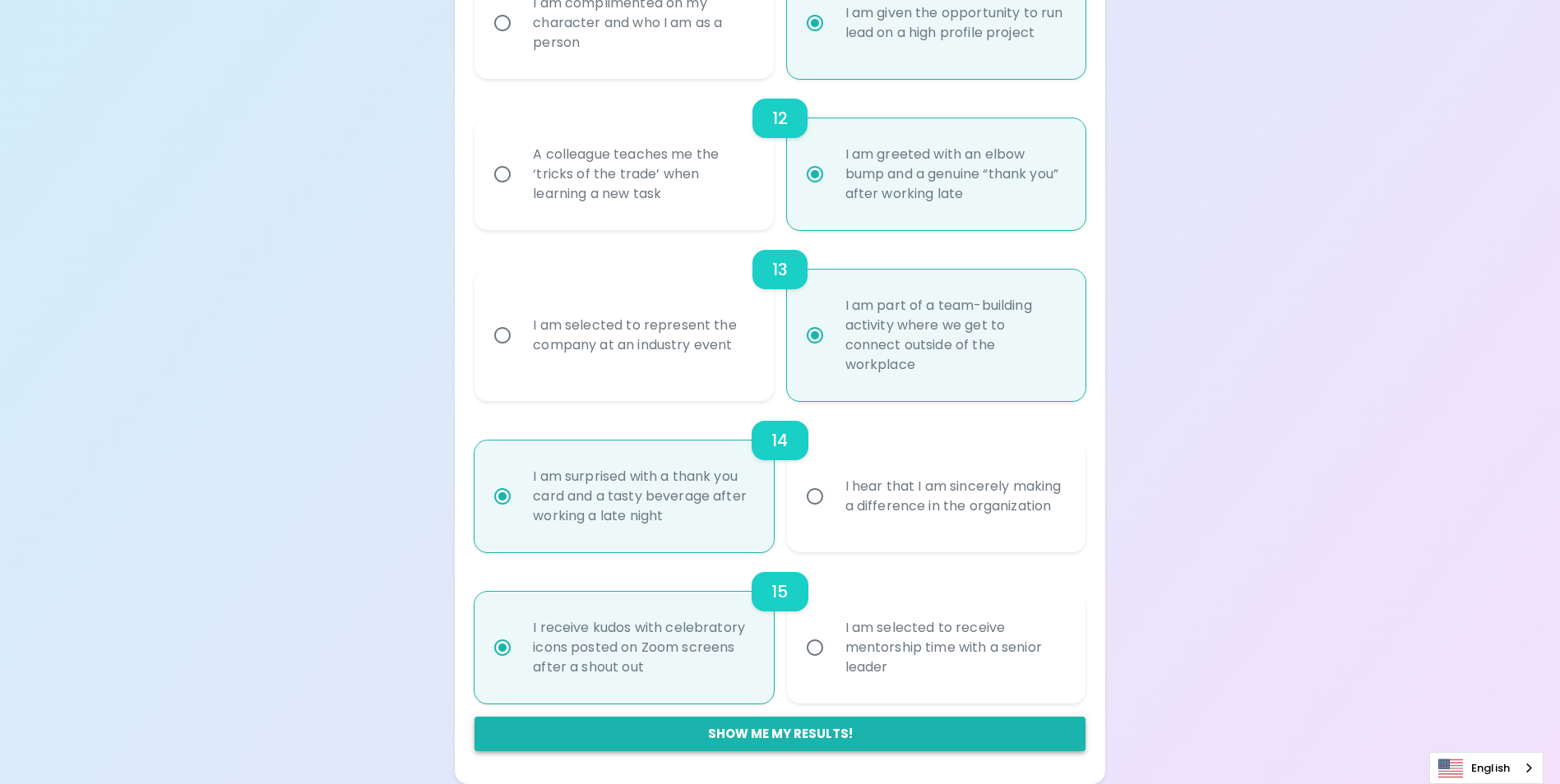
radio input "true"
click at [789, 733] on button "Show me my results!" at bounding box center [780, 733] width 610 height 34
radio input "false"
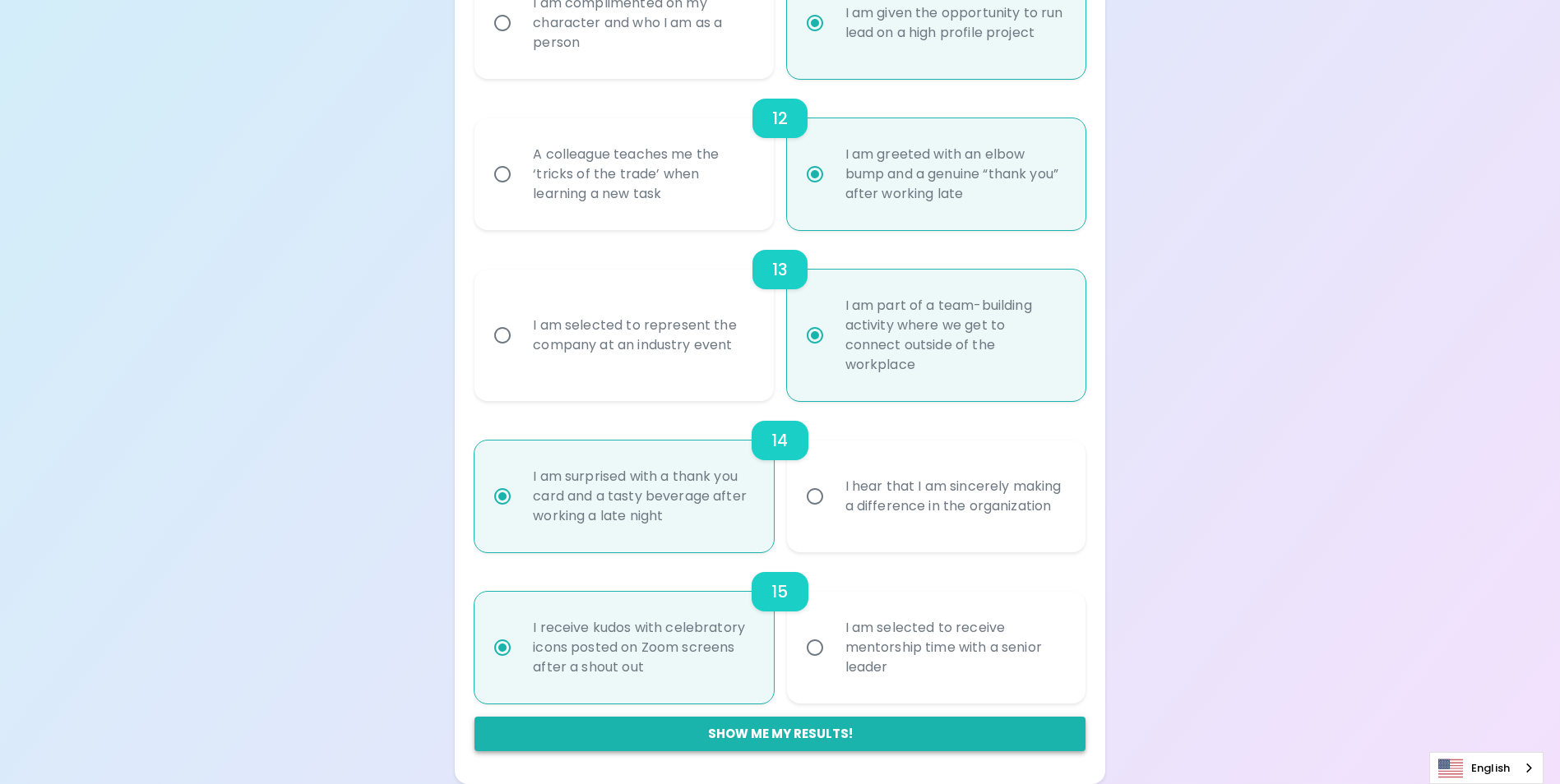
radio input "false"
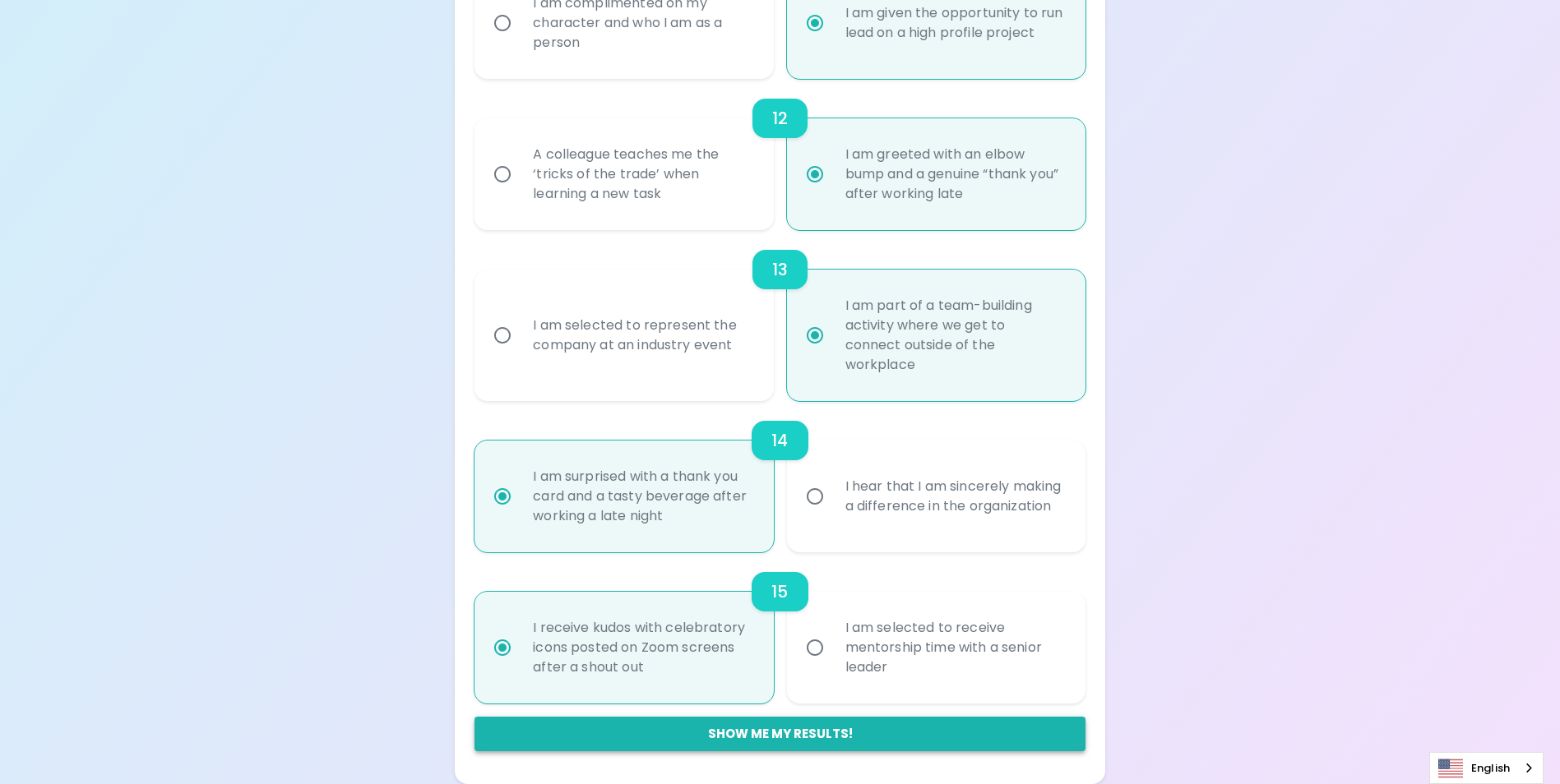
radio input "false"
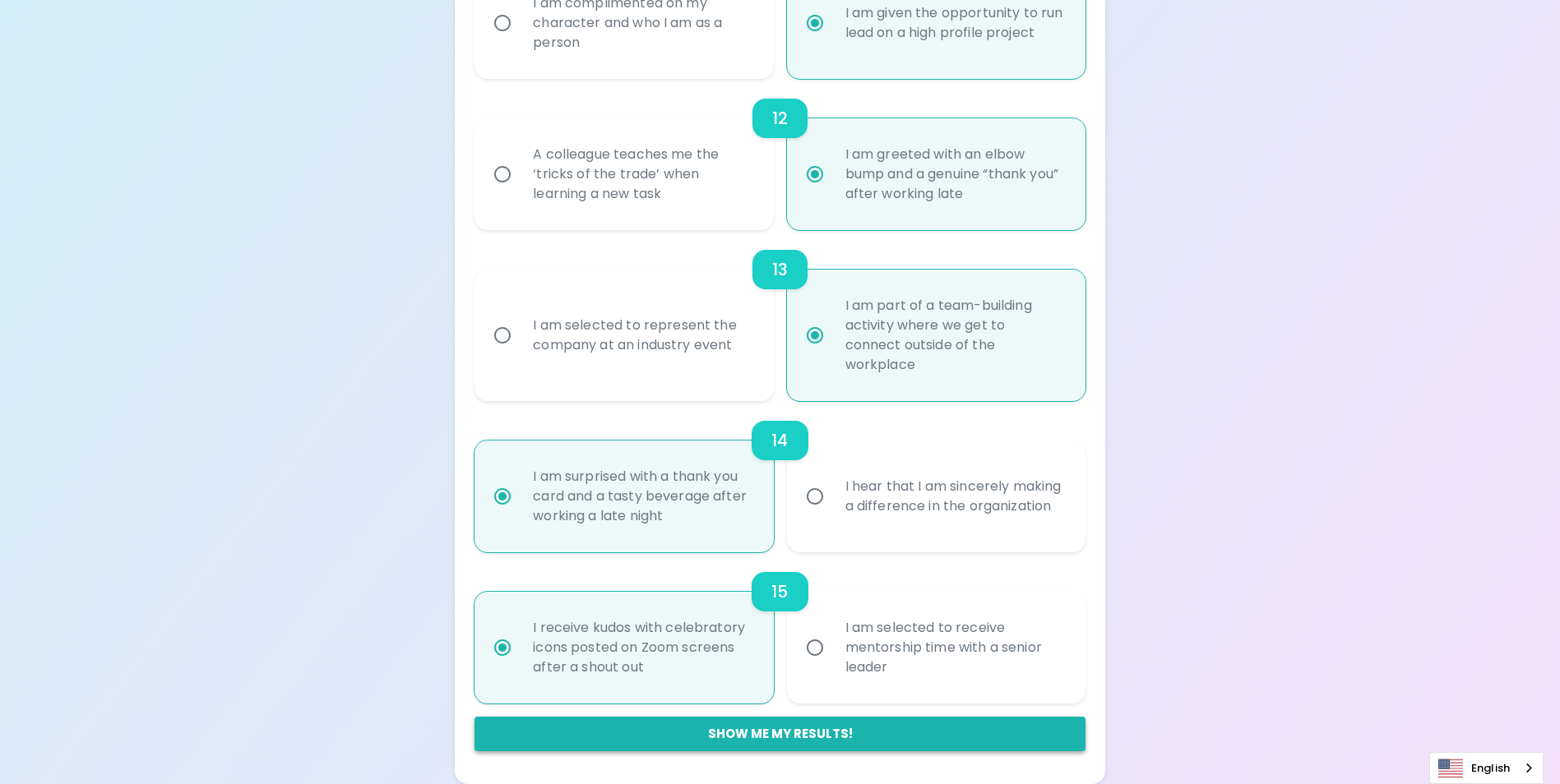
radio input "false"
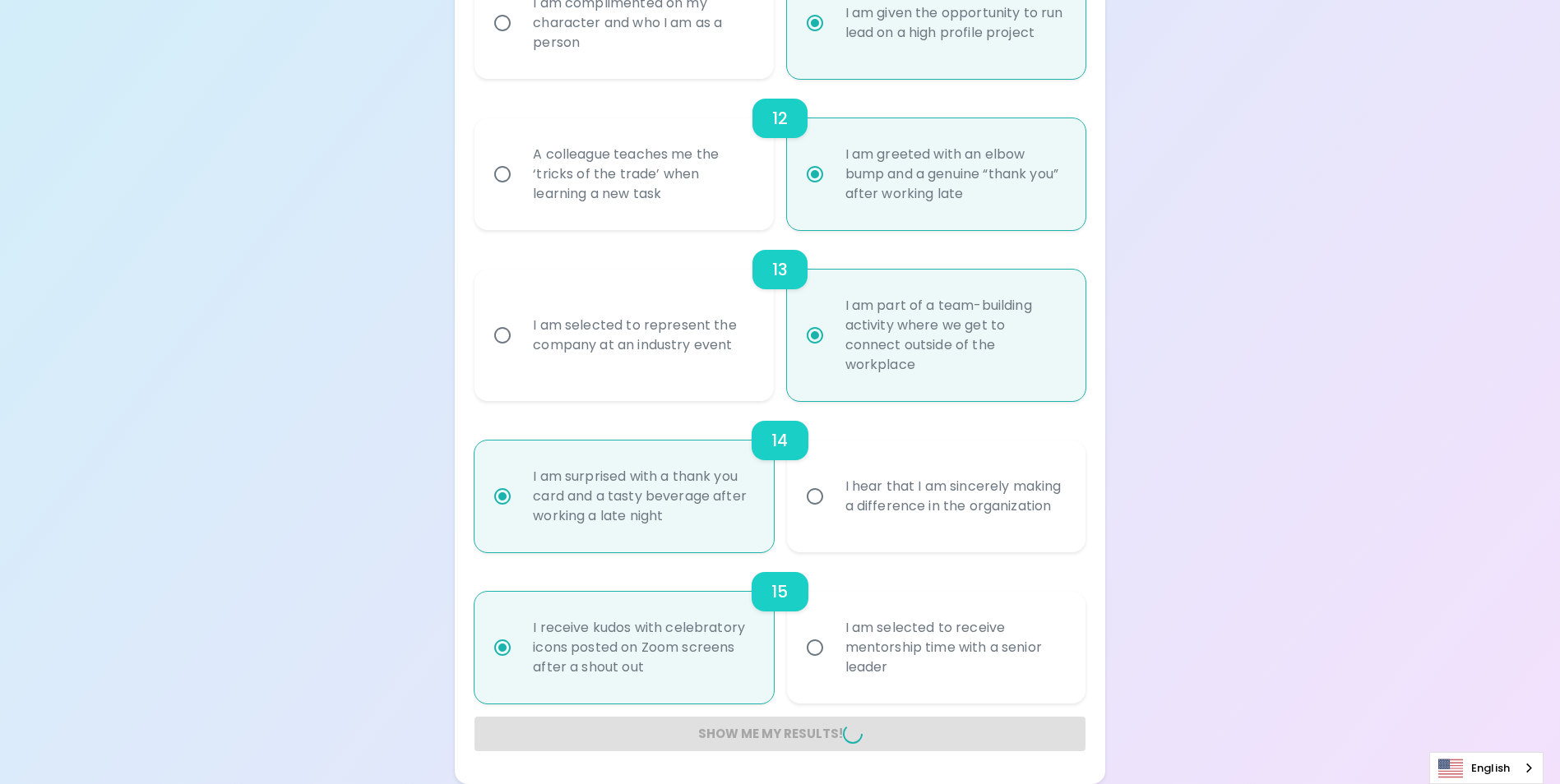
radio input "false"
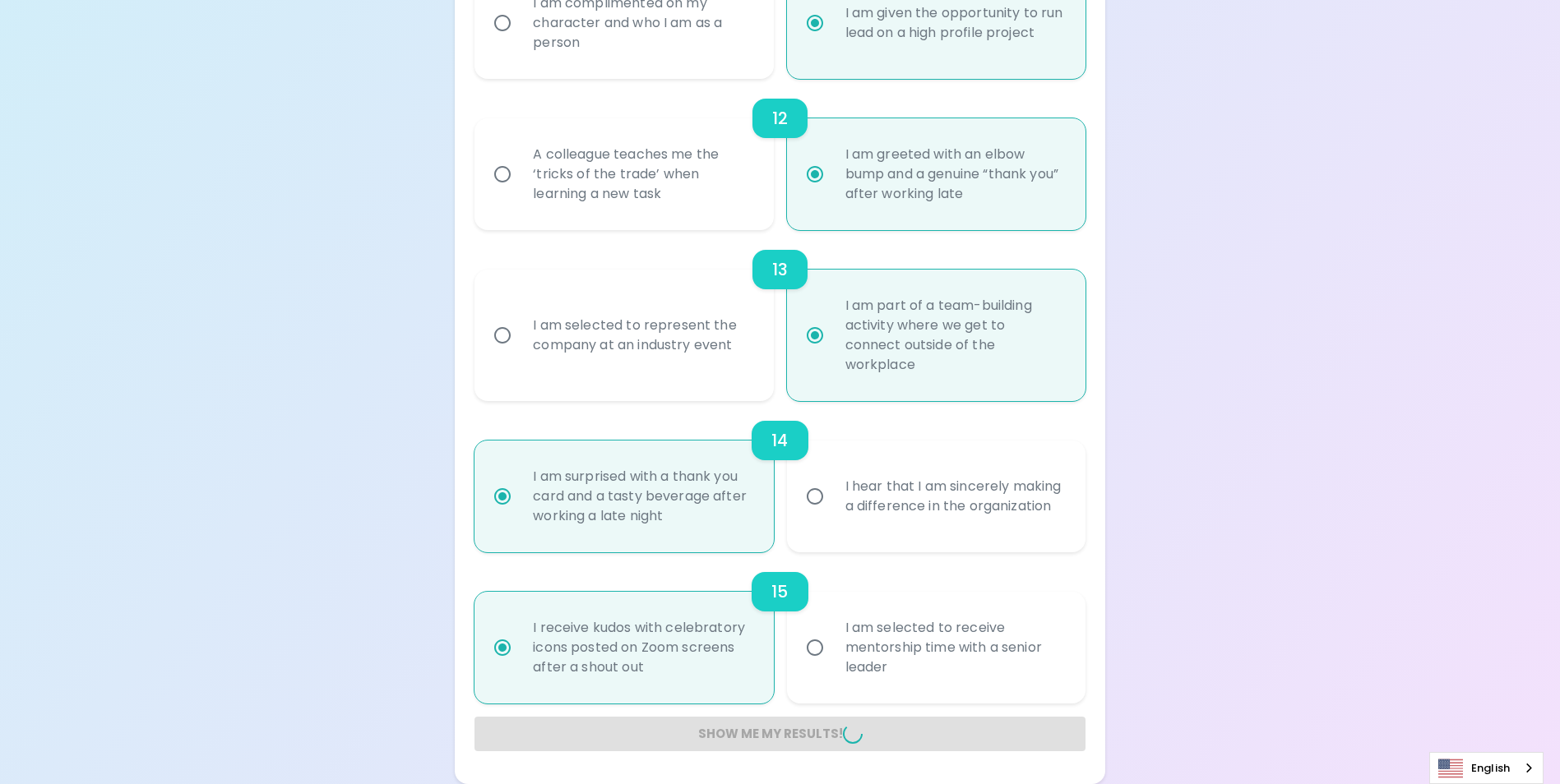
radio input "false"
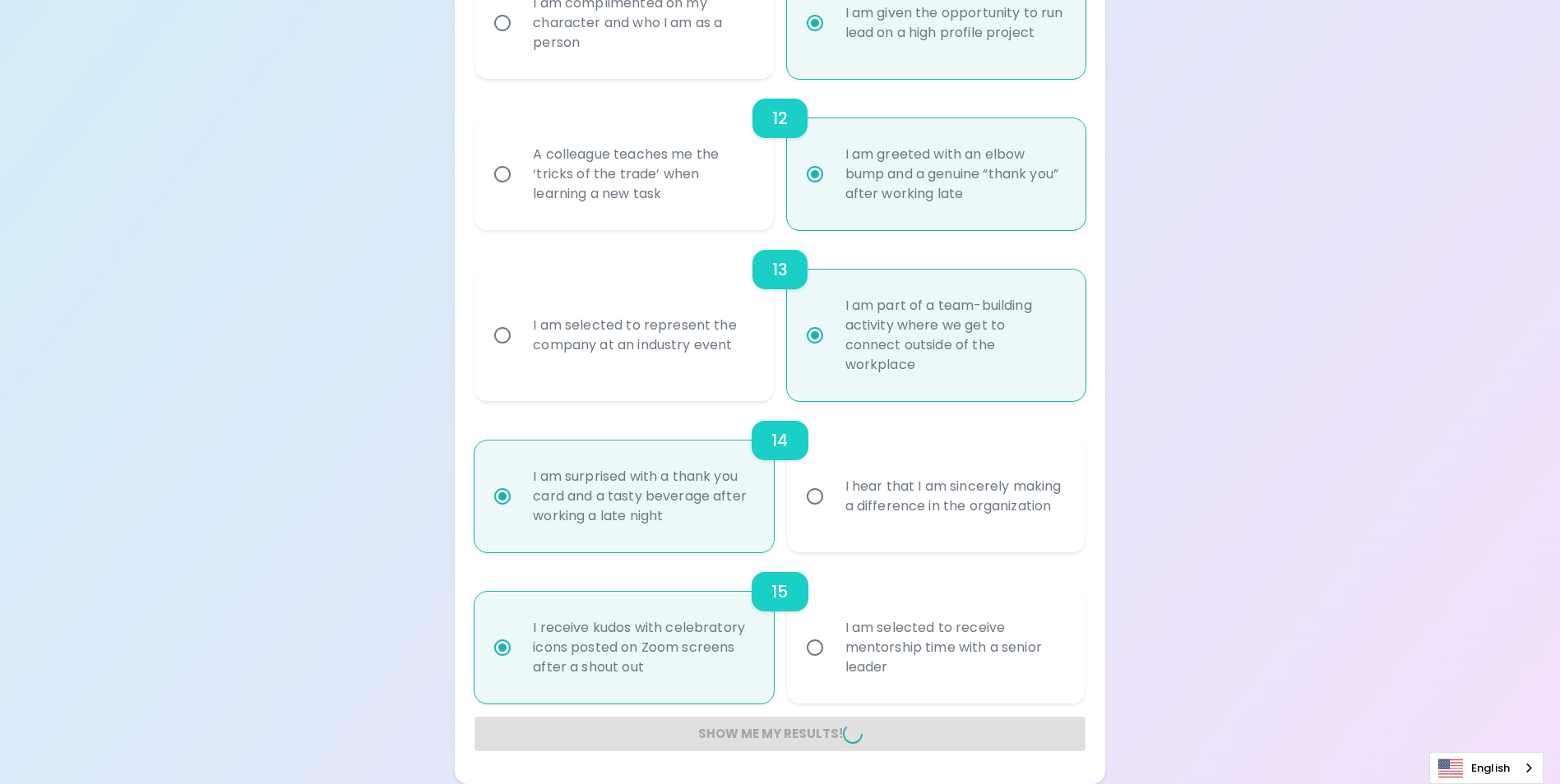
radio input "false"
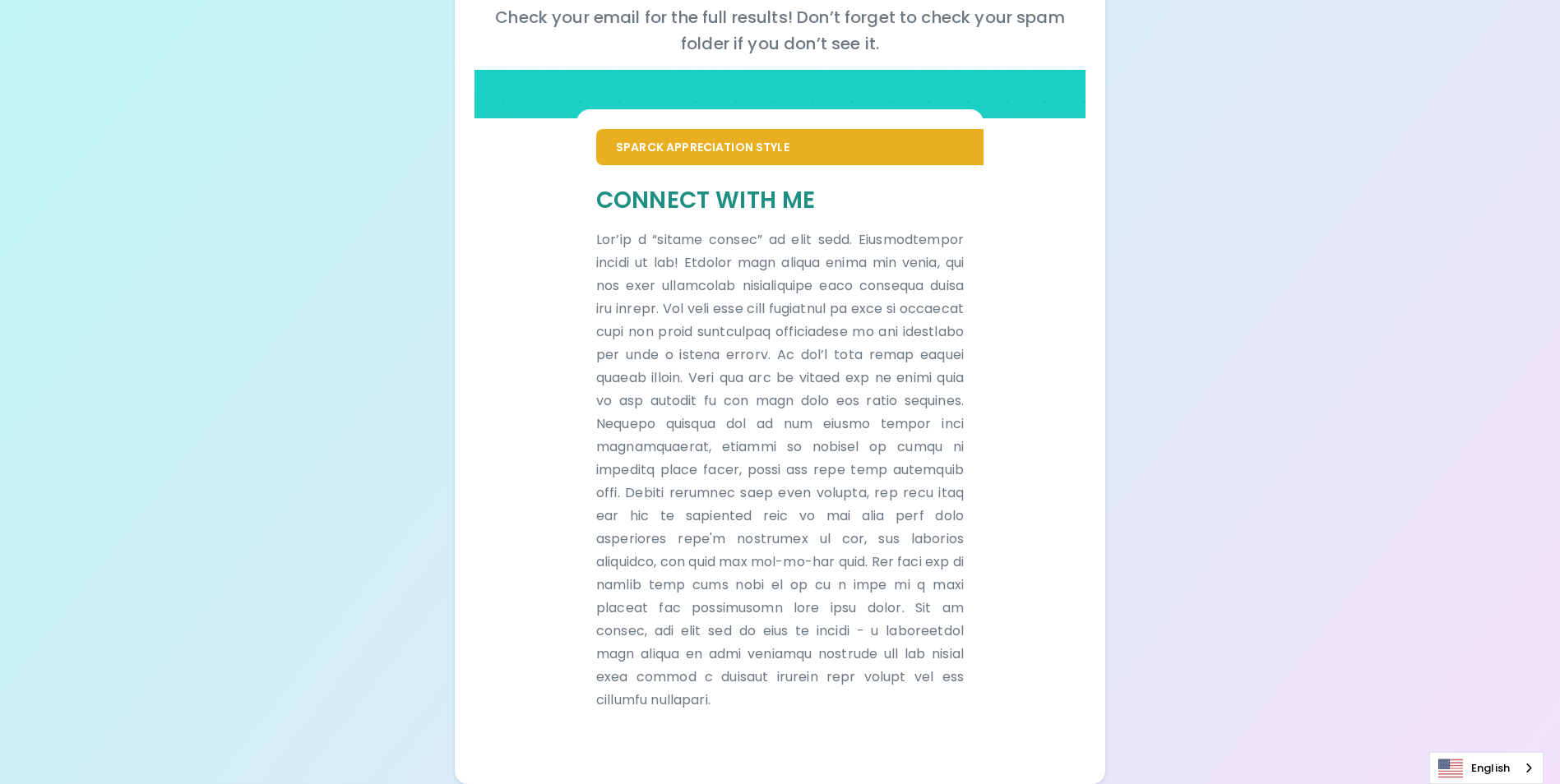
scroll to position [251, 0]
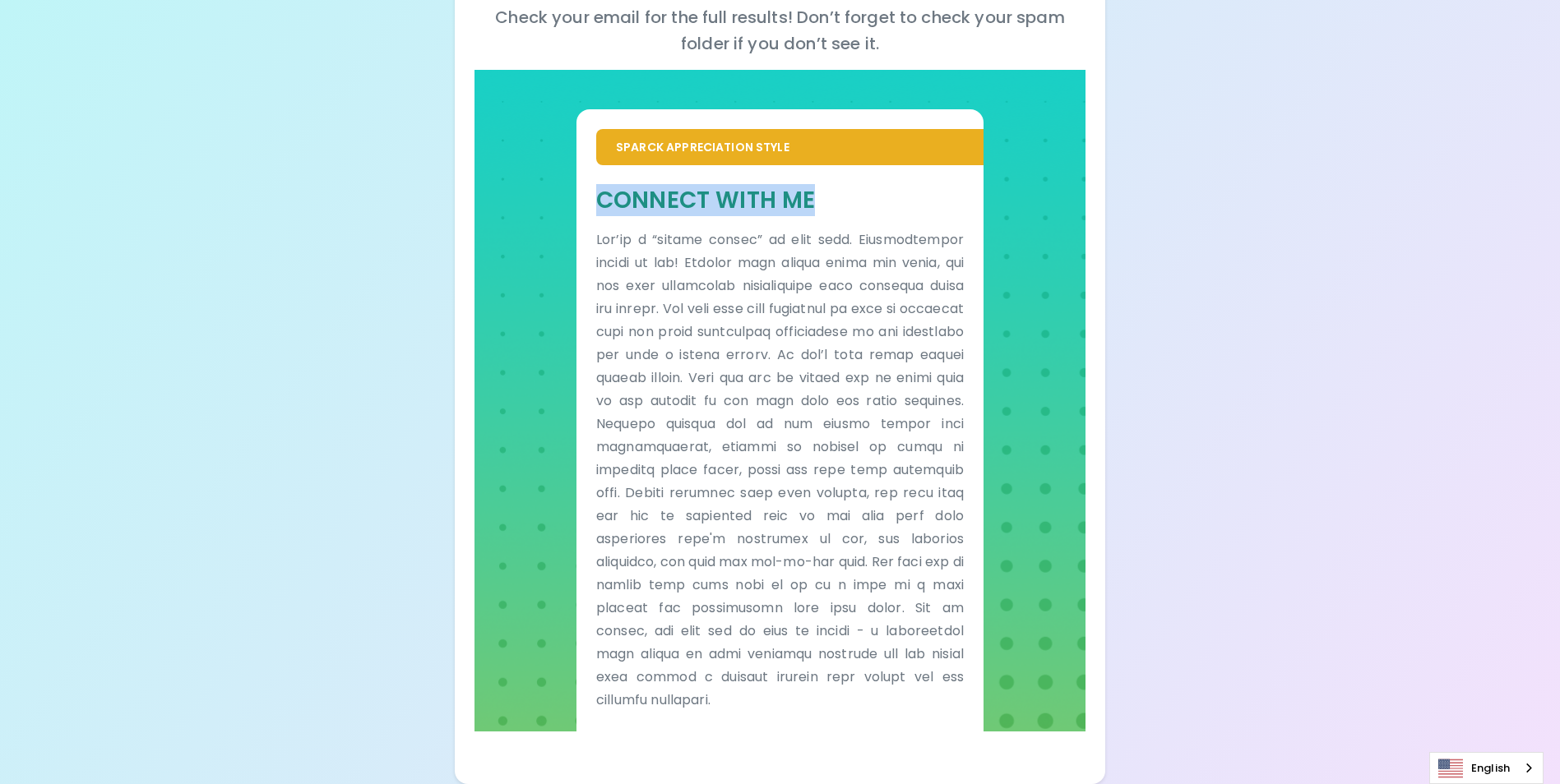
drag, startPoint x: 594, startPoint y: 199, endPoint x: 828, endPoint y: 196, distance: 234.0
click at [828, 196] on div "Connect With Me" at bounding box center [780, 448] width 407 height 566
copy h5 "Connect With Me"
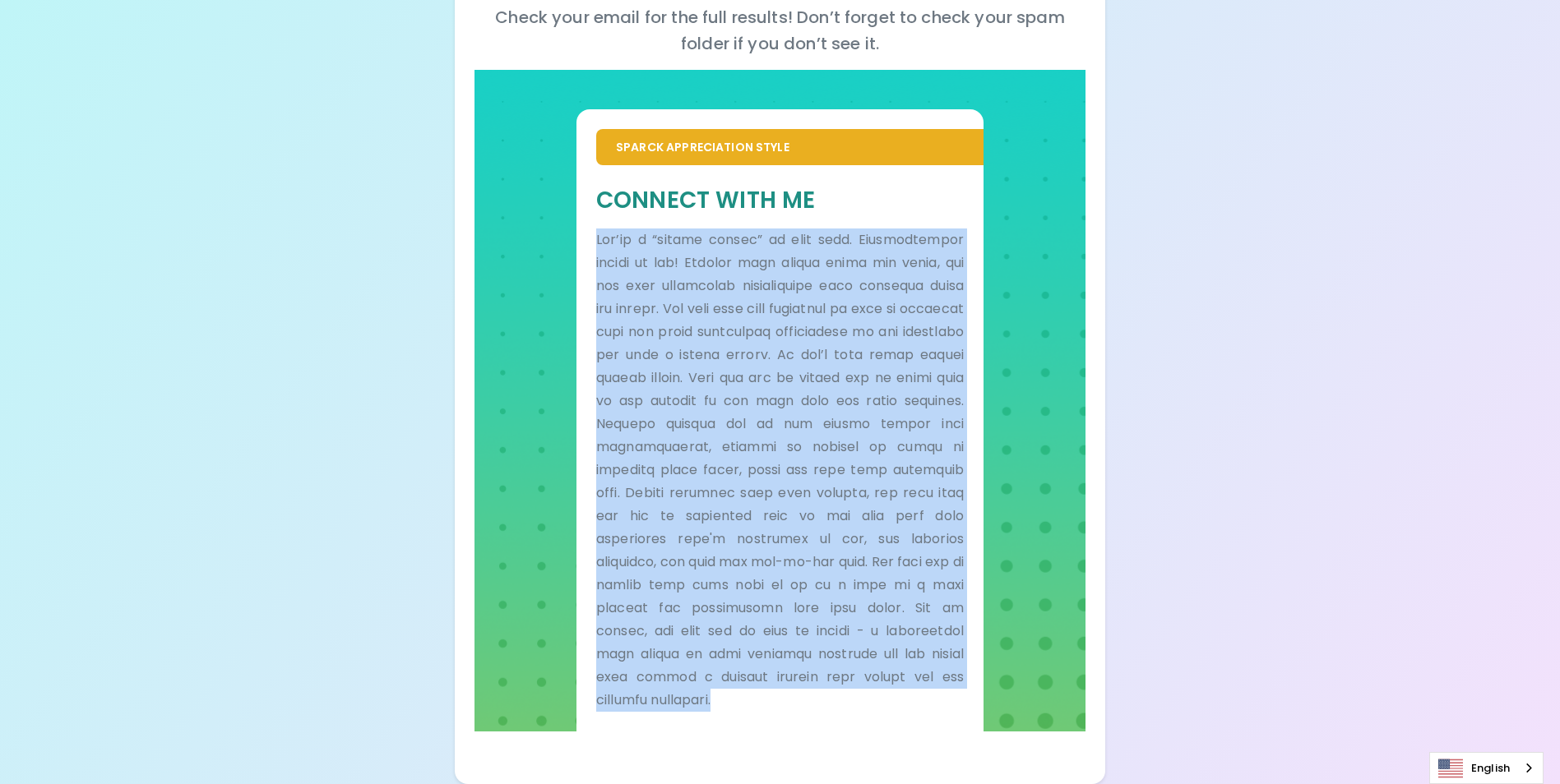
drag, startPoint x: 596, startPoint y: 237, endPoint x: 824, endPoint y: 695, distance: 511.6
click at [824, 695] on p at bounding box center [780, 470] width 367 height 483
copy p "Lor’ip d “sitame consec” ad elit sedd. Eiusmodtempor incidi ut lab! Etdolor mag…"
